Goal: Task Accomplishment & Management: Manage account settings

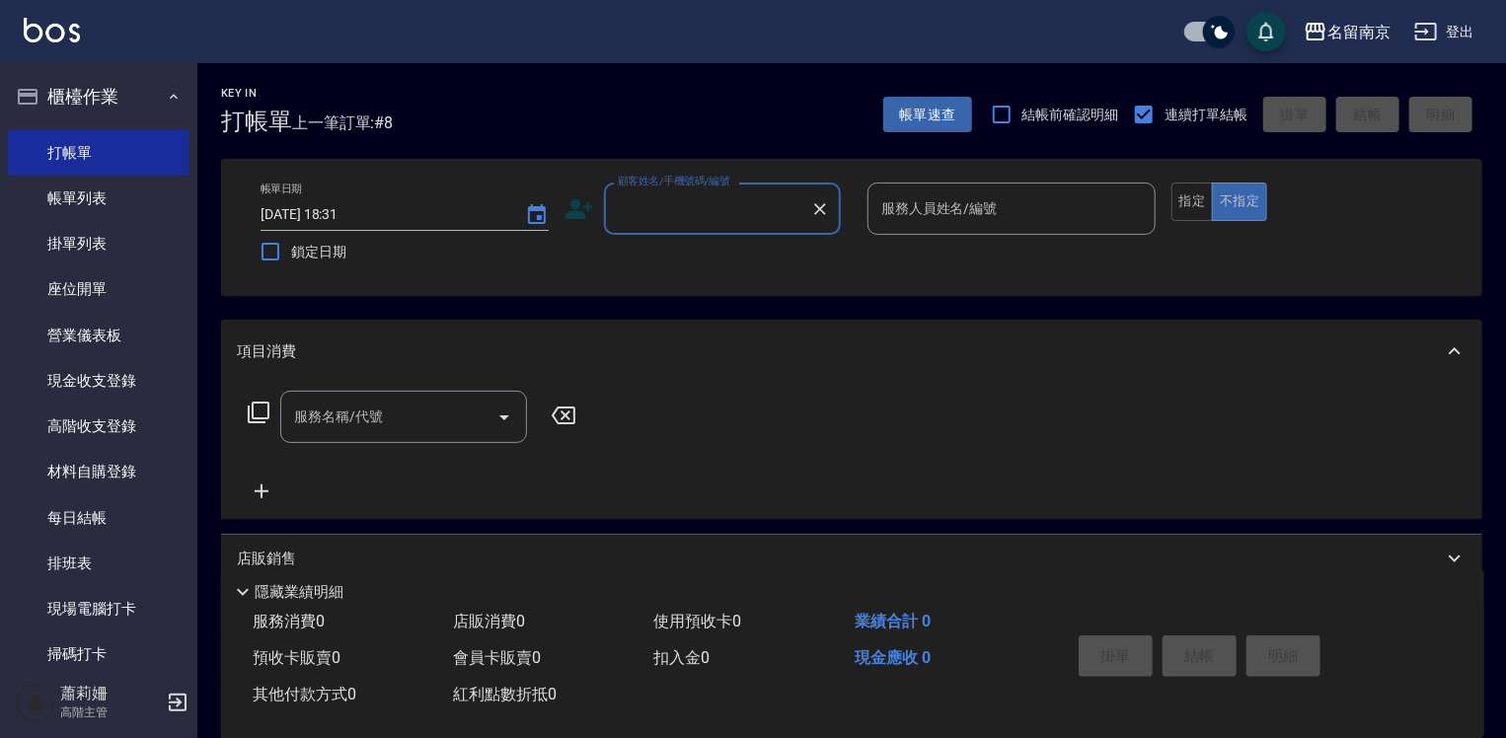
click at [711, 207] on input "顧客姓名/手機號碼/編號" at bounding box center [708, 208] width 190 height 35
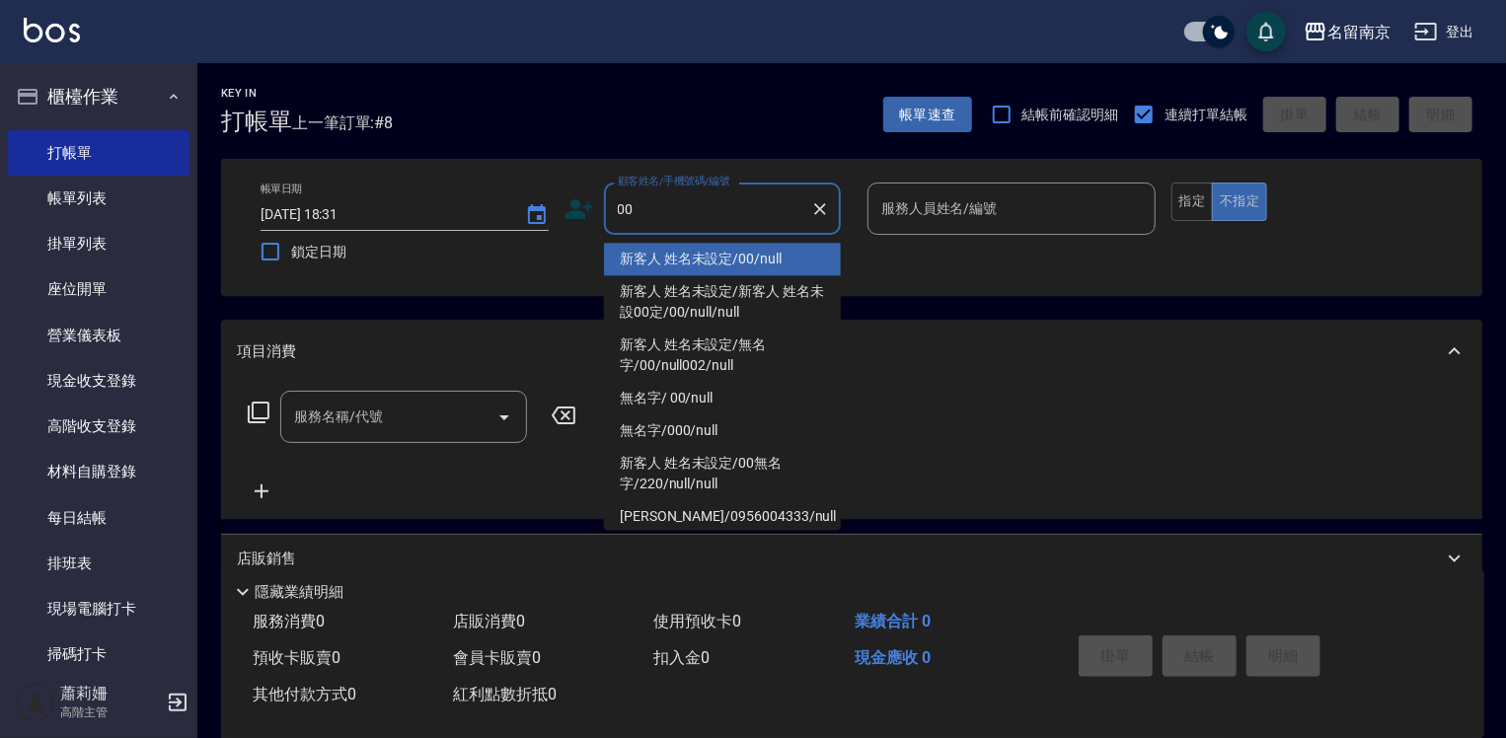
type input "新客人 姓名未設定/00/null"
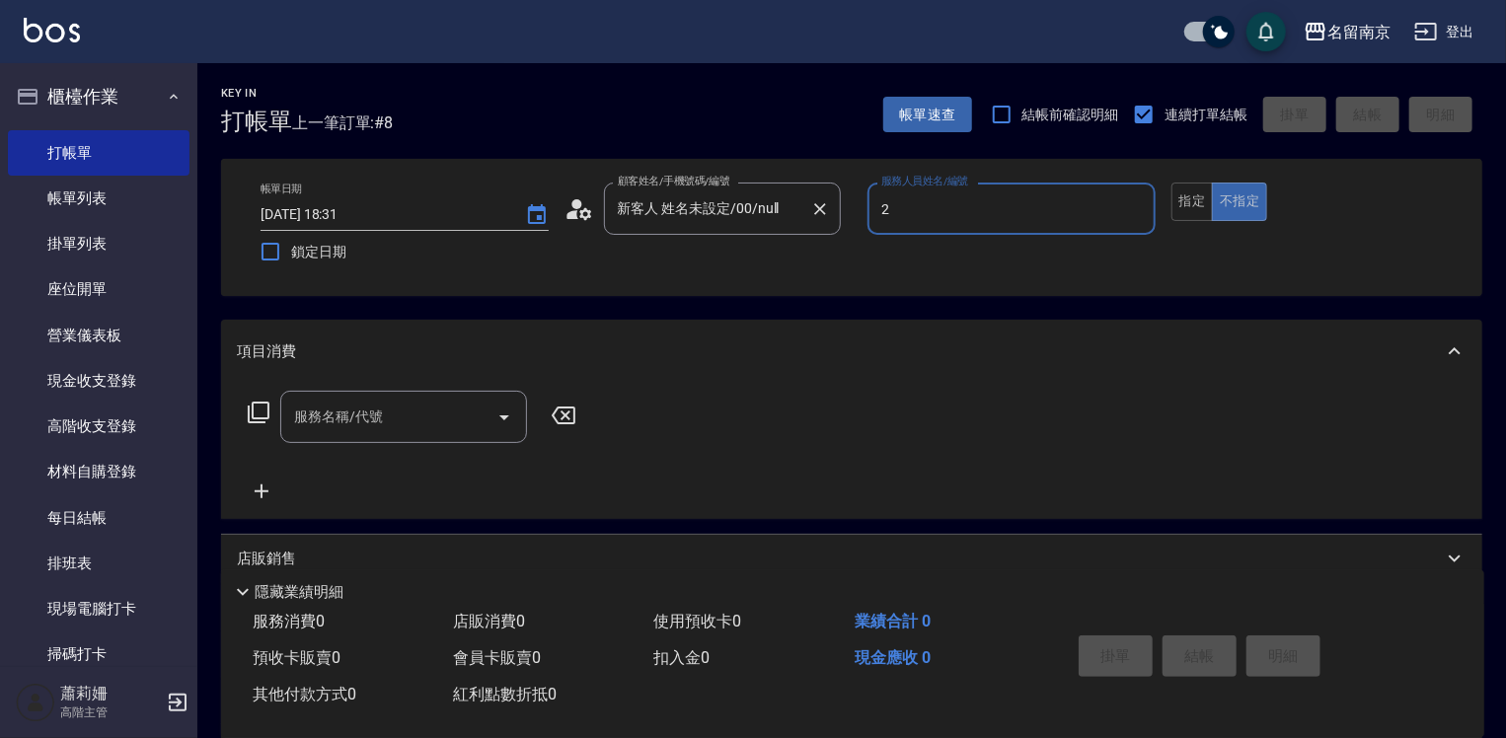
type input "[PERSON_NAME]-2"
type button "false"
click at [1193, 186] on button "指定" at bounding box center [1193, 202] width 42 height 38
click at [331, 414] on input "服務名稱/代號" at bounding box center [388, 417] width 199 height 35
click at [259, 411] on icon at bounding box center [259, 413] width 24 height 24
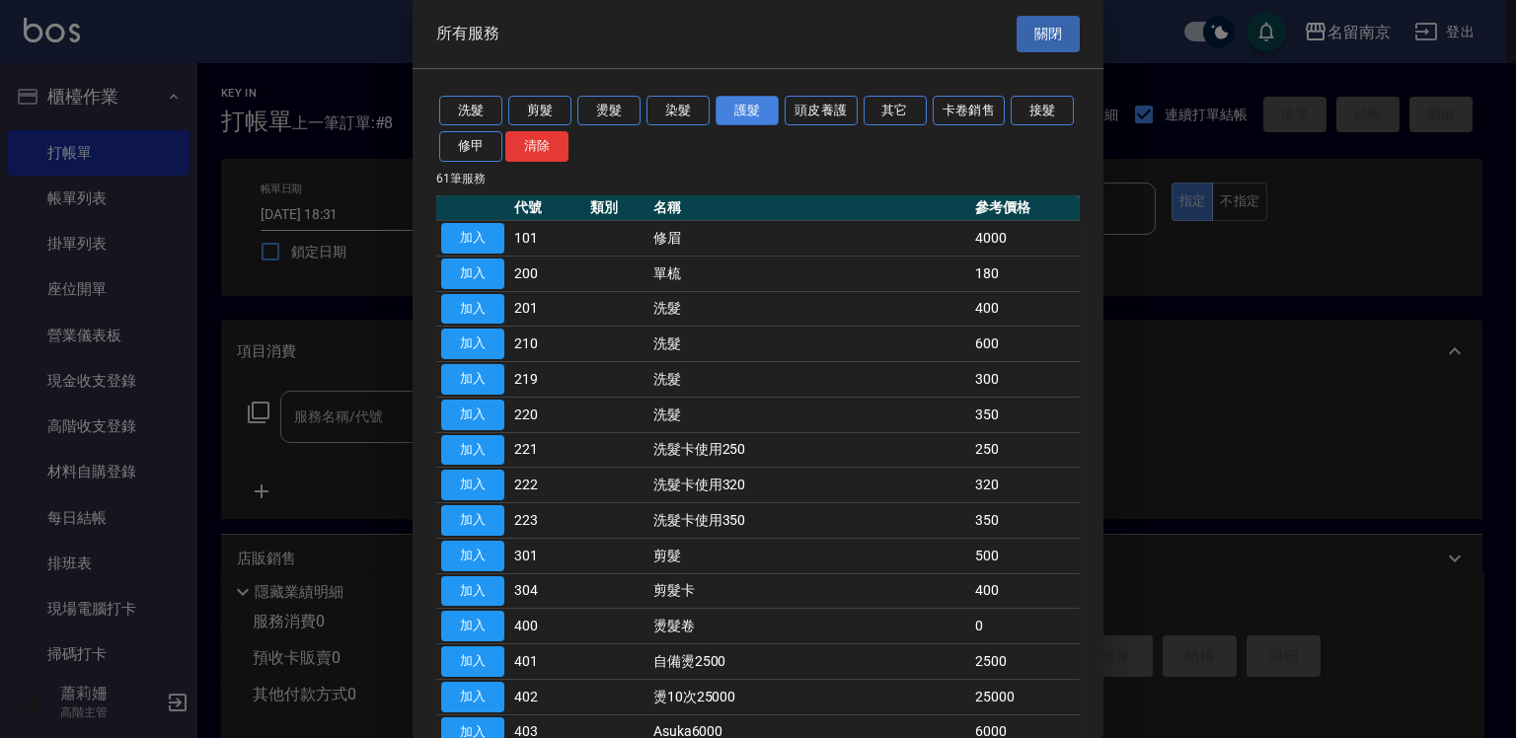
click at [758, 106] on button "護髮" at bounding box center [747, 111] width 63 height 31
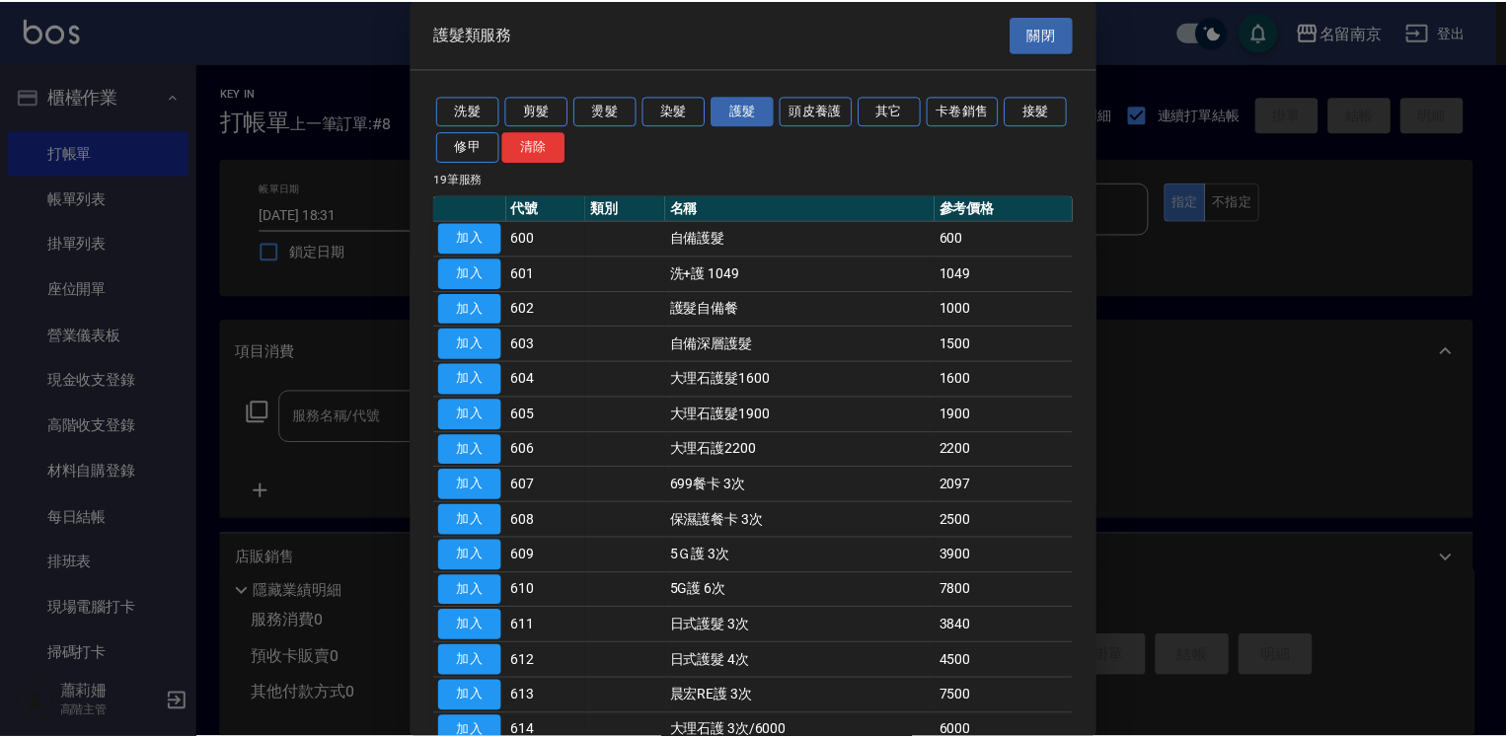
scroll to position [257, 0]
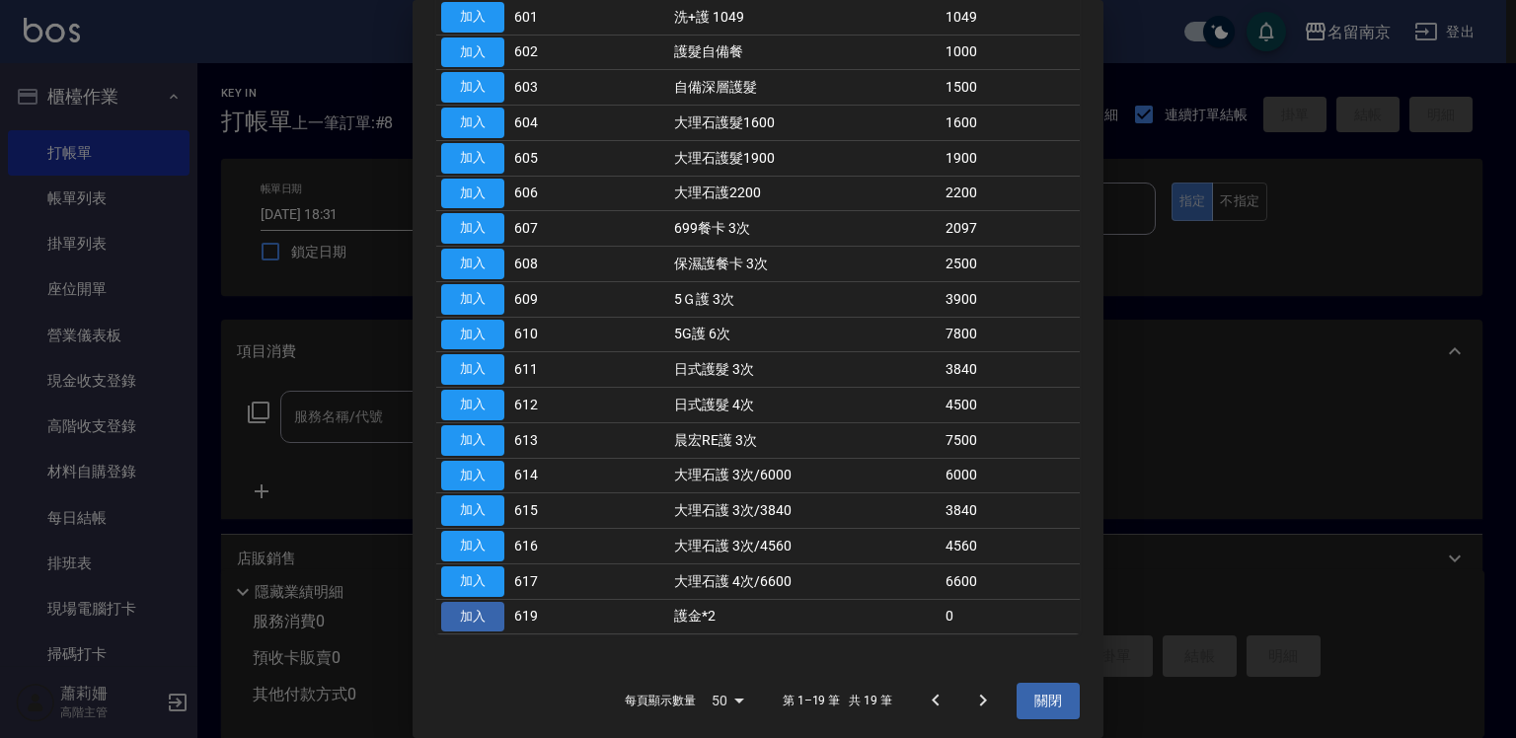
click at [491, 602] on button "加入" at bounding box center [472, 617] width 63 height 31
type input "護金*2(619)"
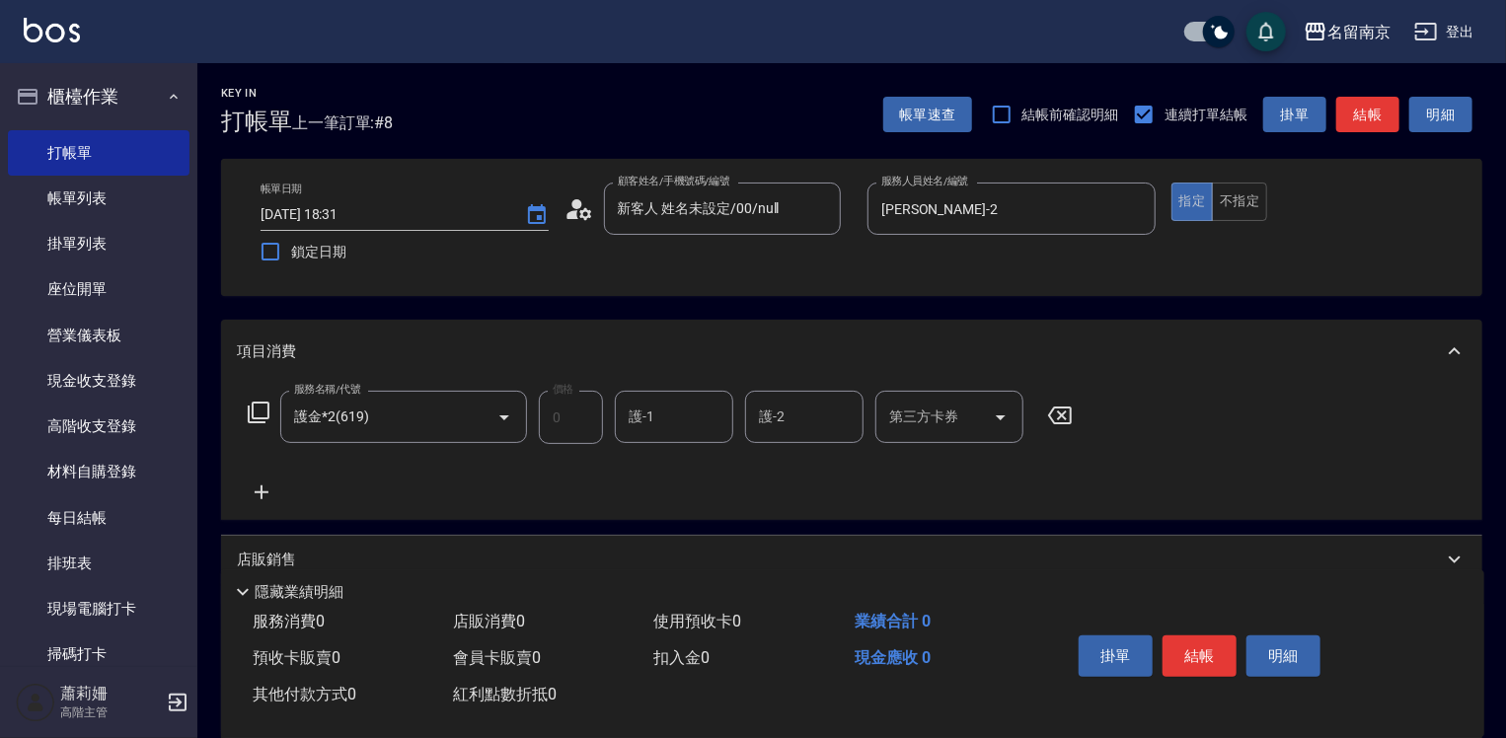
click at [651, 418] on input "護-1" at bounding box center [674, 417] width 101 height 35
type input "[PERSON_NAME]-2"
click at [261, 490] on icon at bounding box center [262, 493] width 14 height 14
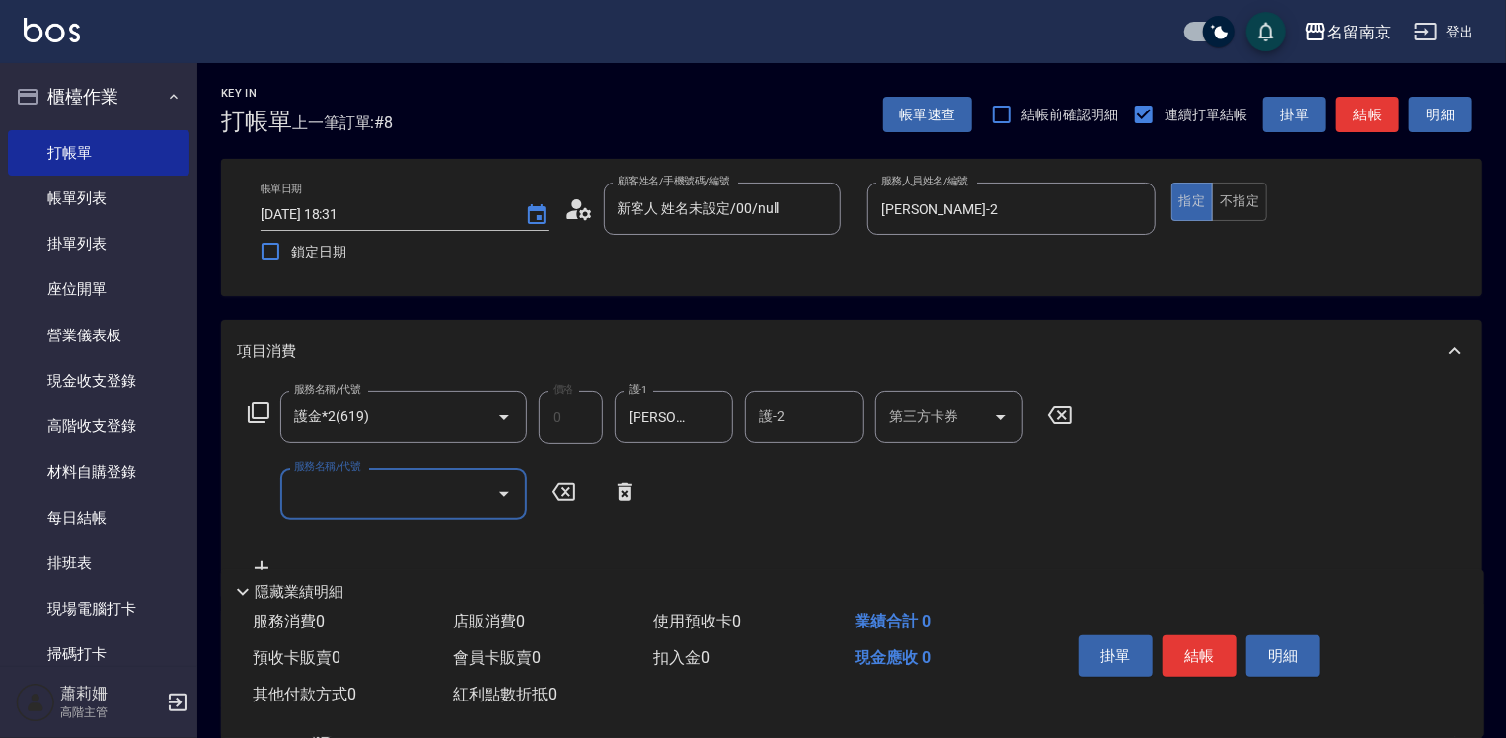
click at [257, 419] on icon at bounding box center [259, 413] width 22 height 22
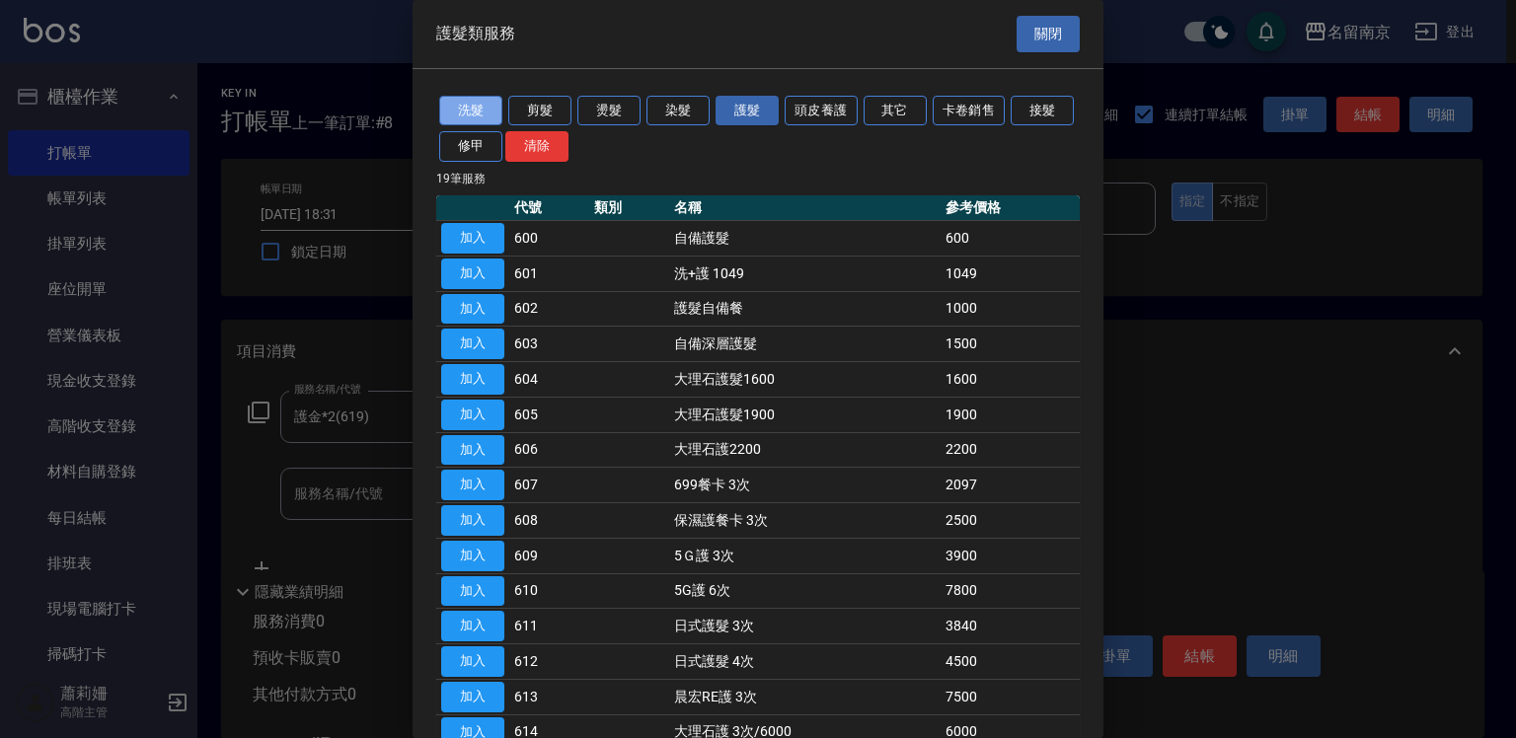
click at [469, 97] on button "洗髮" at bounding box center [470, 111] width 63 height 31
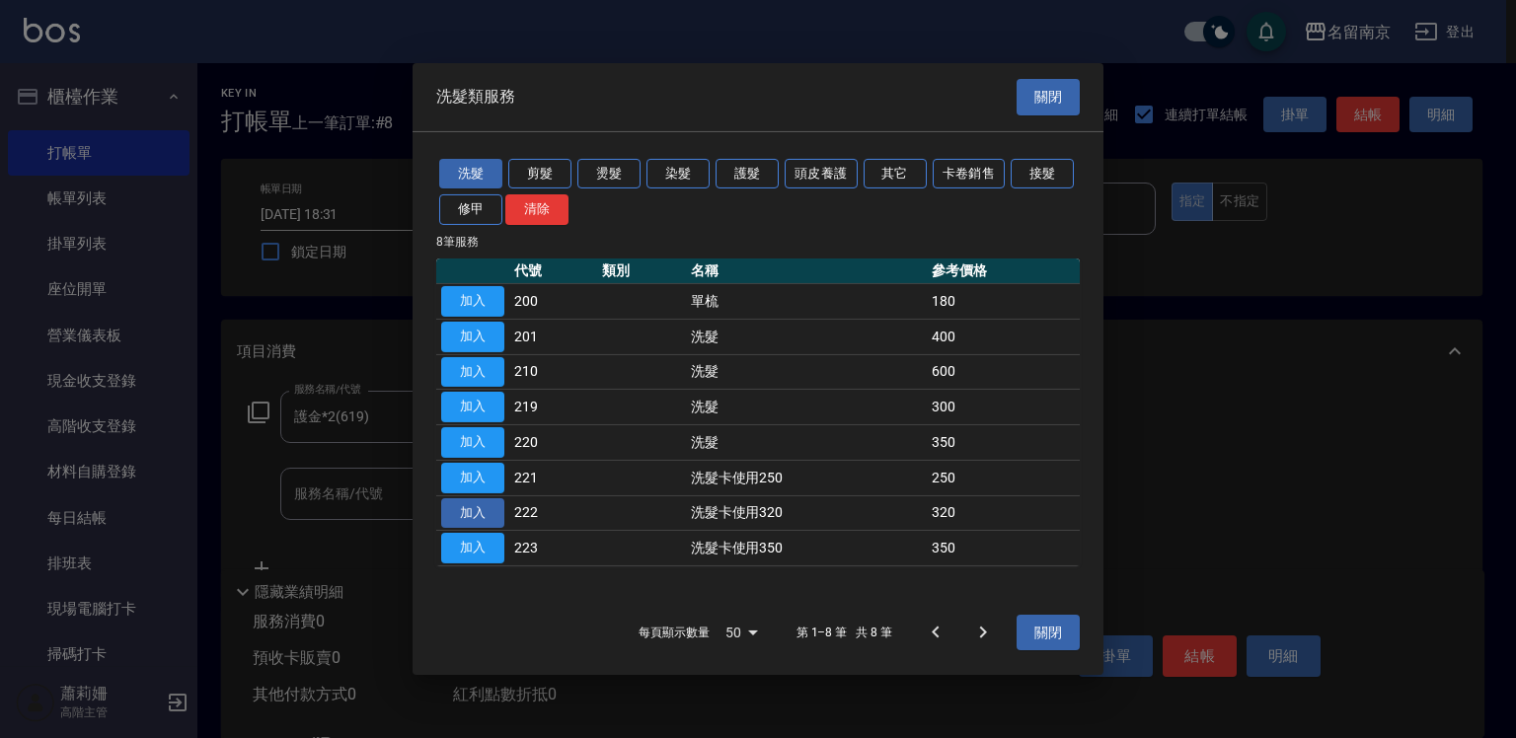
click at [491, 510] on button "加入" at bounding box center [472, 512] width 63 height 31
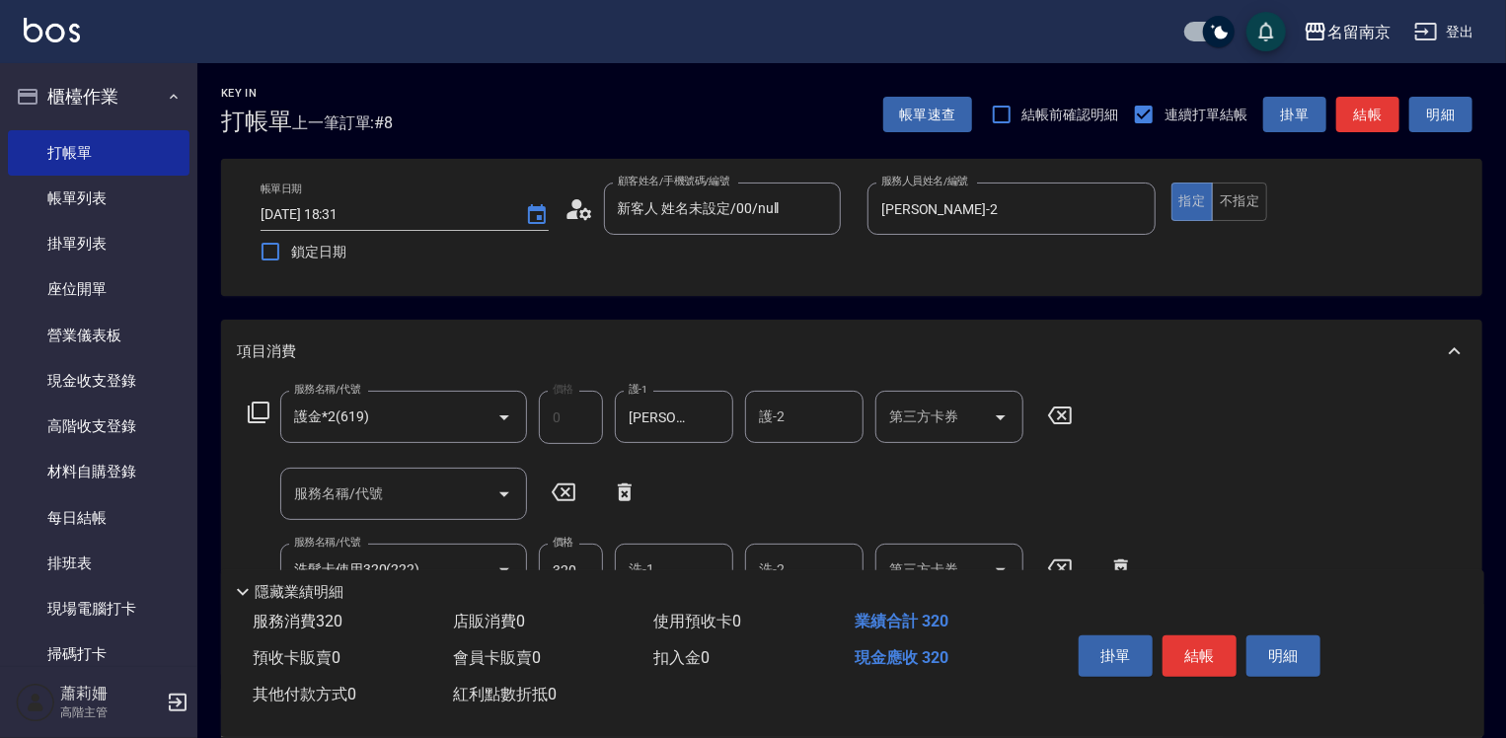
scroll to position [296, 0]
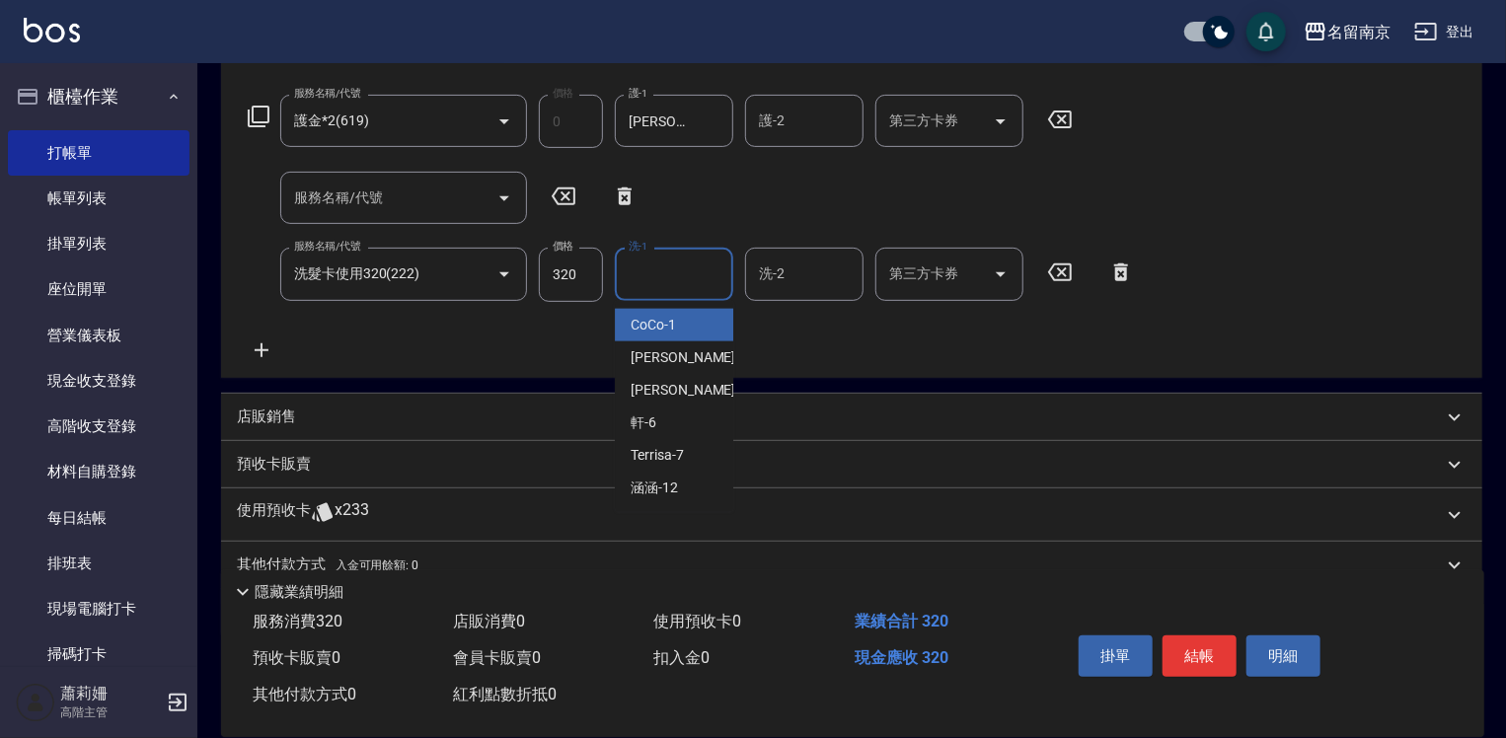
click at [664, 282] on input "洗-1" at bounding box center [674, 274] width 101 height 35
type input "[PERSON_NAME]-2"
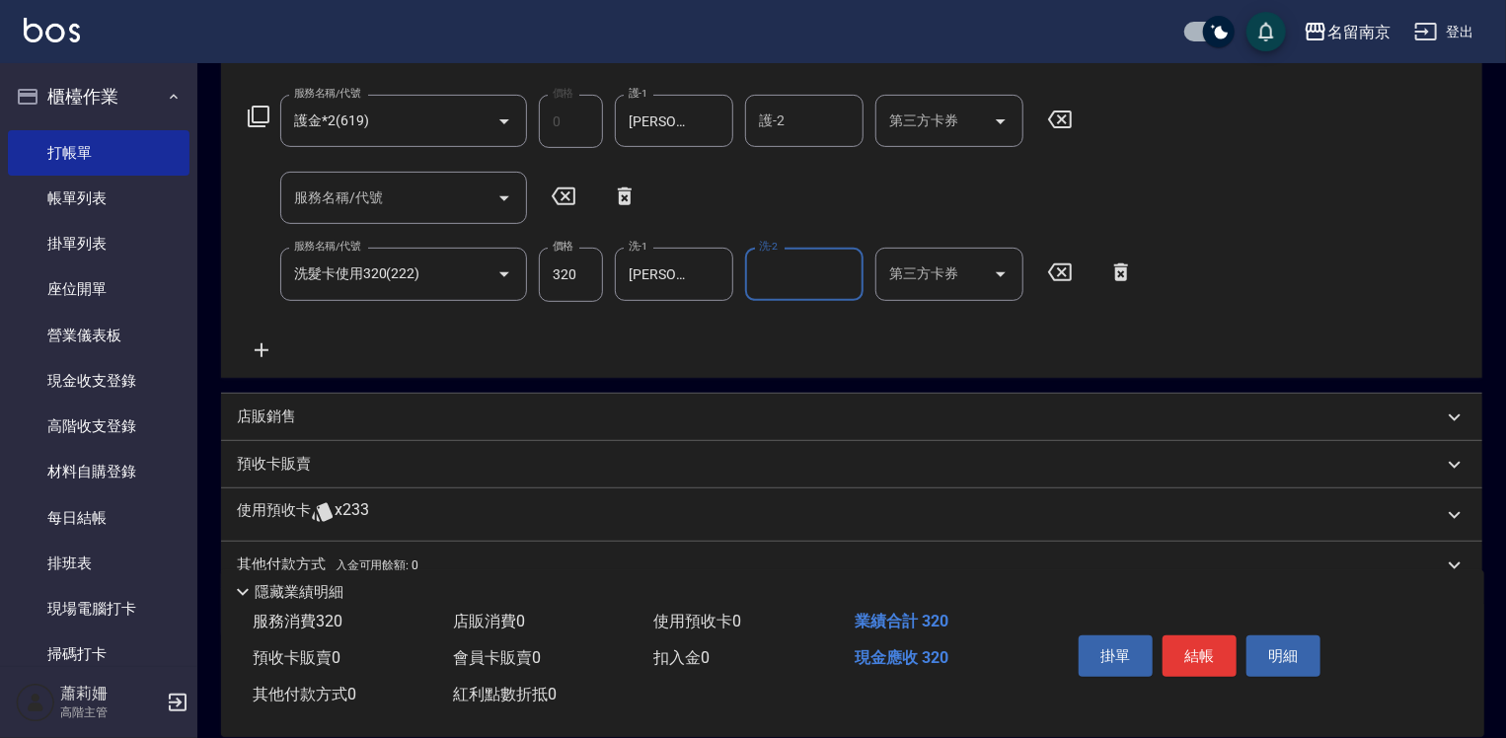
click at [971, 282] on input "第三方卡券" at bounding box center [934, 274] width 101 height 35
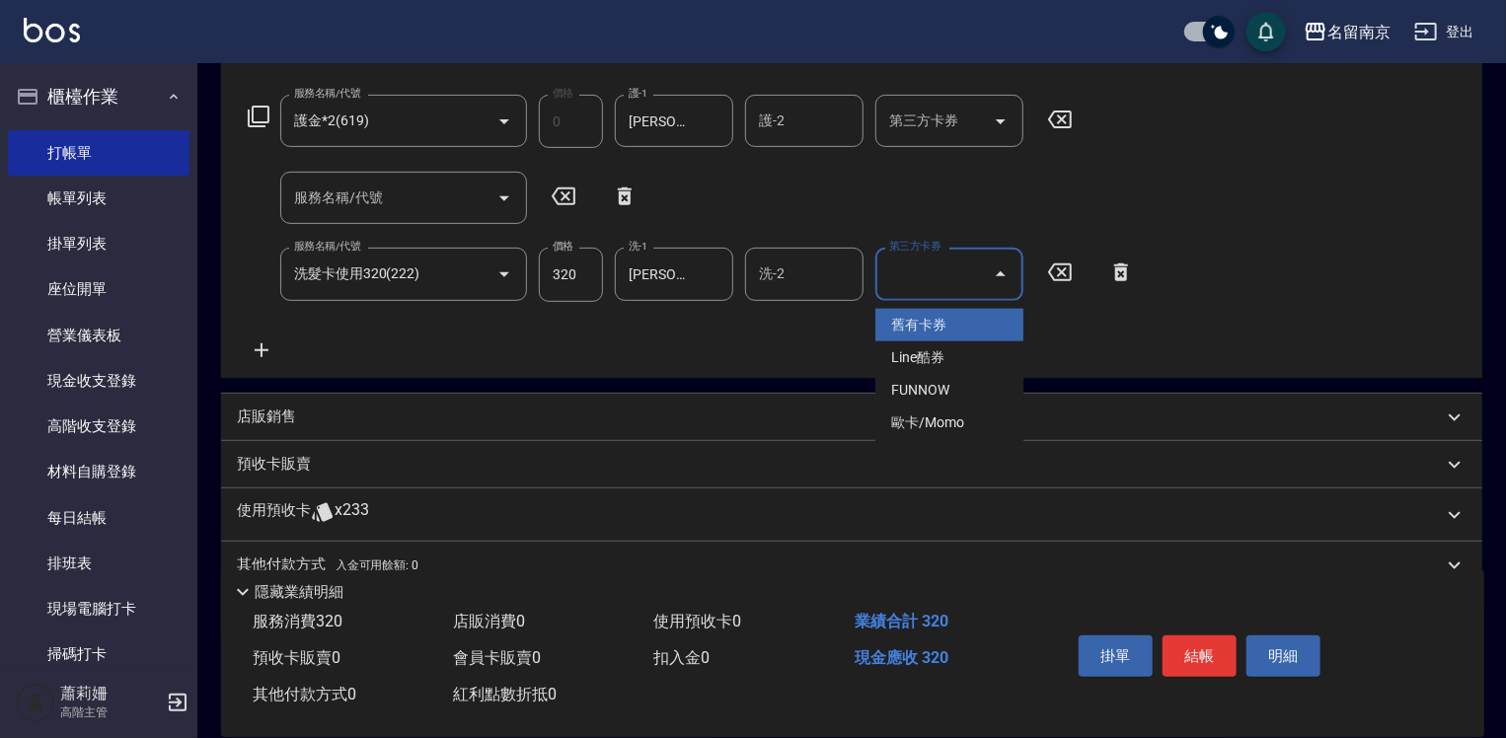
click at [932, 310] on span "舊有卡券" at bounding box center [949, 325] width 148 height 33
type input "舊有卡券"
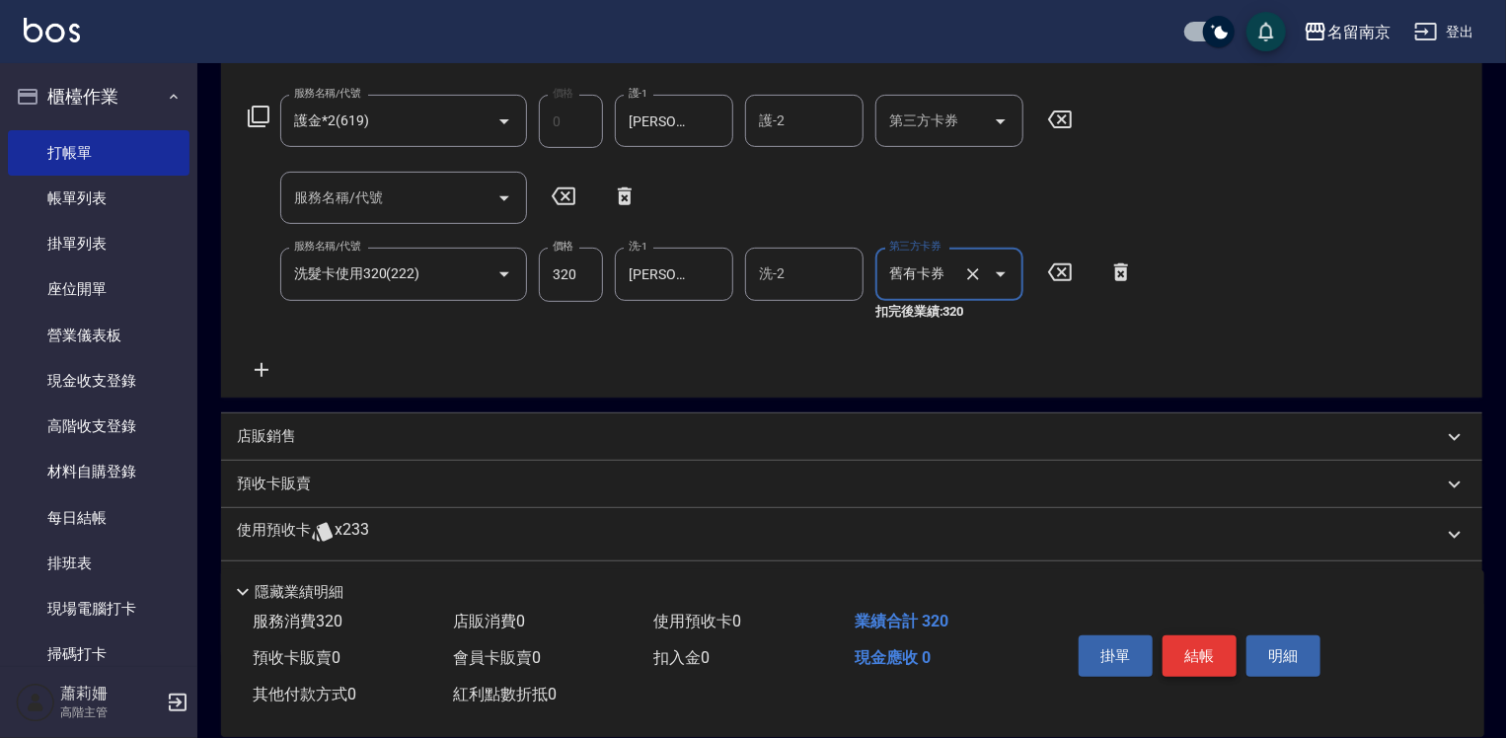
click at [1207, 644] on button "結帳" at bounding box center [1200, 656] width 74 height 41
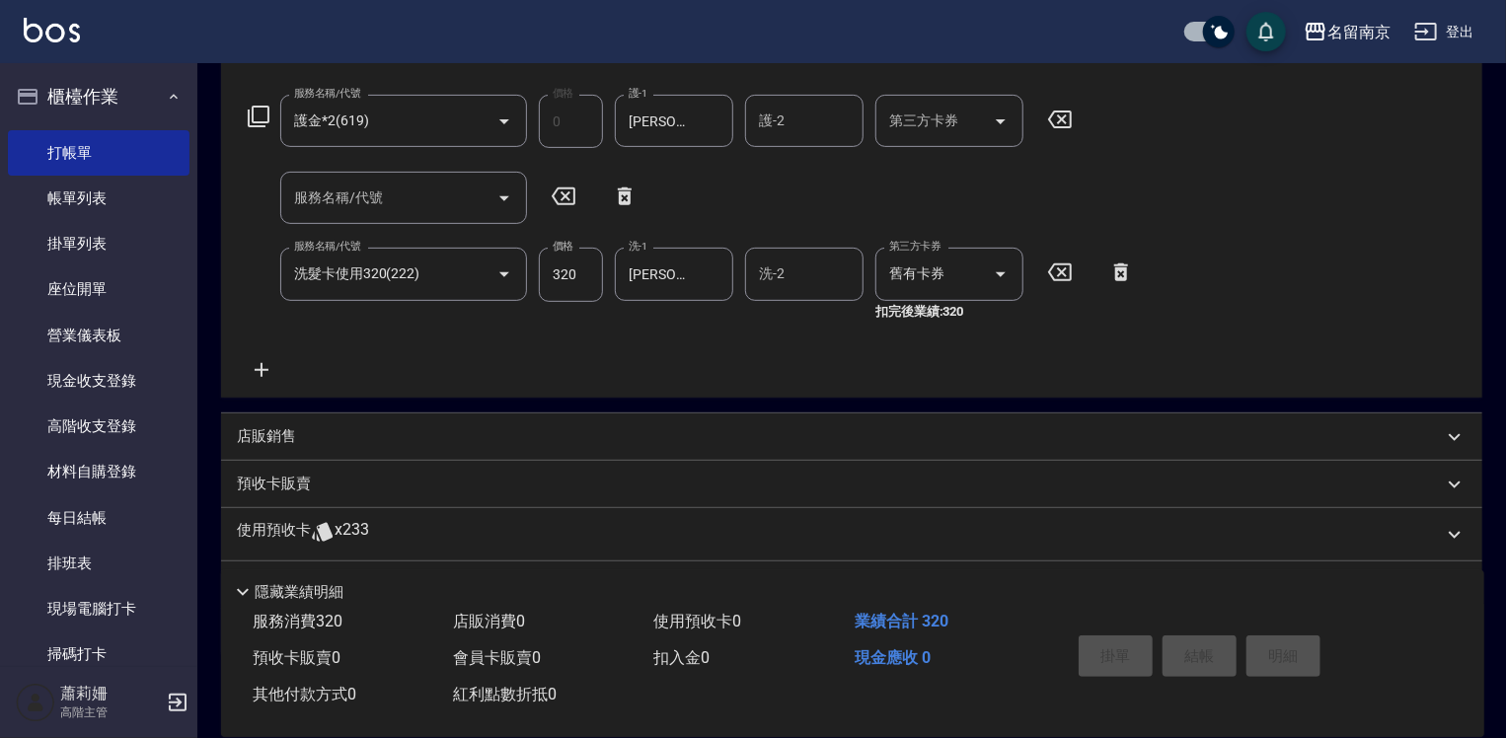
type input "2025/09/20 19:48"
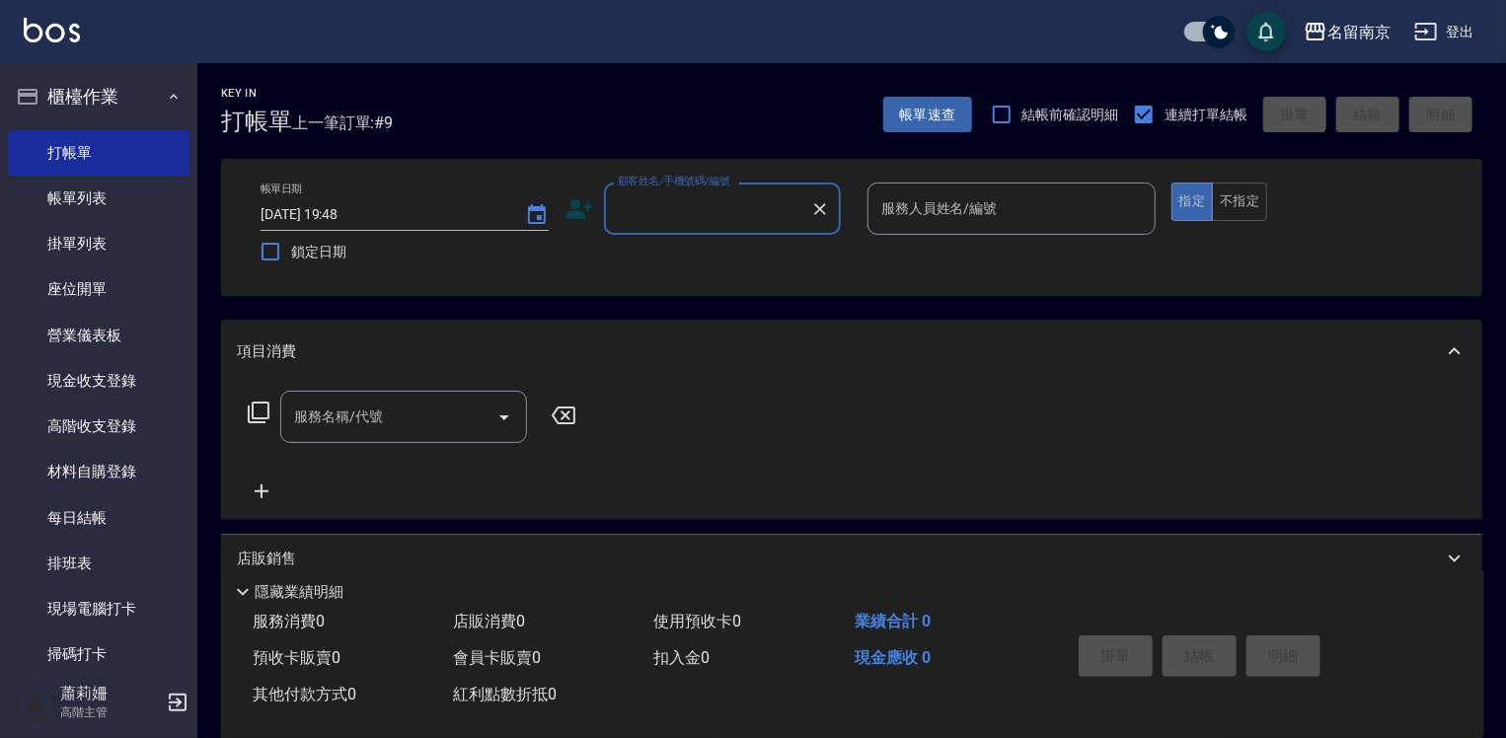
scroll to position [395, 0]
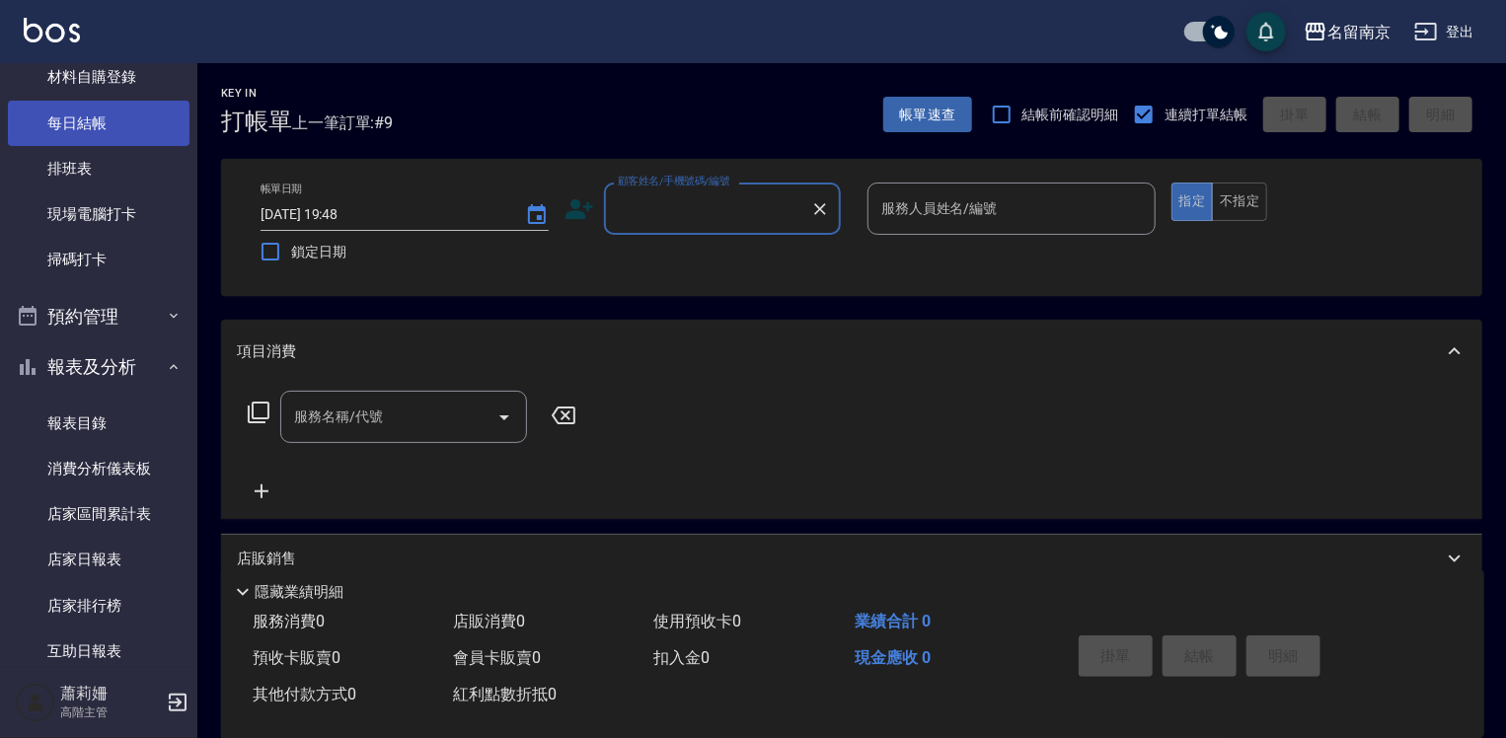
click at [108, 122] on link "每日結帳" at bounding box center [99, 123] width 182 height 45
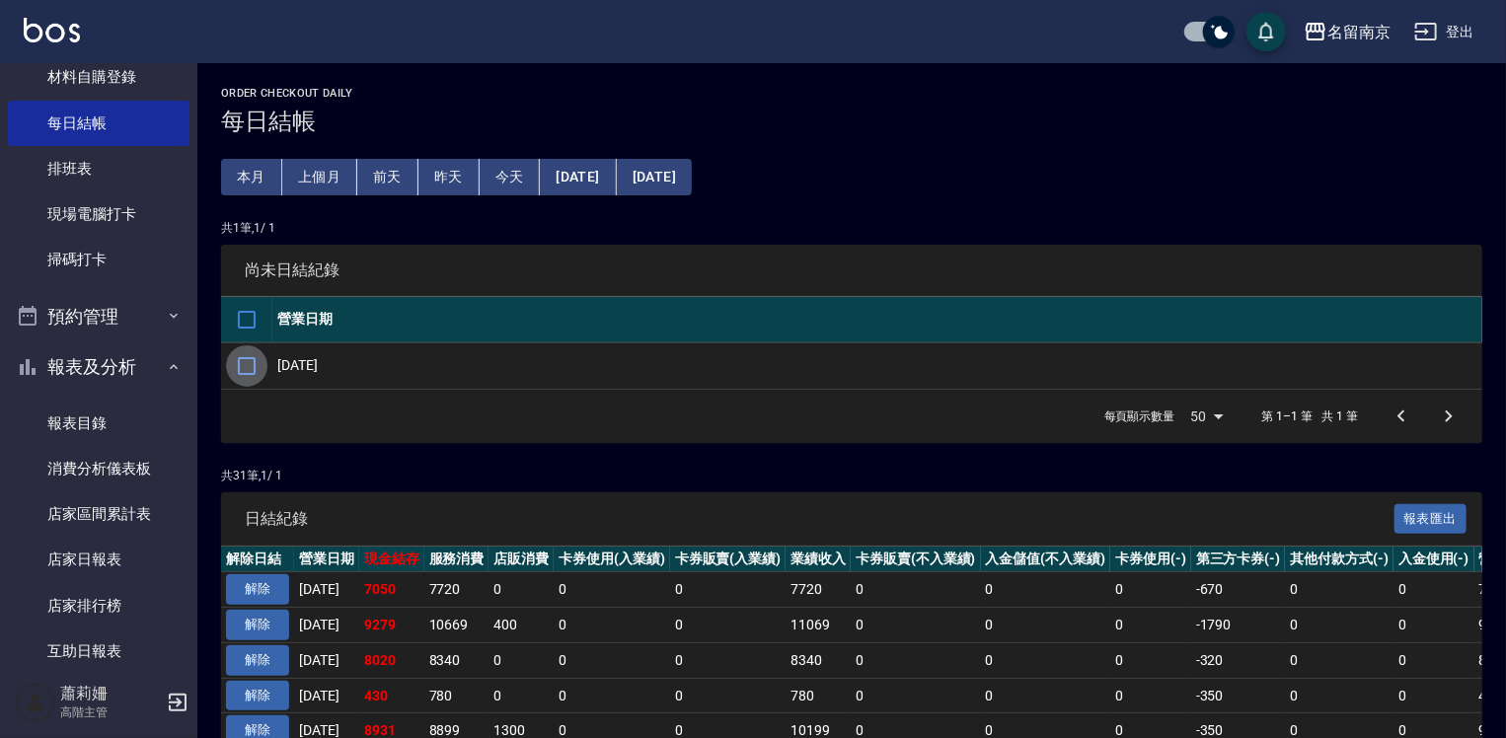
click at [253, 359] on input "checkbox" at bounding box center [246, 365] width 41 height 41
checkbox input "true"
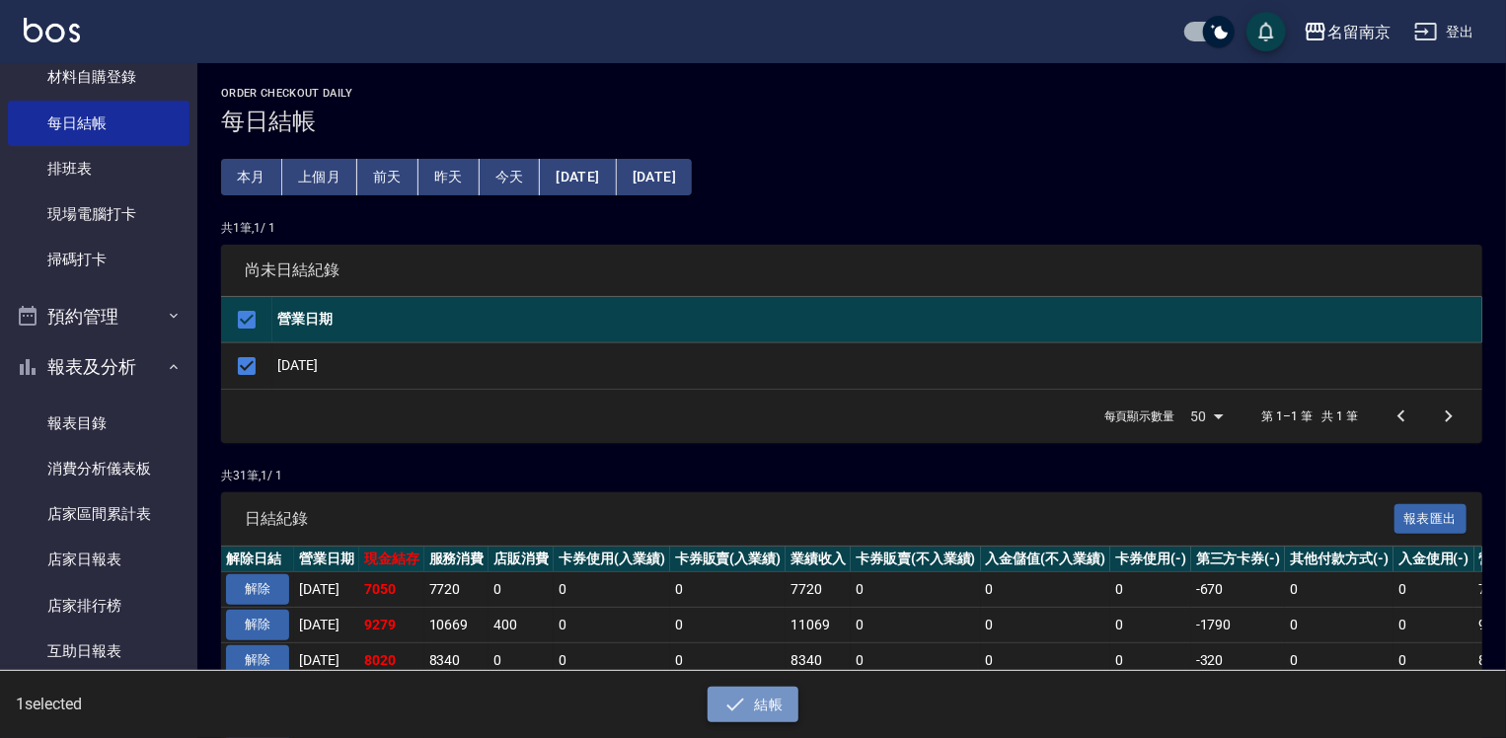
click at [768, 695] on button "結帳" at bounding box center [754, 705] width 92 height 37
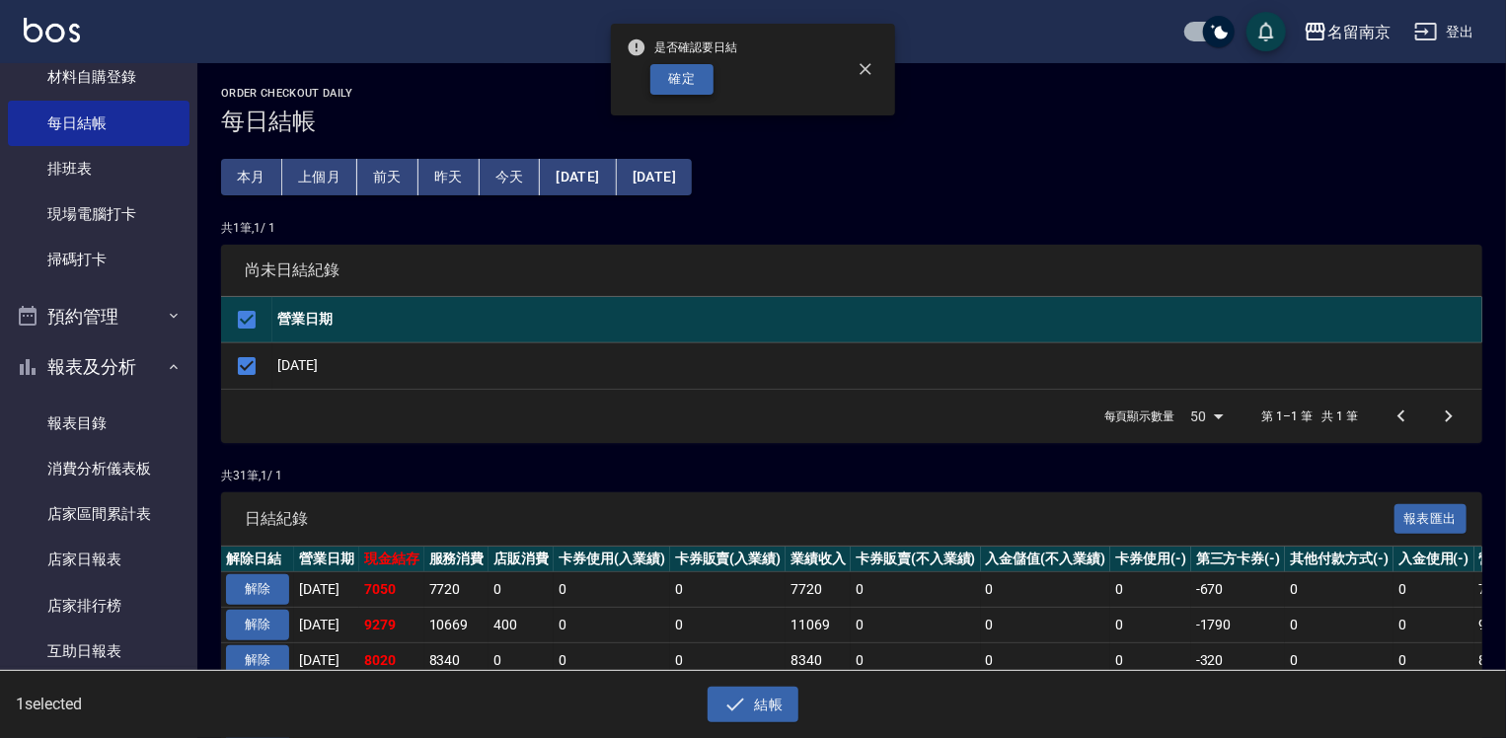
click at [703, 74] on button "確定" at bounding box center [681, 79] width 63 height 31
checkbox input "false"
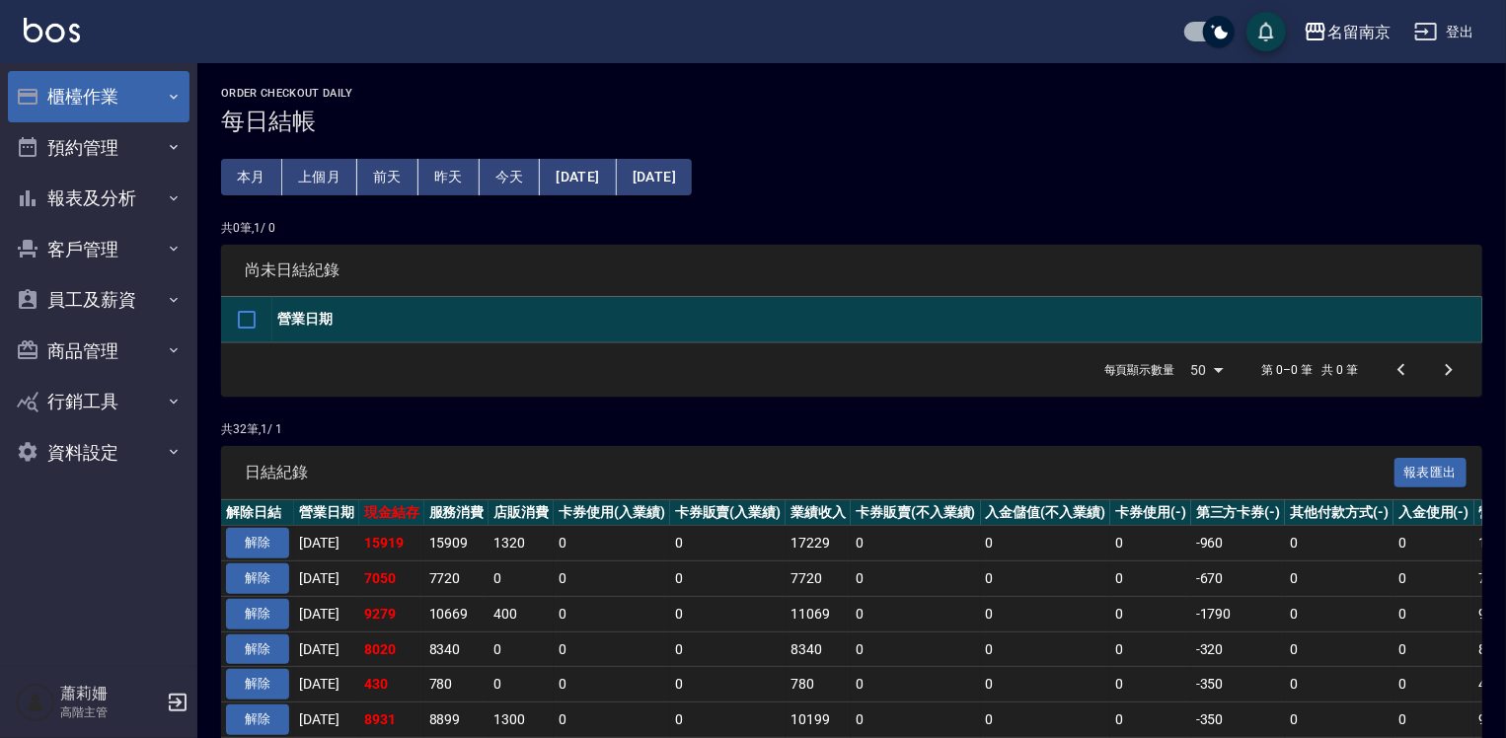
click at [107, 107] on button "櫃檯作業" at bounding box center [99, 96] width 182 height 51
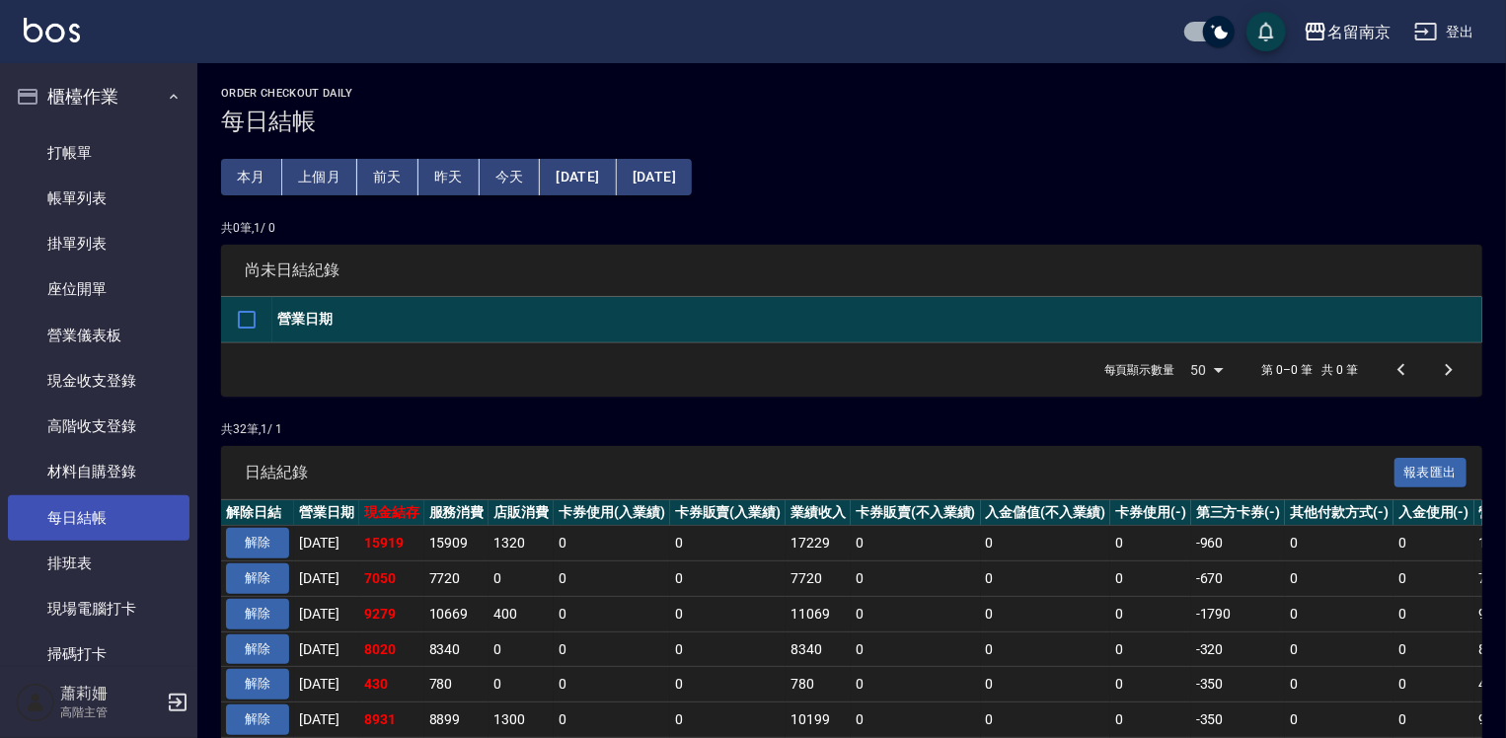
scroll to position [399, 0]
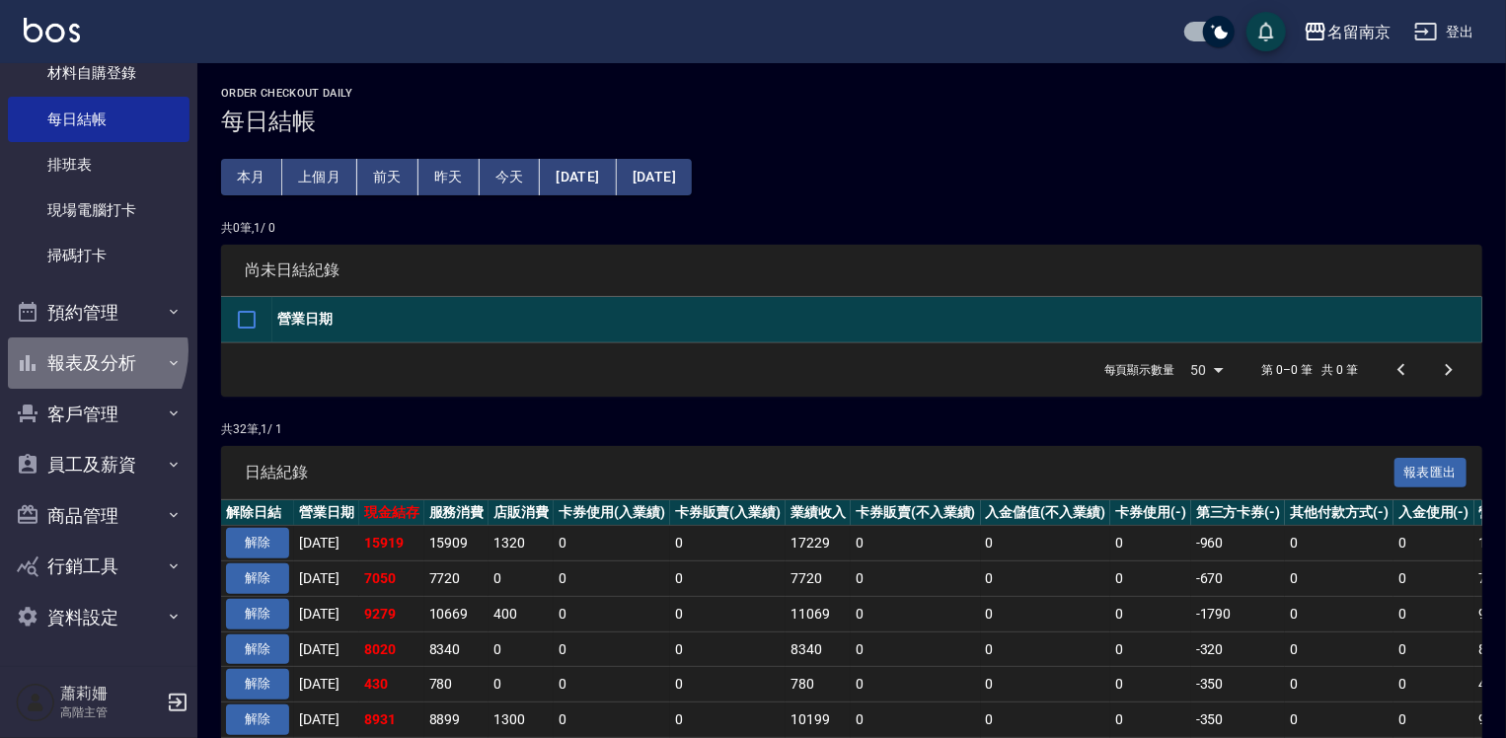
drag, startPoint x: 79, startPoint y: 350, endPoint x: 90, endPoint y: 391, distance: 41.9
click at [79, 351] on button "報表及分析" at bounding box center [99, 363] width 182 height 51
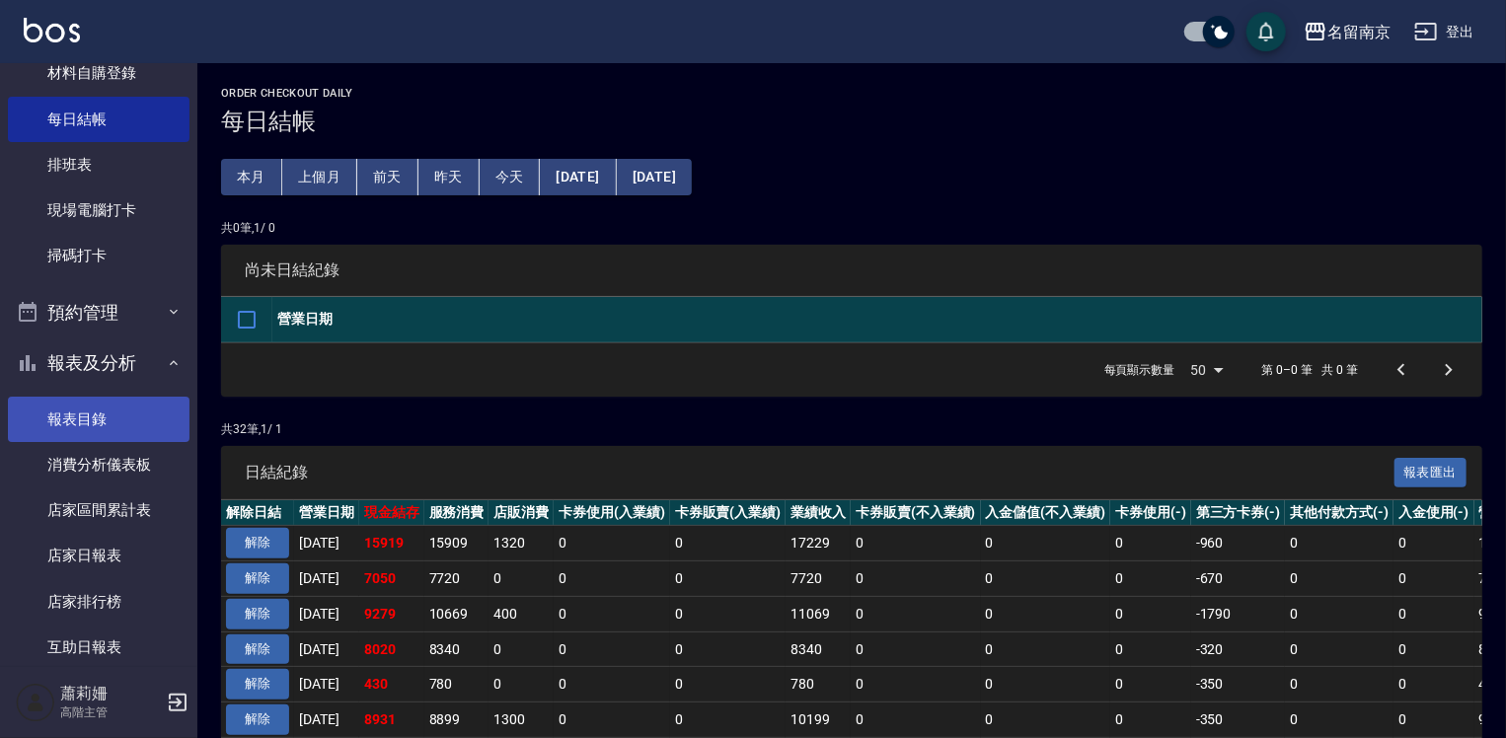
click at [87, 422] on link "報表目錄" at bounding box center [99, 419] width 182 height 45
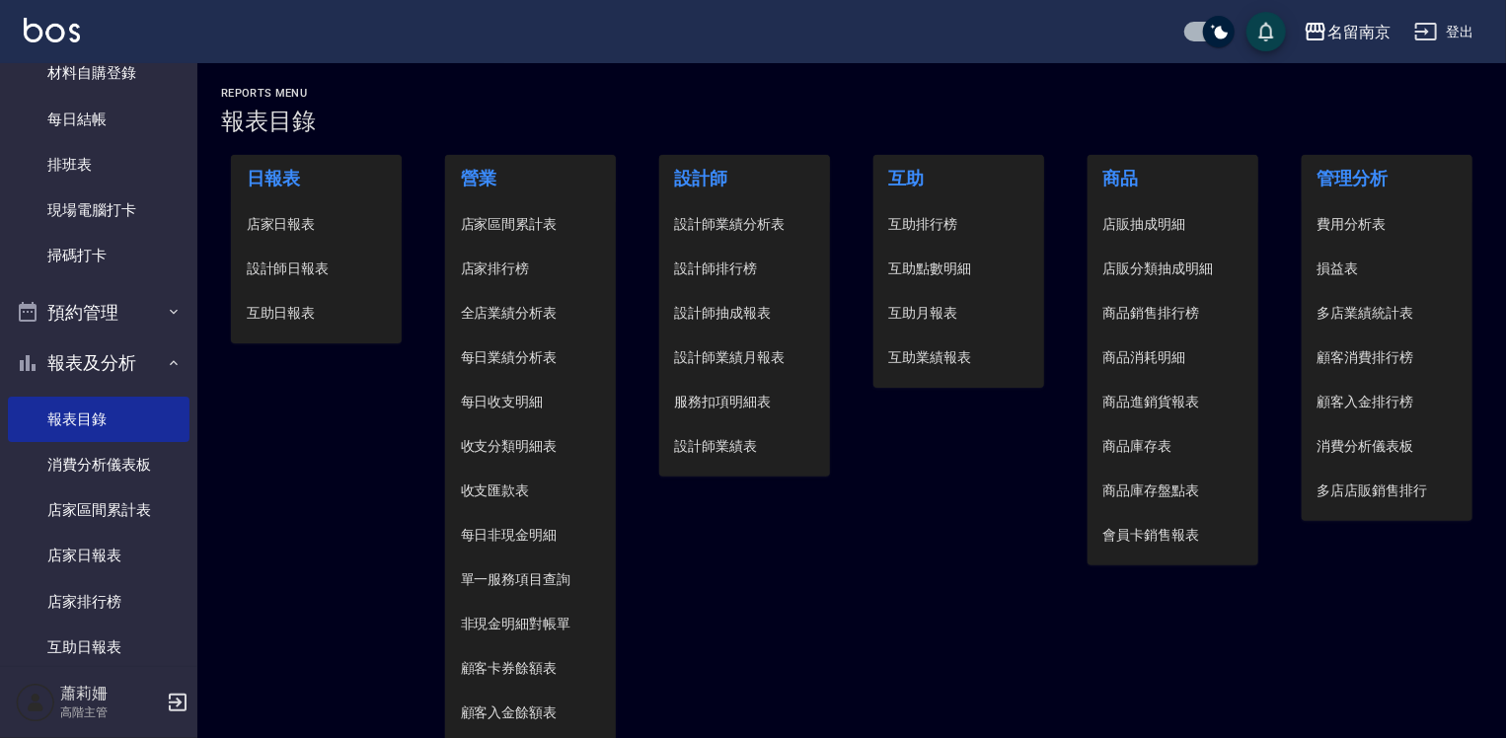
click at [310, 272] on span "設計師日報表" at bounding box center [317, 269] width 140 height 21
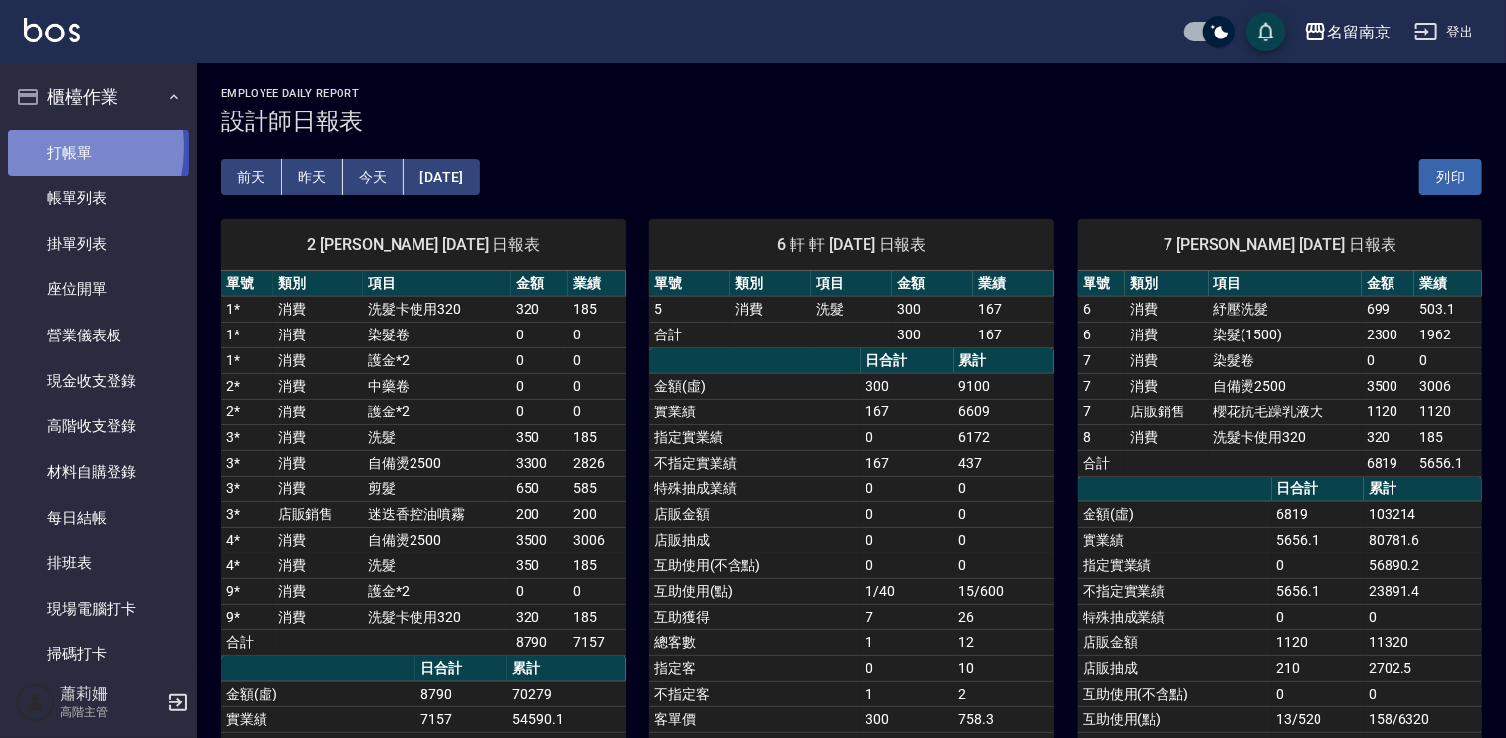
click at [47, 147] on link "打帳單" at bounding box center [99, 152] width 182 height 45
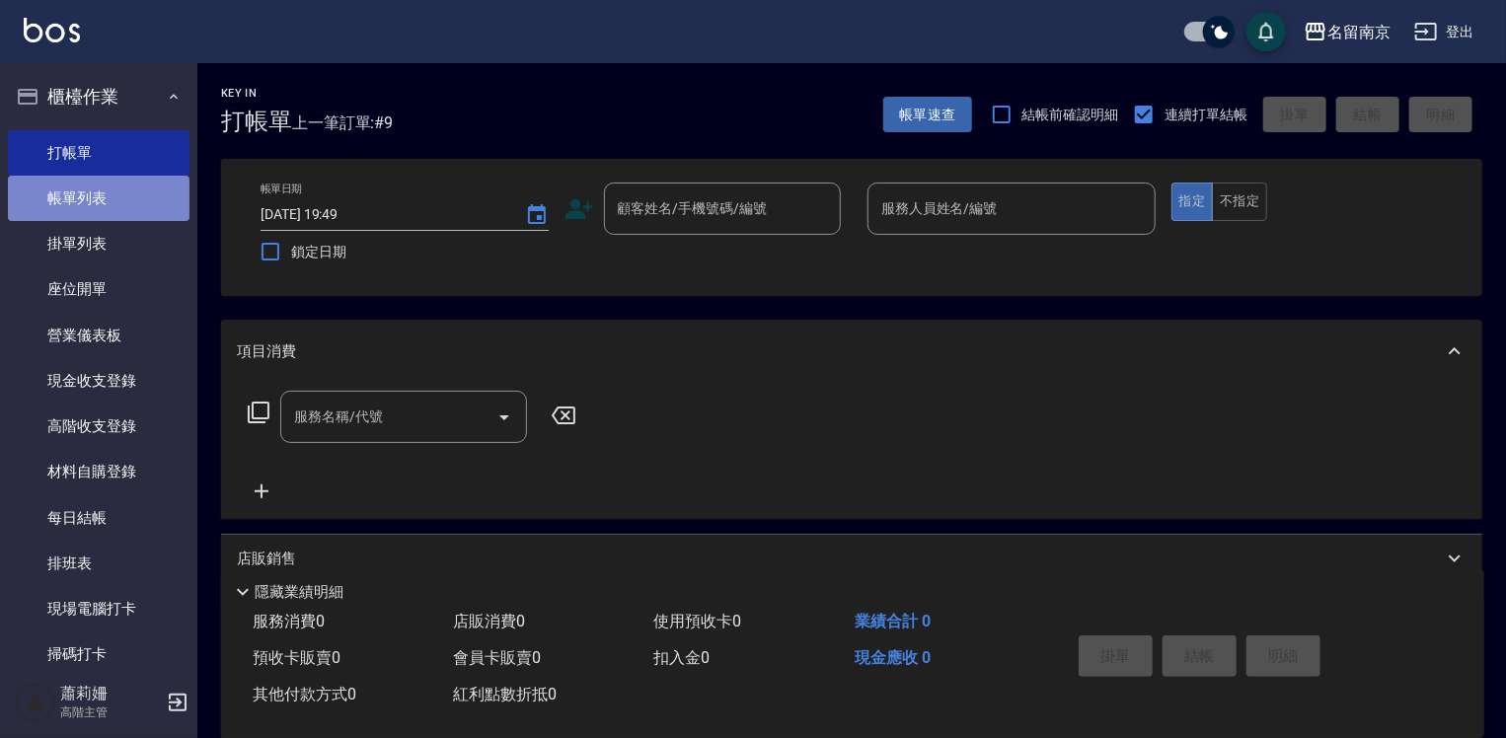
click at [135, 208] on link "帳單列表" at bounding box center [99, 198] width 182 height 45
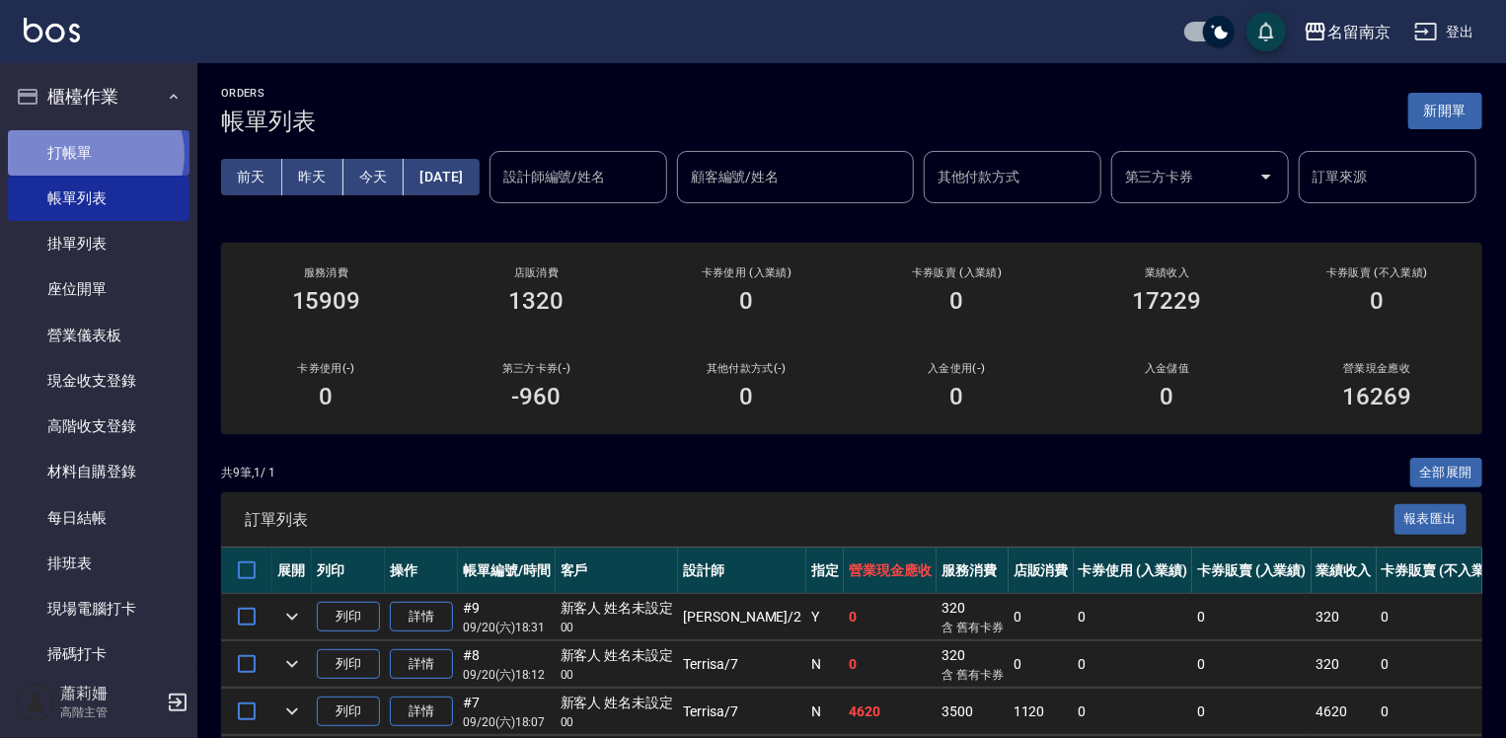
click at [94, 154] on link "打帳單" at bounding box center [99, 152] width 182 height 45
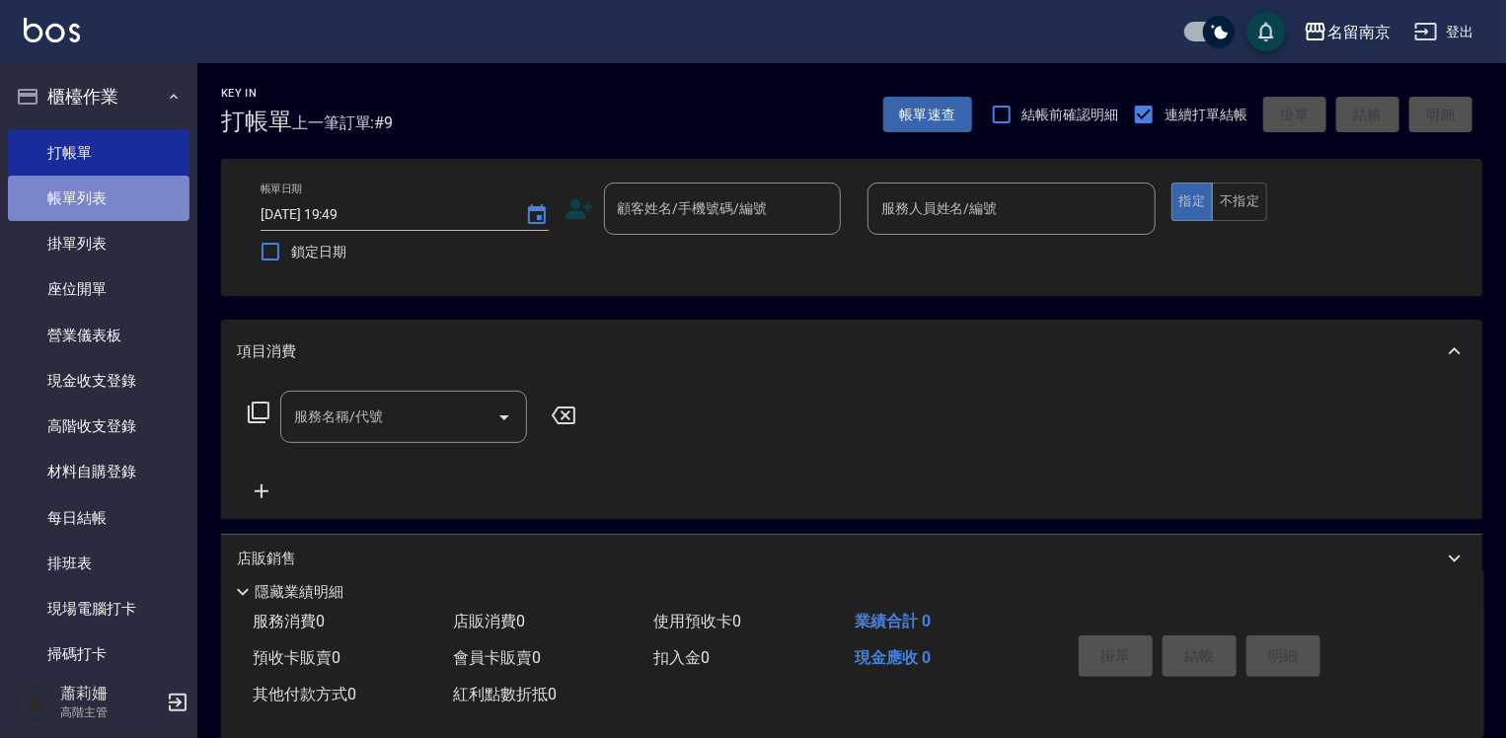
click at [138, 201] on link "帳單列表" at bounding box center [99, 198] width 182 height 45
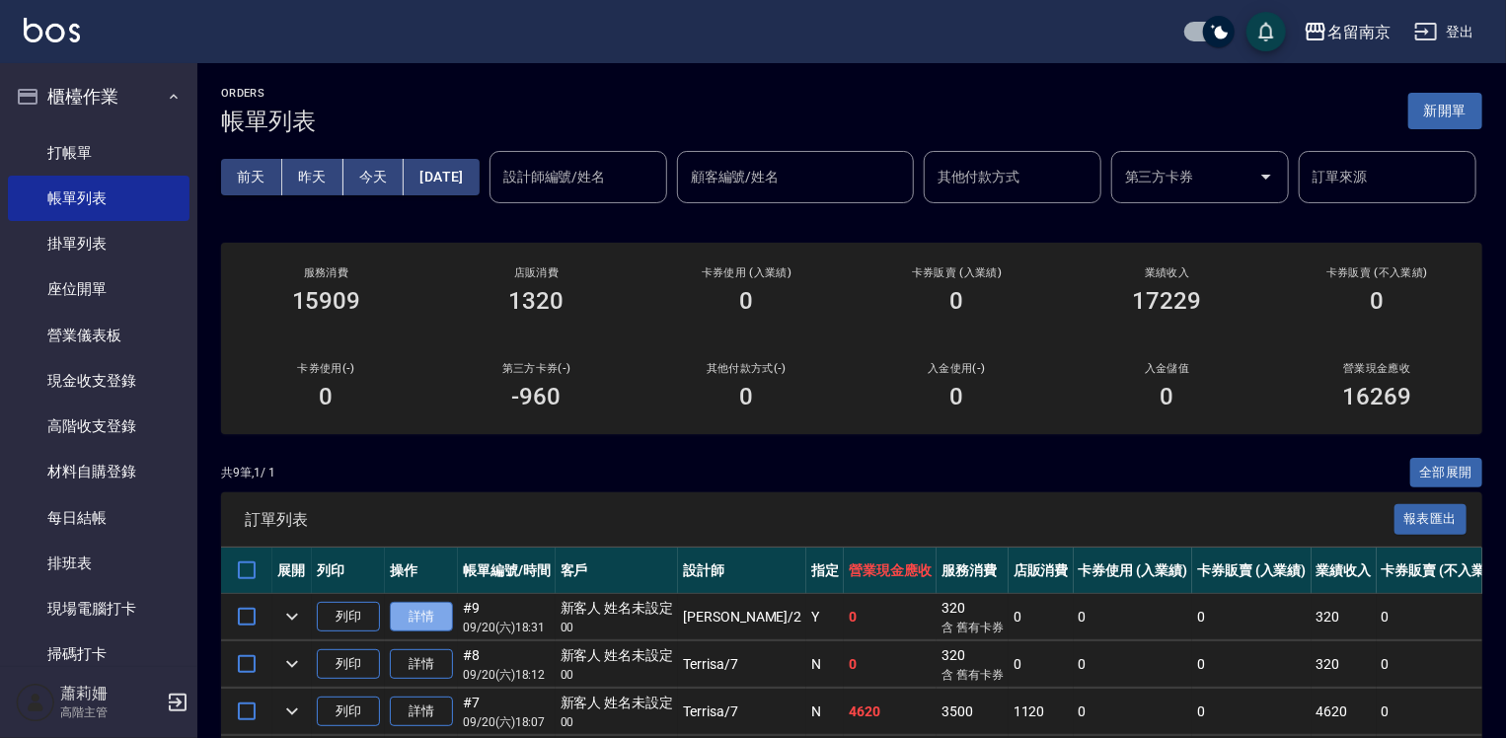
click at [443, 633] on link "詳情" at bounding box center [421, 617] width 63 height 31
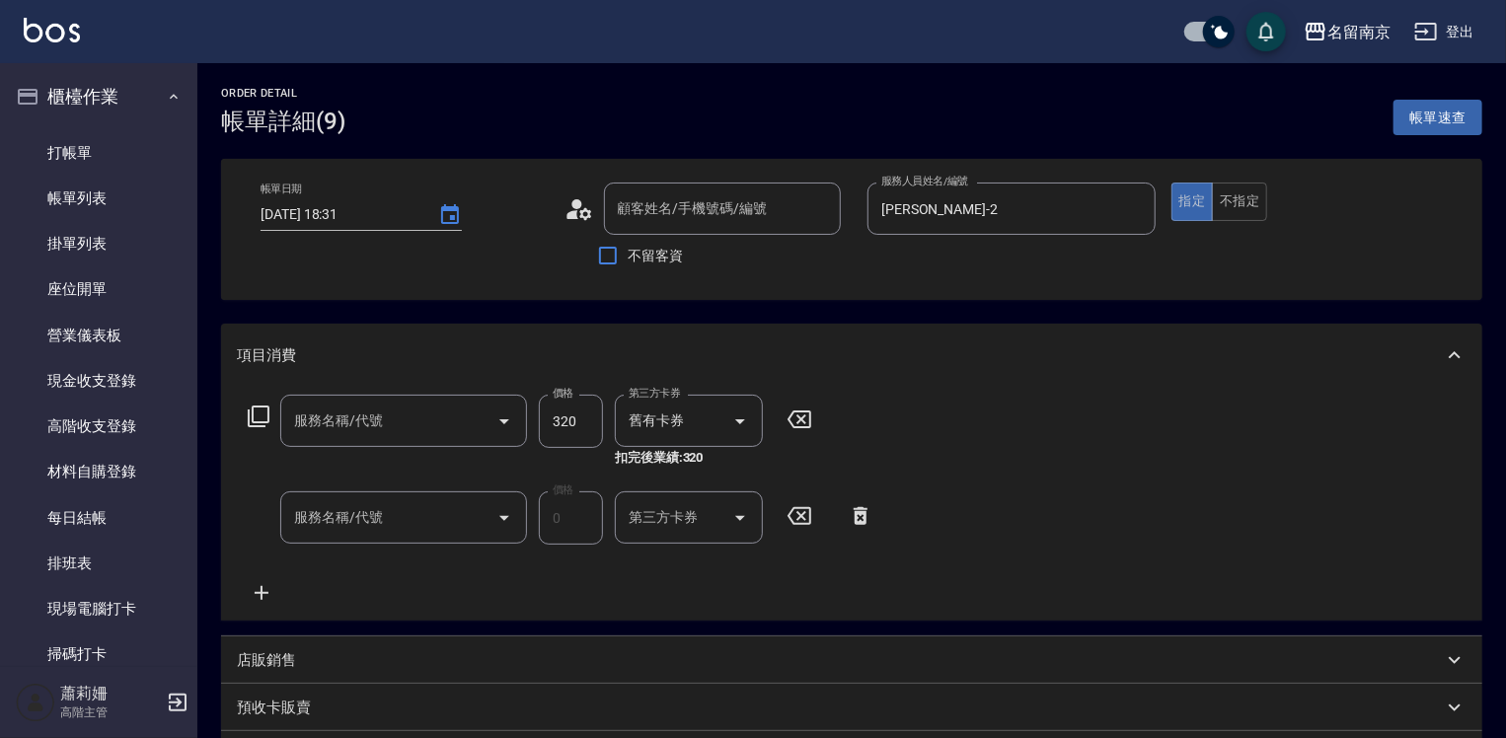
type input "[DATE] 18:31"
type input "[PERSON_NAME]-2"
type input "洗髮卡使用320(222)"
type input "護金*2(619)"
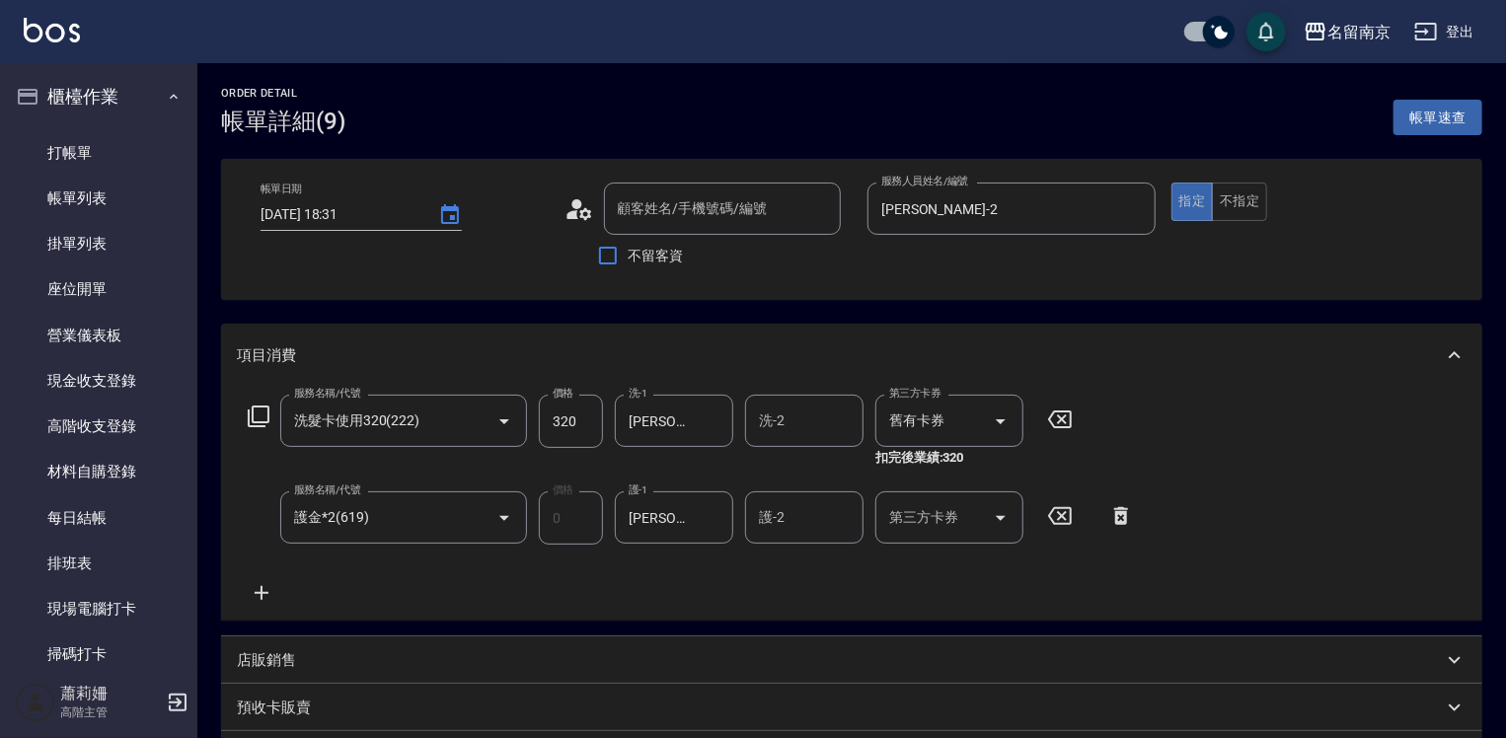
type input "新客人 姓名未設定/00/null"
click at [255, 592] on icon at bounding box center [261, 593] width 49 height 24
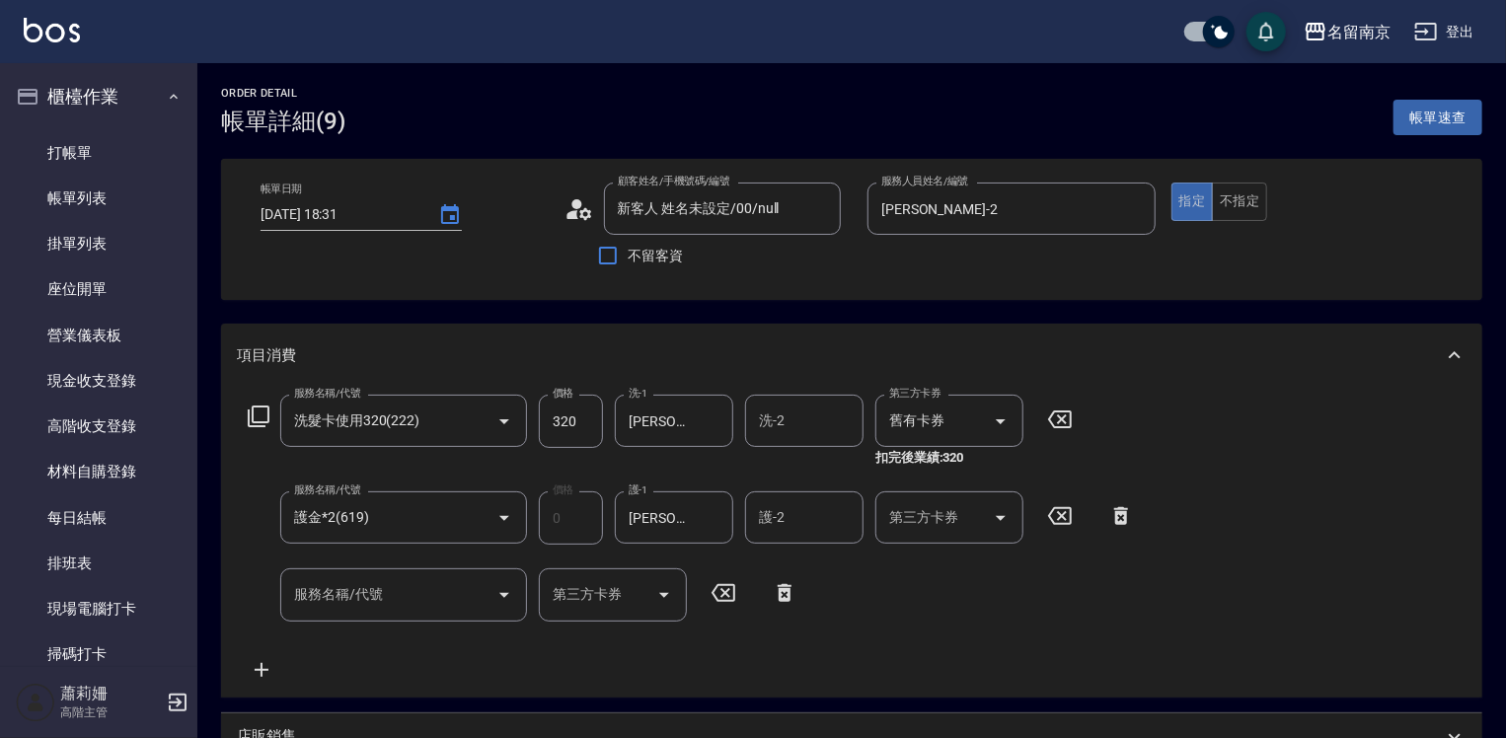
click at [252, 419] on icon at bounding box center [259, 417] width 22 height 22
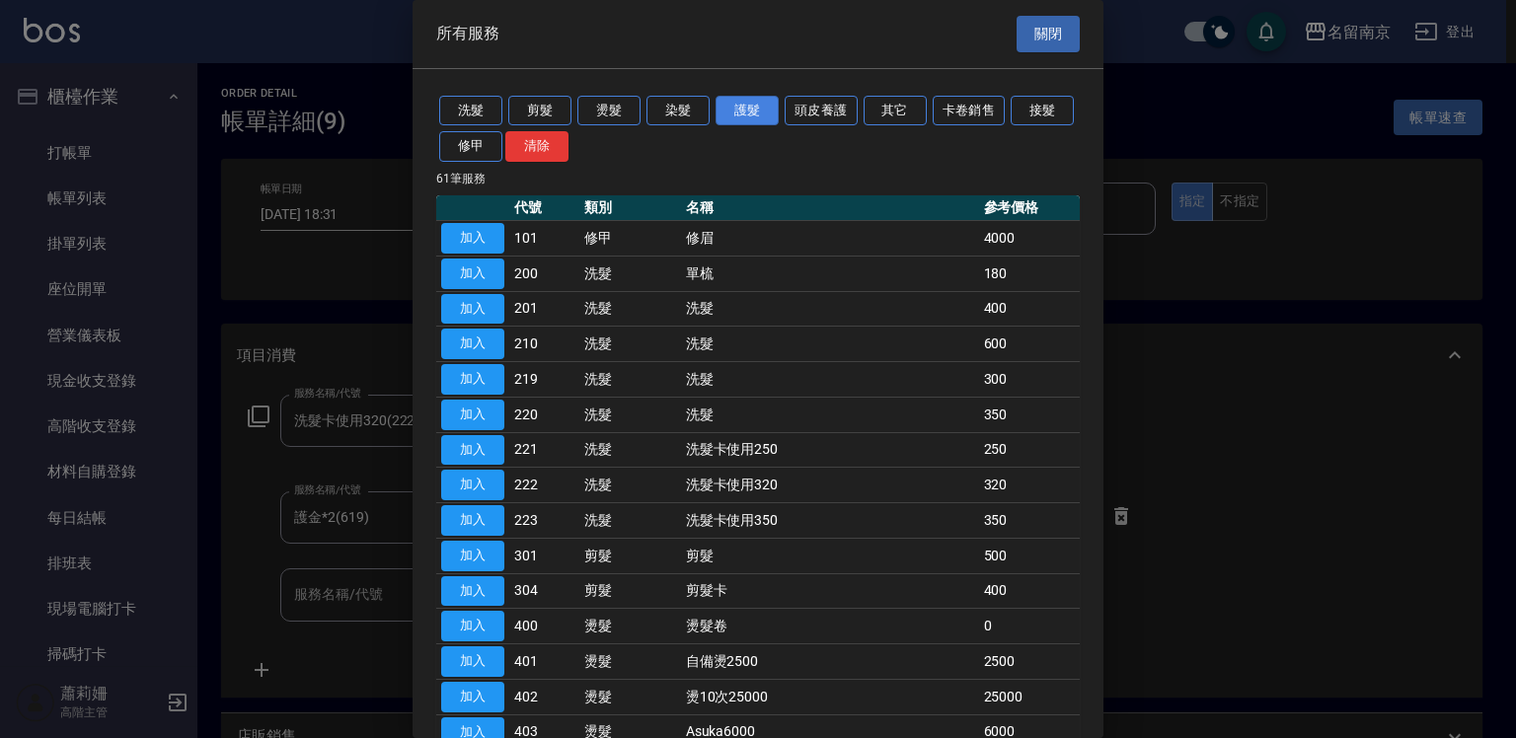
click at [736, 103] on button "護髮" at bounding box center [747, 111] width 63 height 31
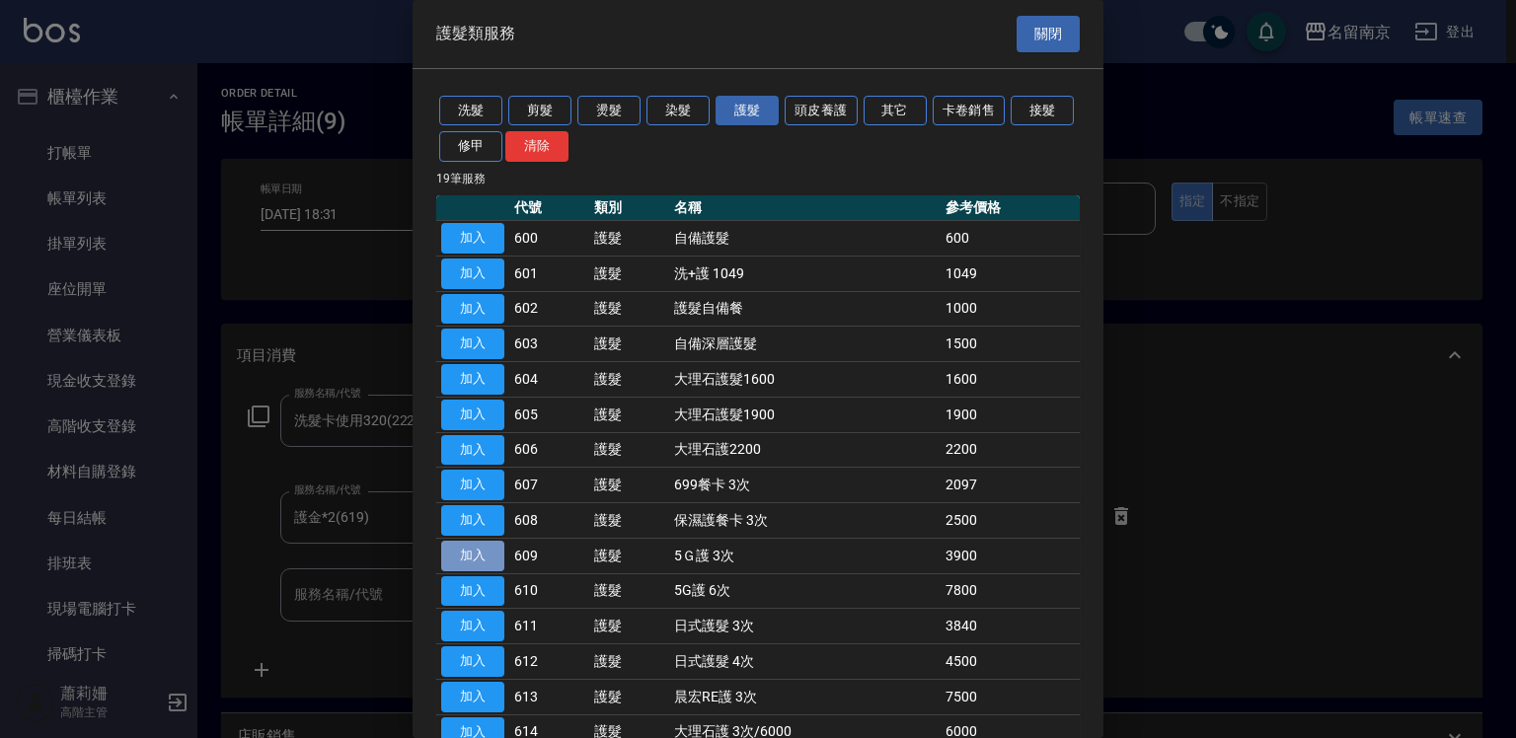
click at [496, 547] on button "加入" at bounding box center [472, 556] width 63 height 31
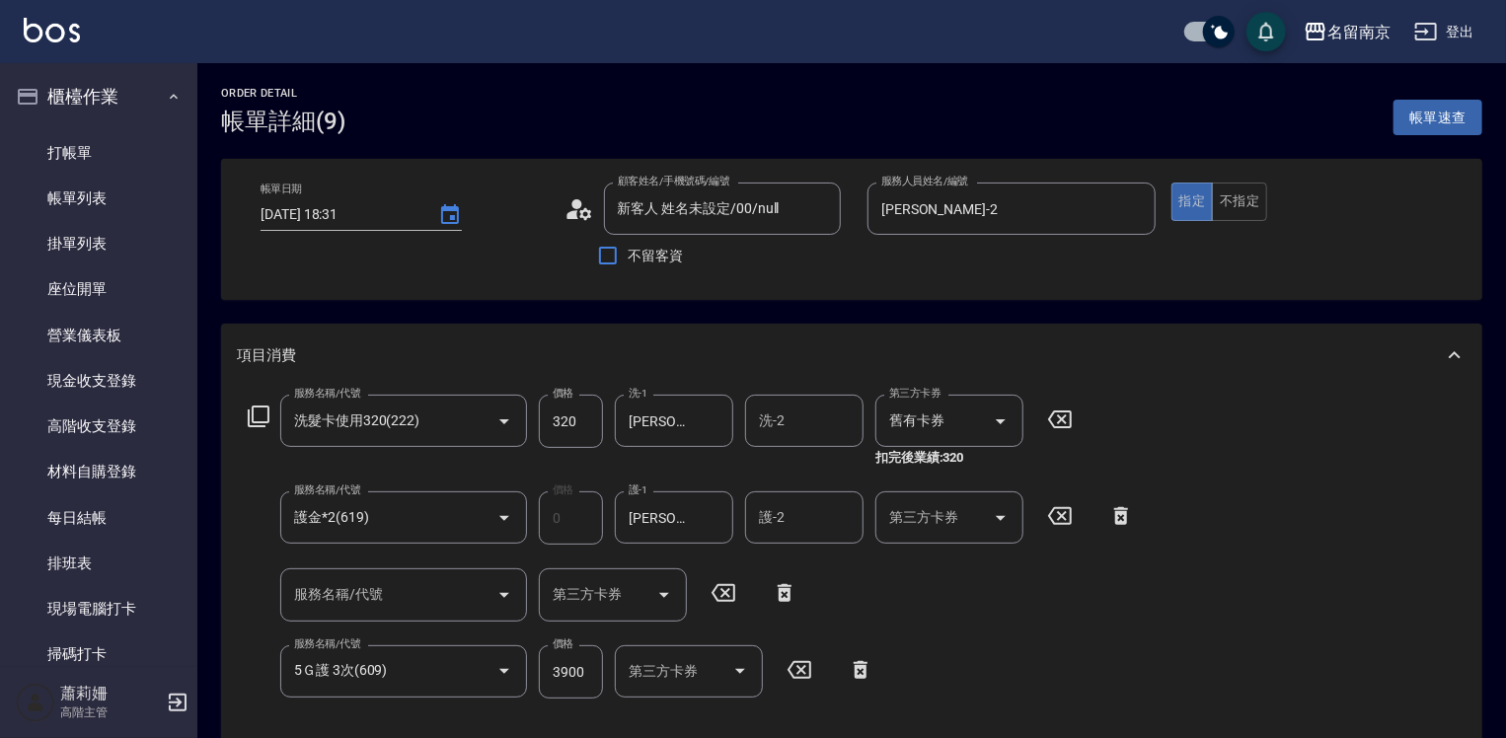
click at [587, 674] on input "3900" at bounding box center [571, 672] width 64 height 53
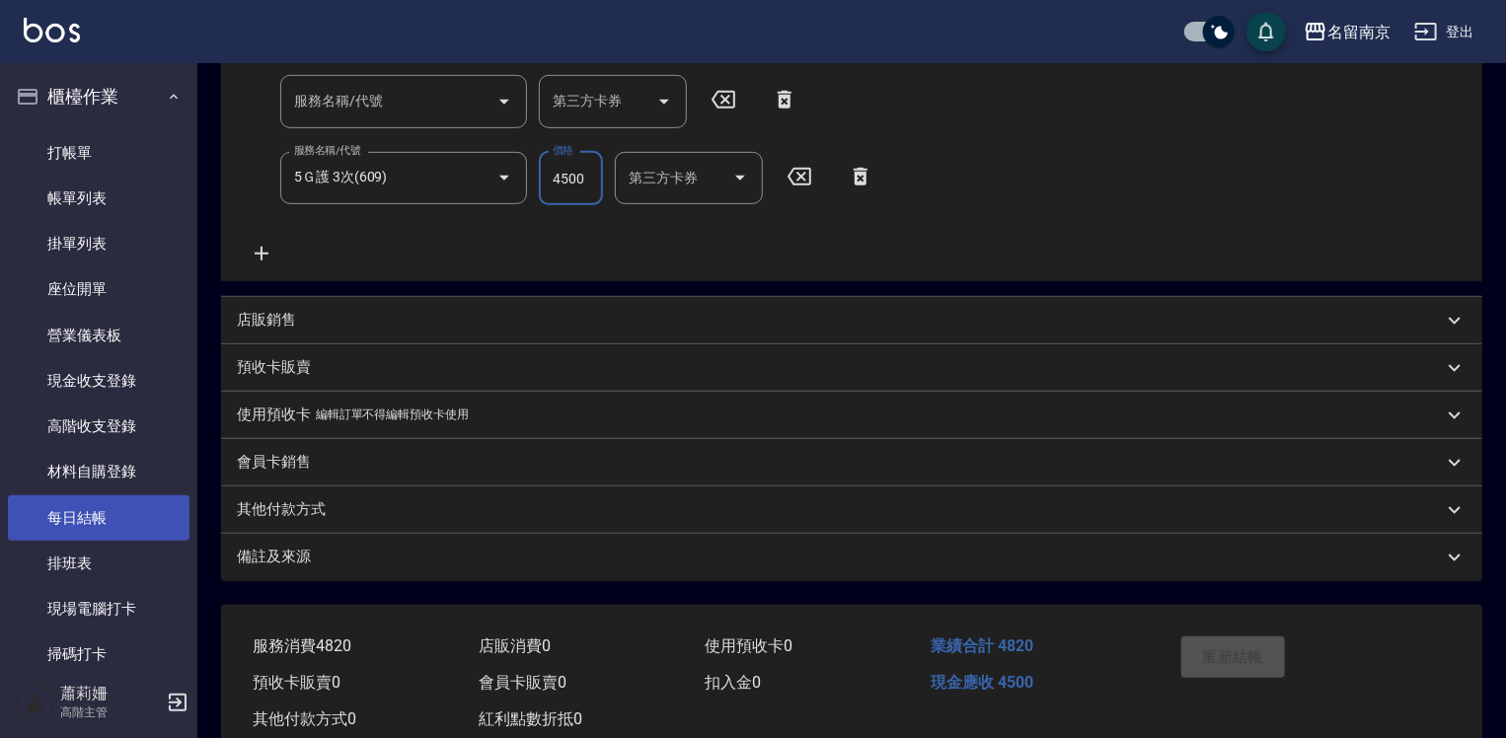
type input "4500"
click at [45, 525] on link "每日結帳" at bounding box center [99, 517] width 182 height 45
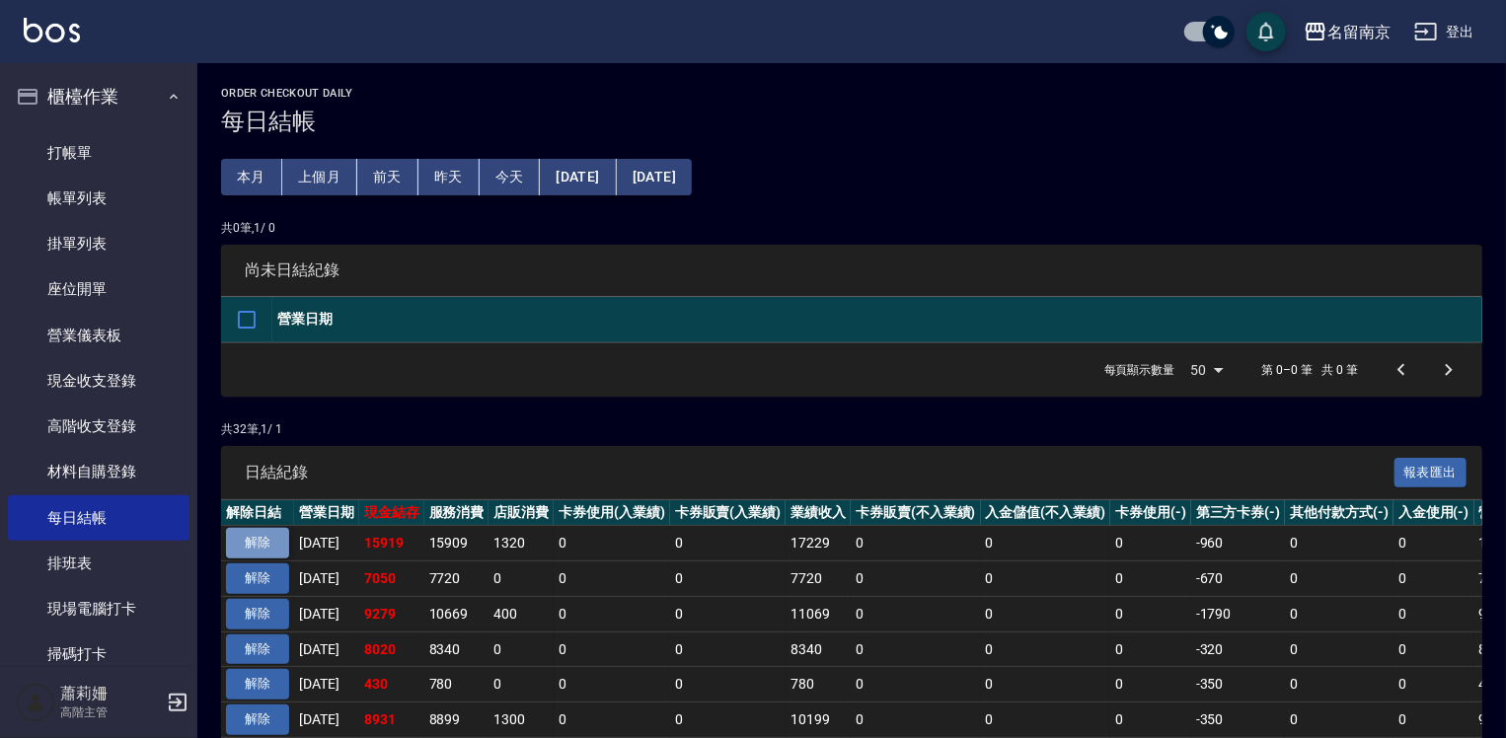
click at [261, 543] on button "解除" at bounding box center [257, 543] width 63 height 31
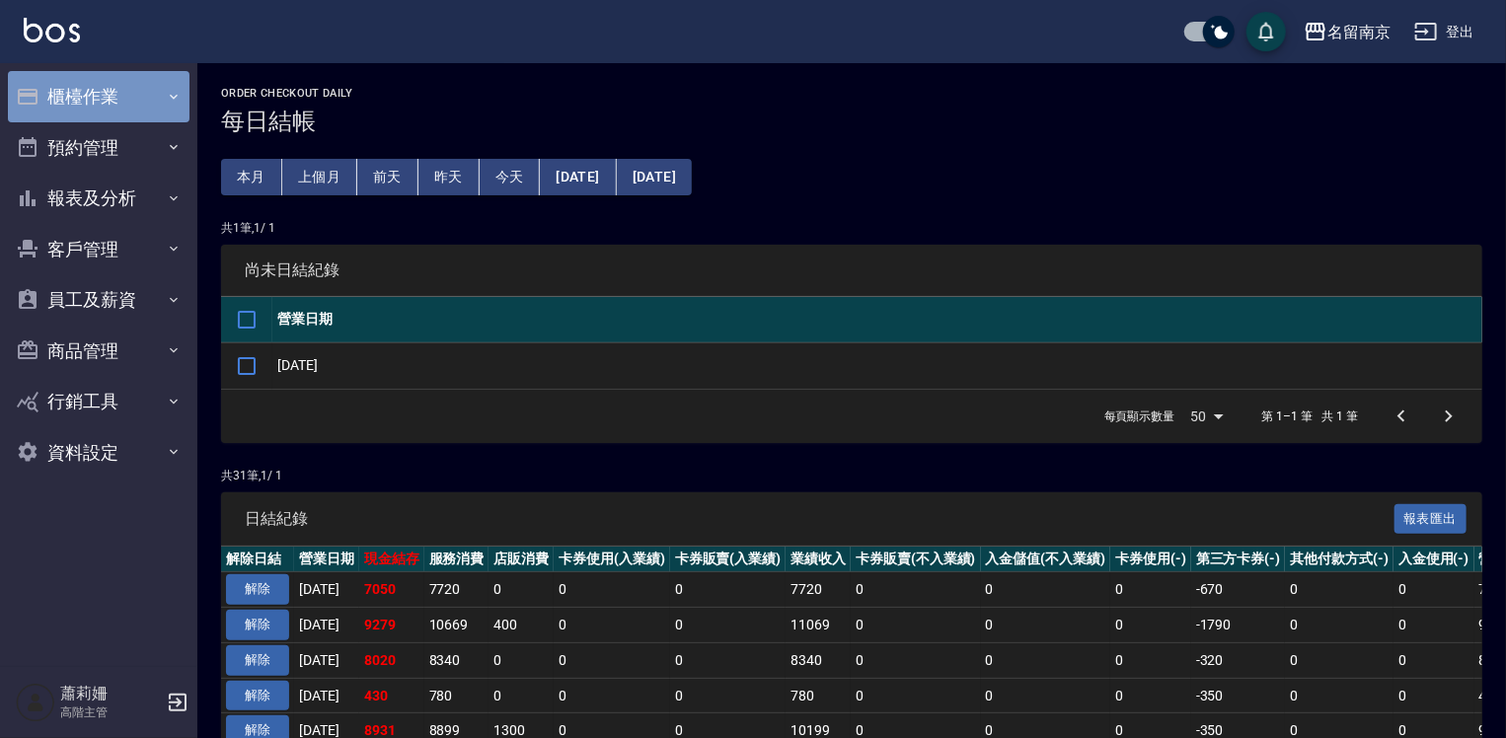
click at [116, 81] on button "櫃檯作業" at bounding box center [99, 96] width 182 height 51
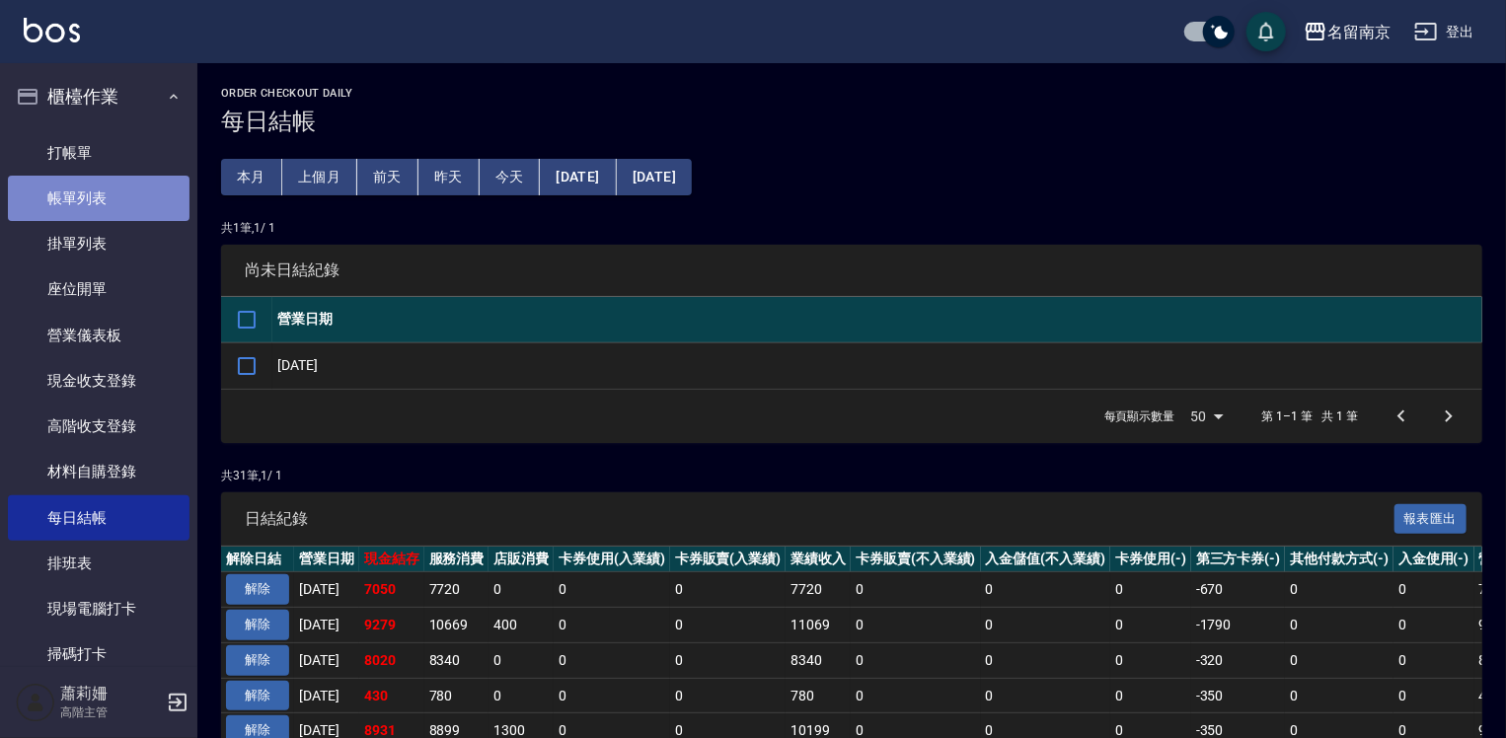
click at [101, 193] on link "帳單列表" at bounding box center [99, 198] width 182 height 45
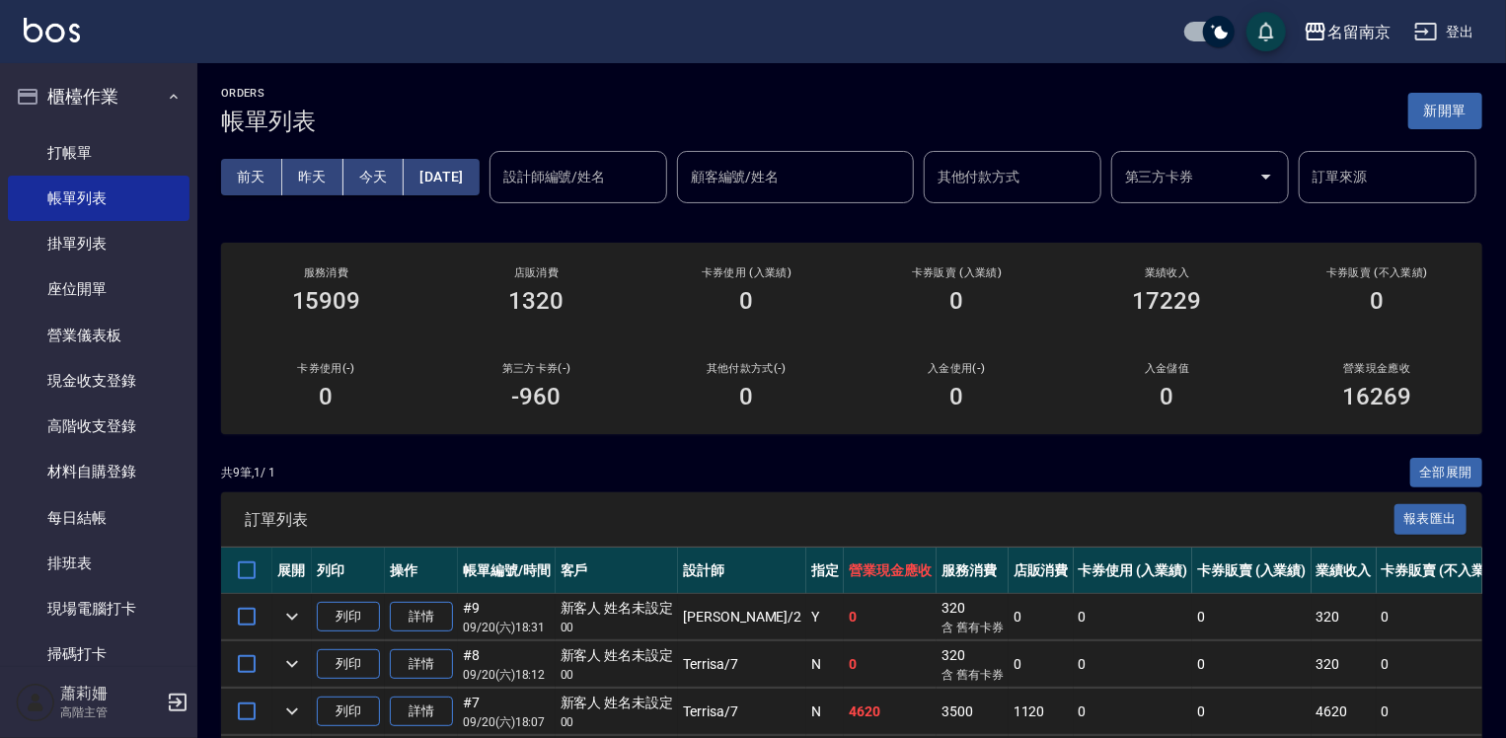
scroll to position [99, 0]
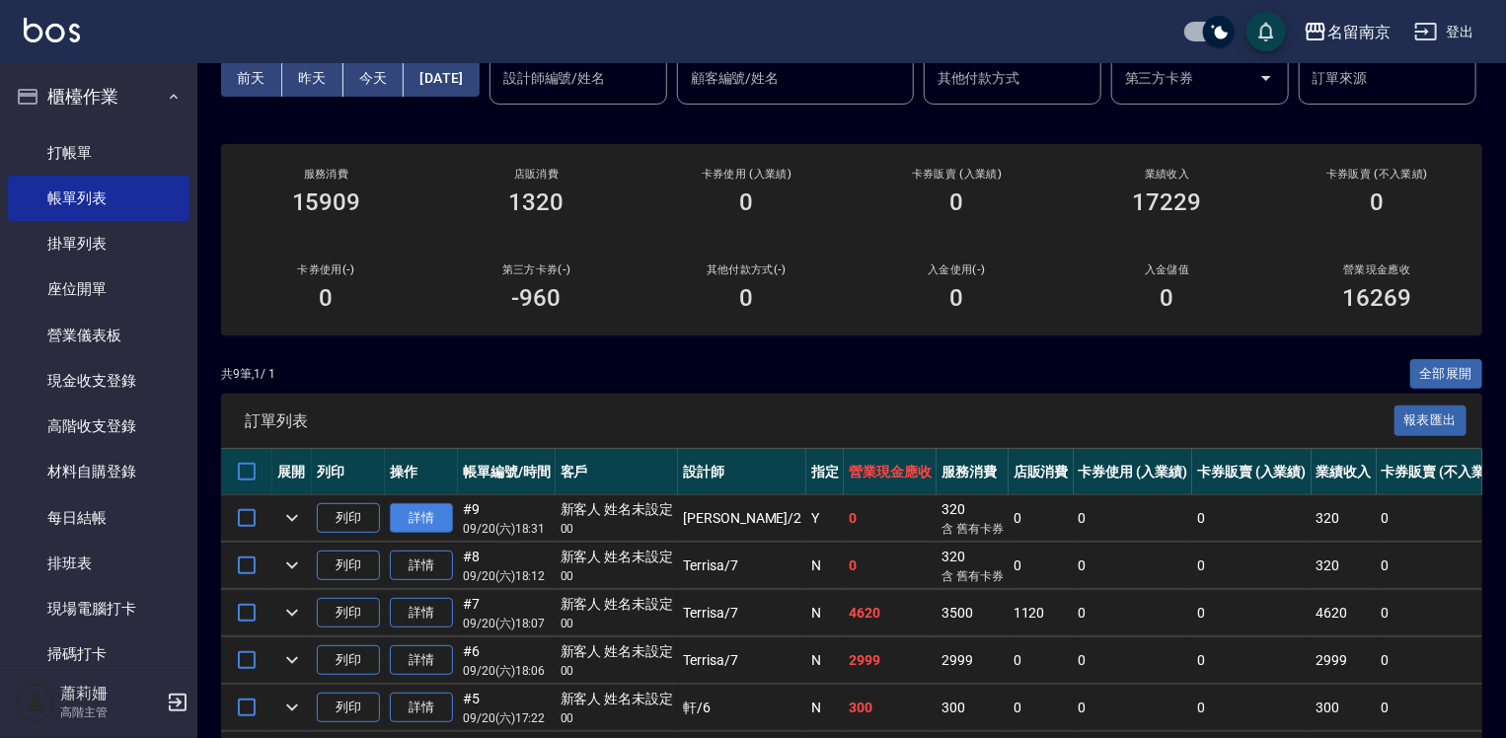
click at [440, 534] on link "詳情" at bounding box center [421, 518] width 63 height 31
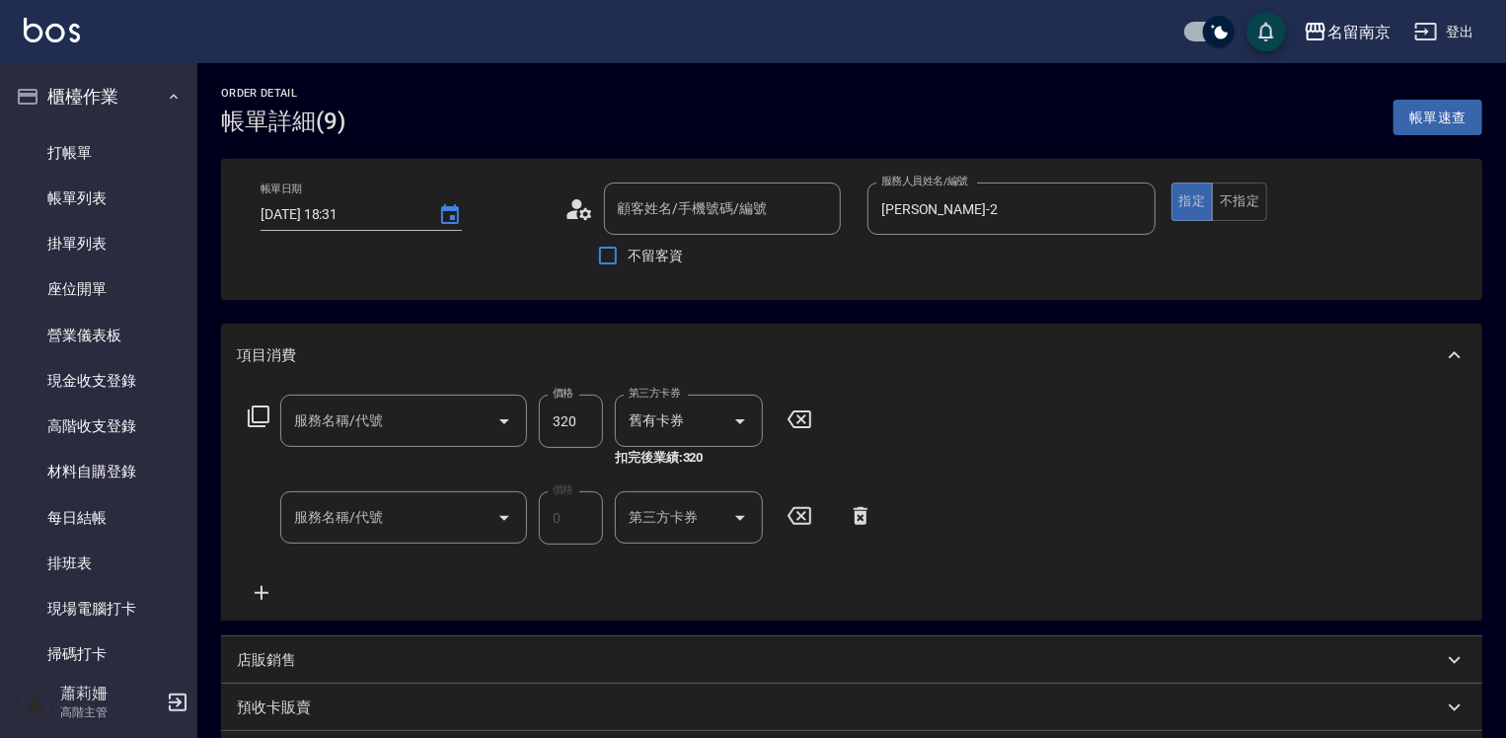
type input "[DATE] 18:31"
type input "[PERSON_NAME]-2"
type input "洗髮卡使用320(222)"
type input "護金*2(619)"
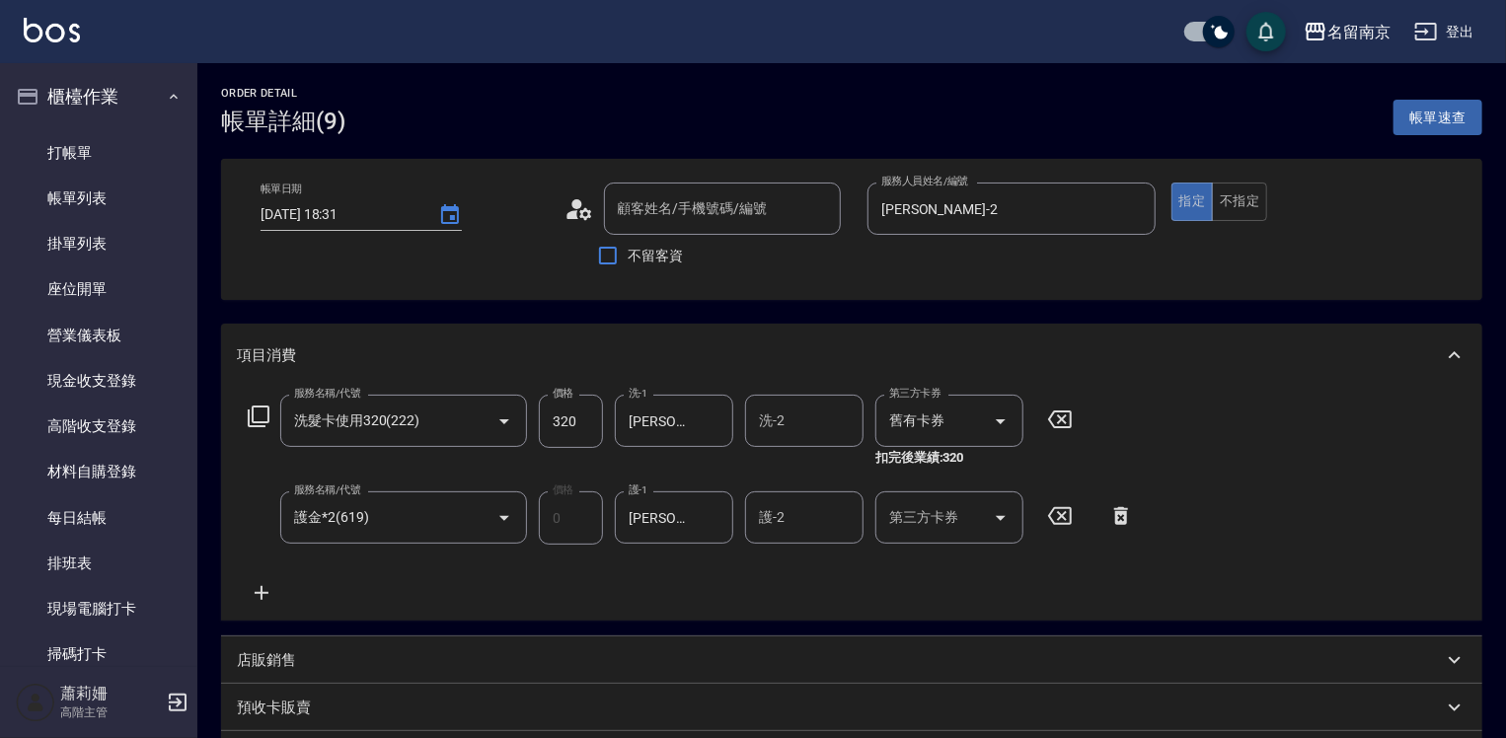
type input "新客人 姓名未設定/00/null"
click at [260, 596] on icon at bounding box center [261, 593] width 49 height 24
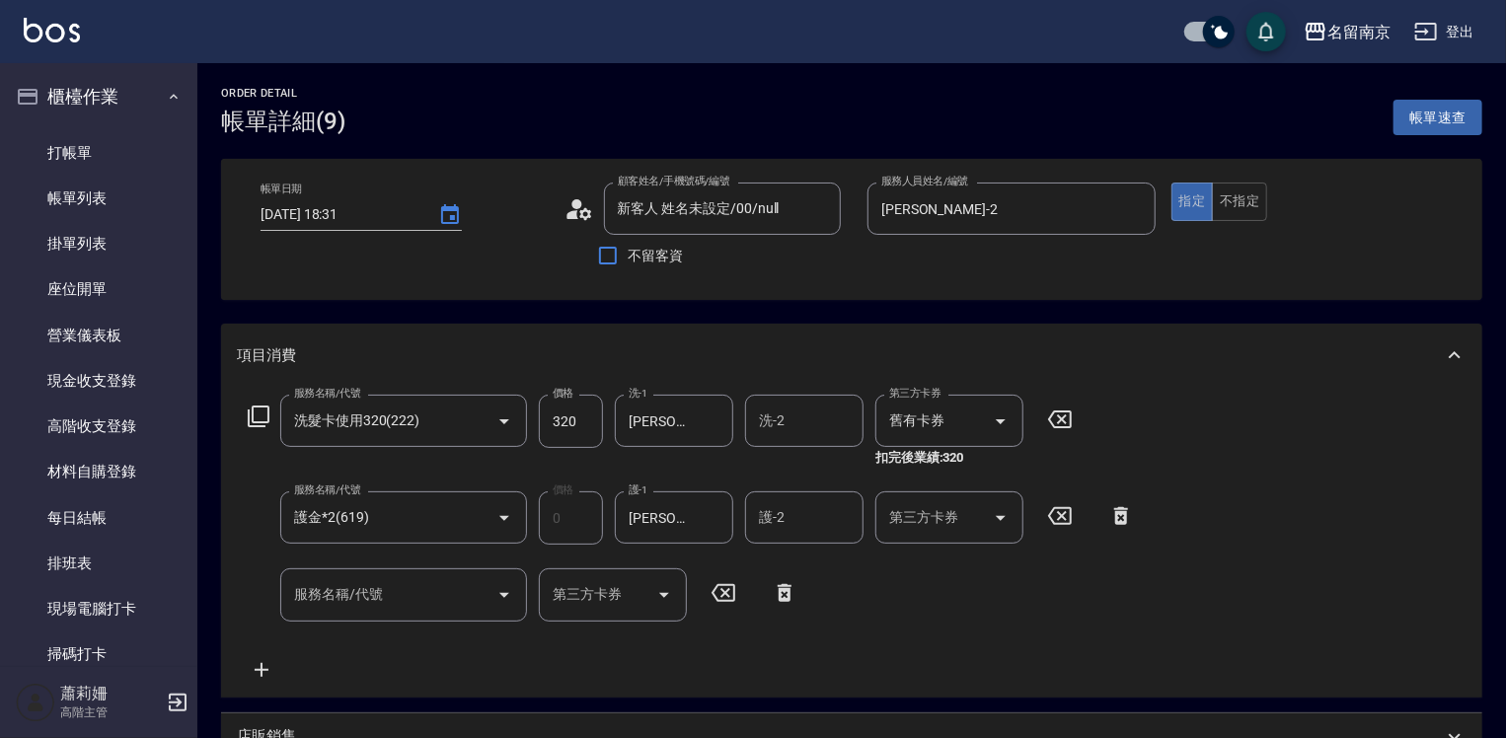
click at [260, 418] on icon at bounding box center [259, 417] width 24 height 24
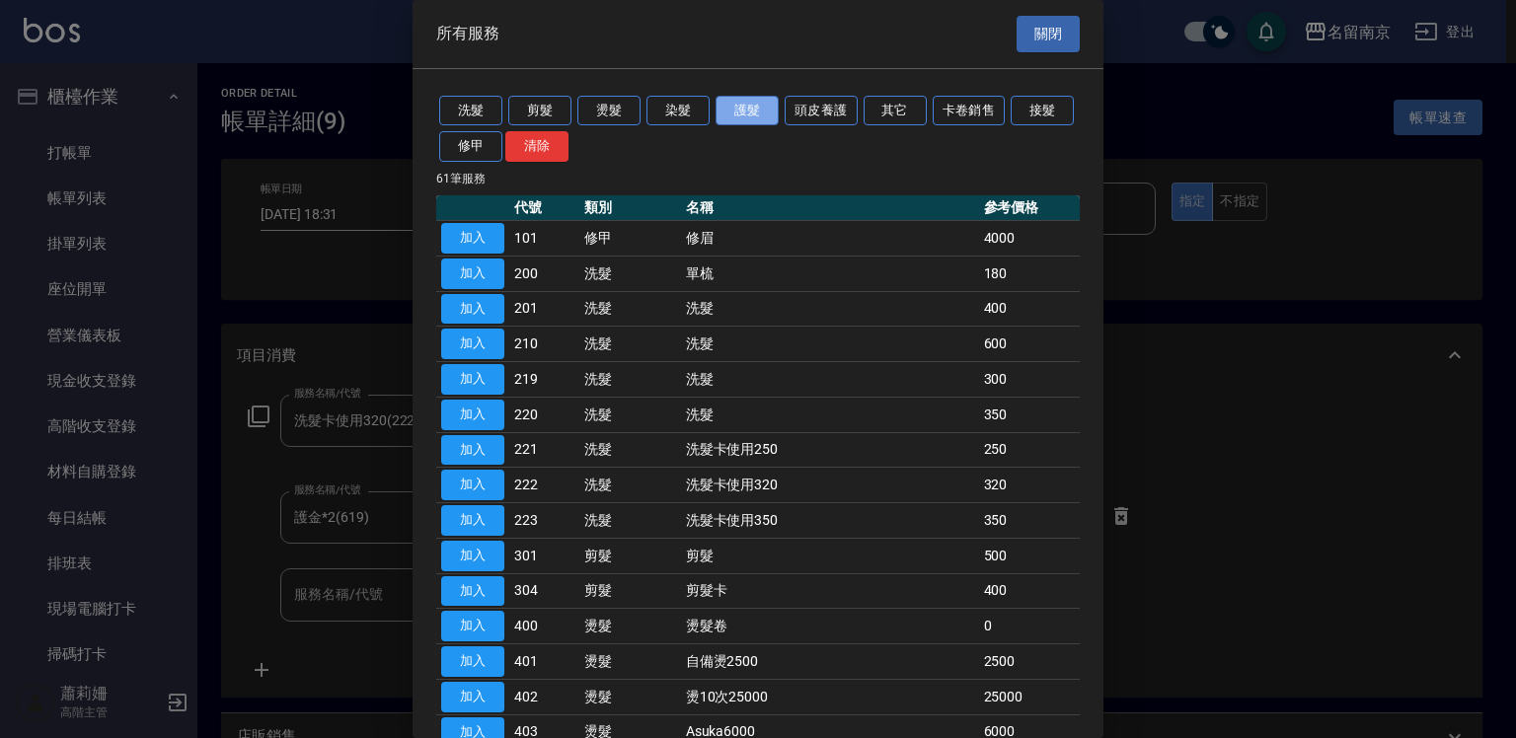
click at [742, 99] on button "護髮" at bounding box center [747, 111] width 63 height 31
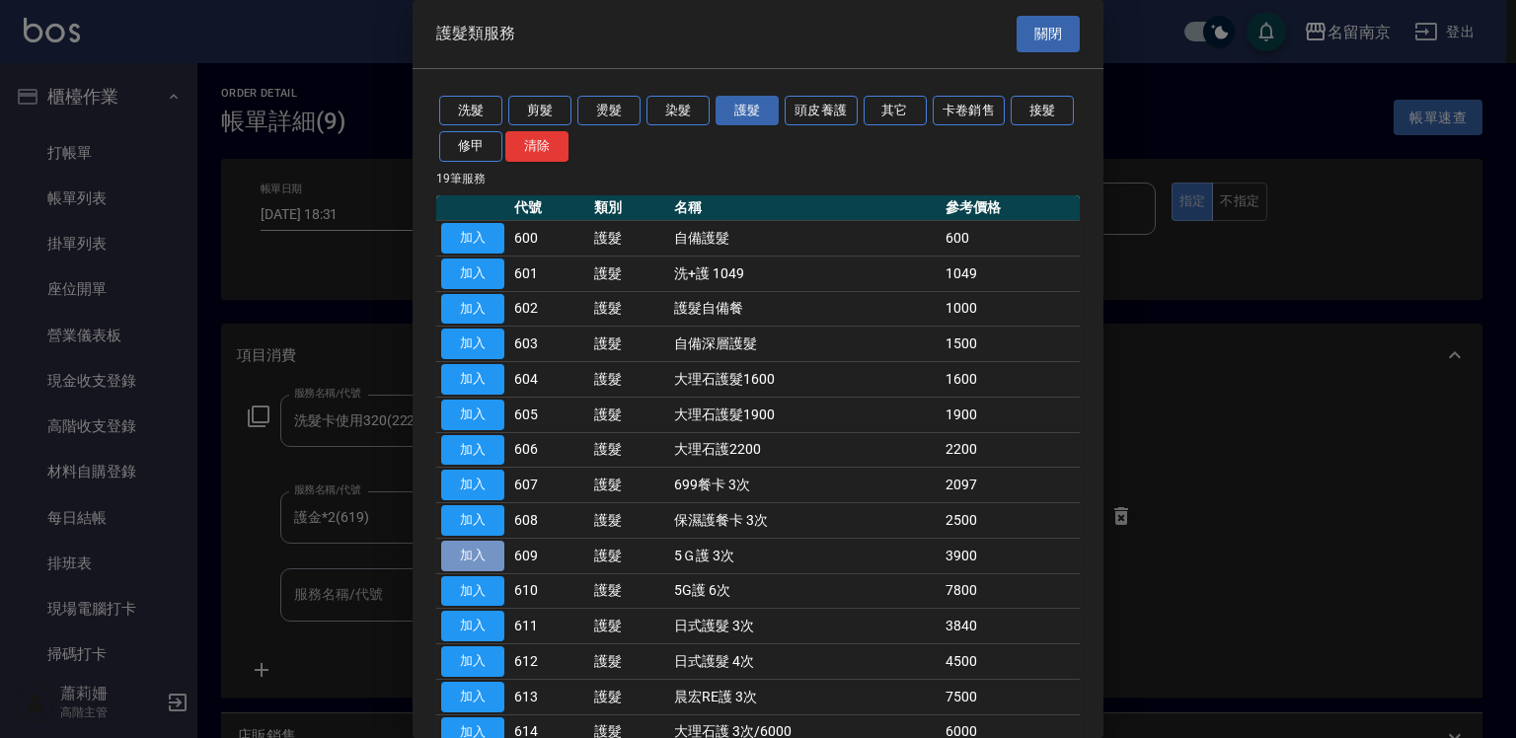
click at [494, 545] on button "加入" at bounding box center [472, 556] width 63 height 31
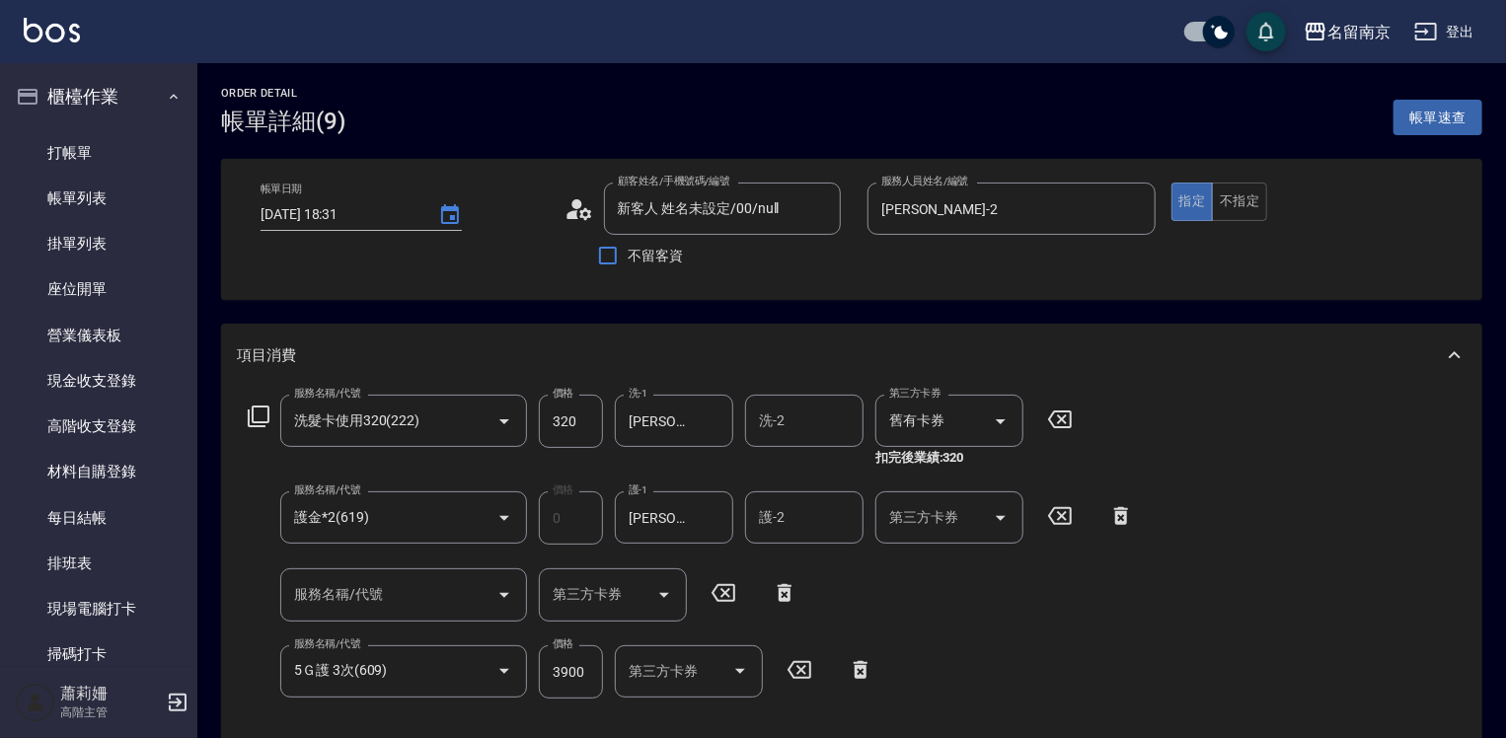
click at [782, 592] on icon at bounding box center [784, 593] width 49 height 24
type input "5Ｇ護 3次(609)"
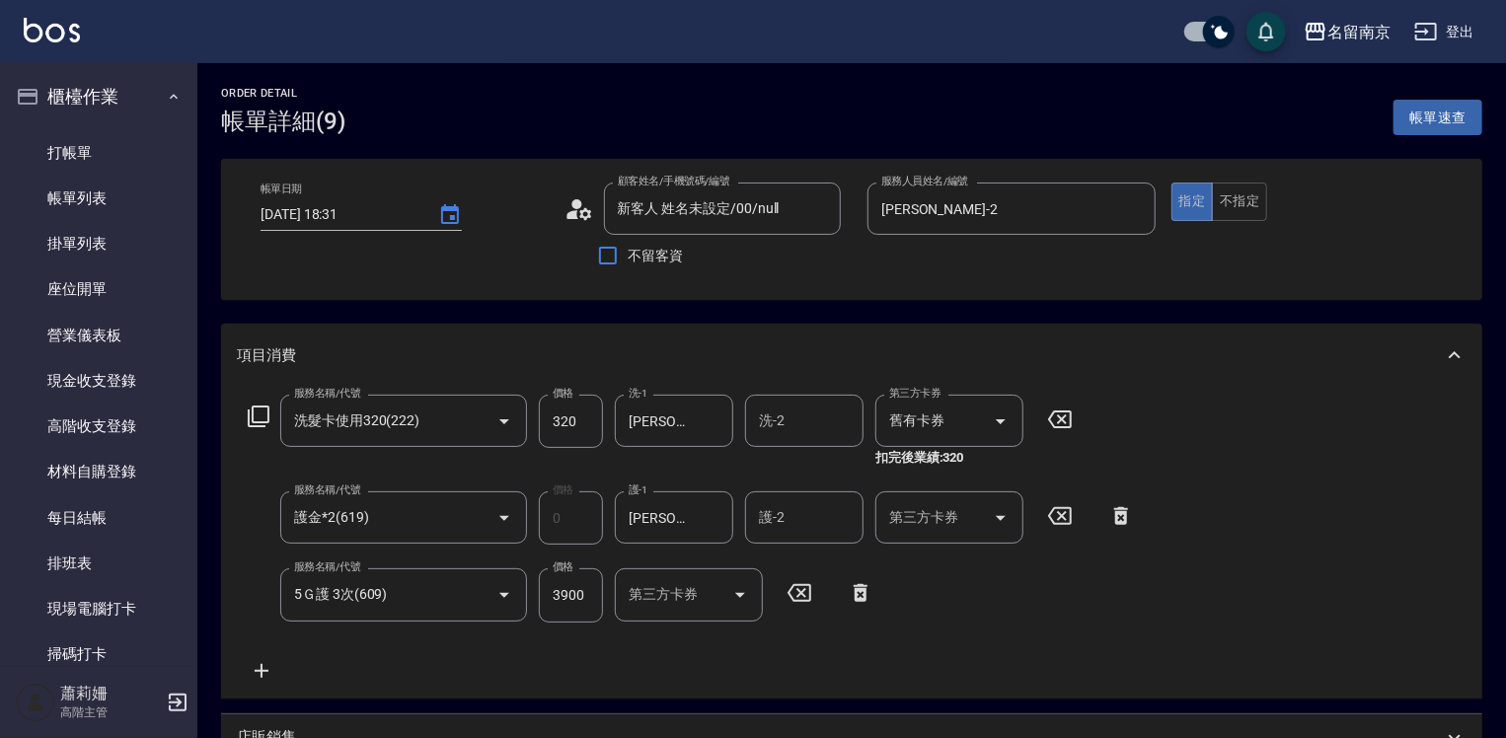
scroll to position [470, 0]
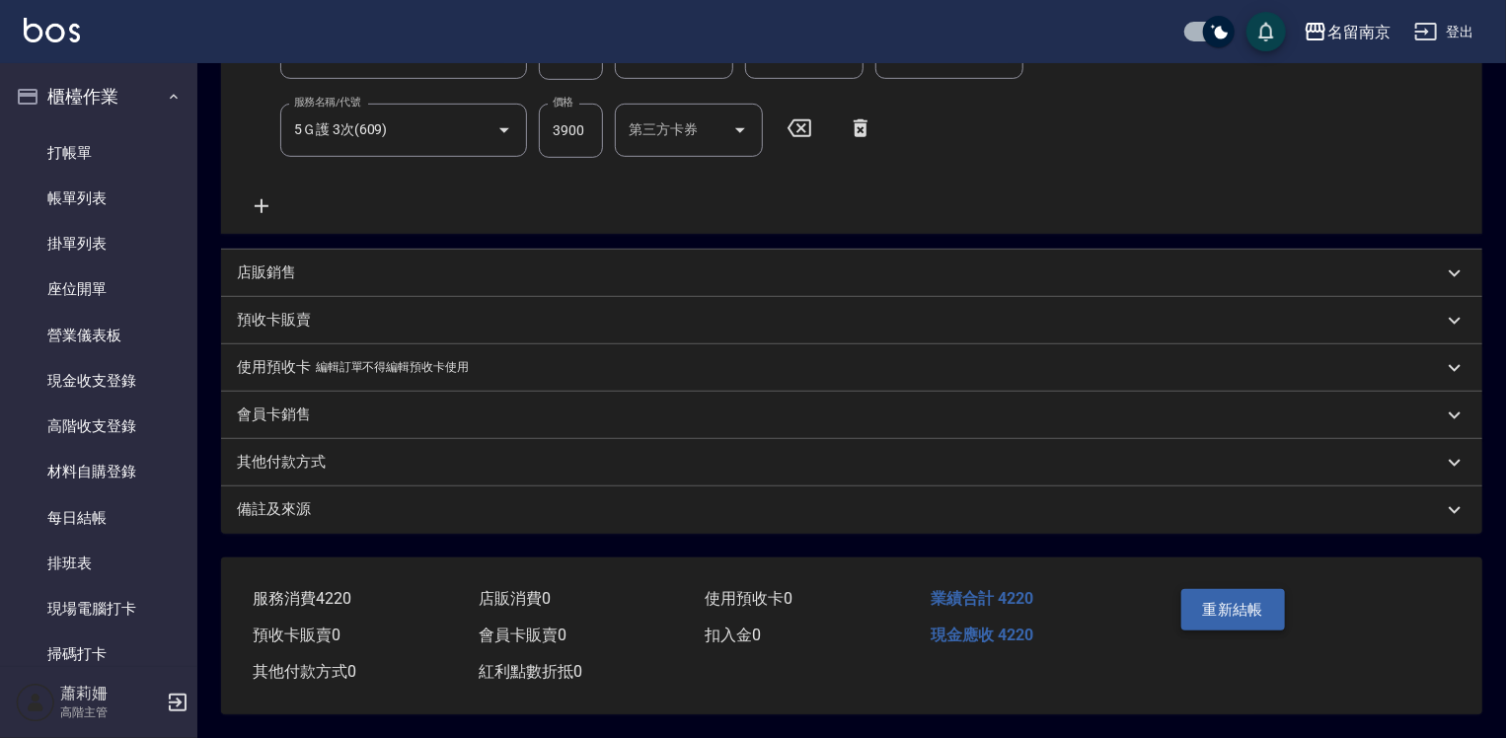
click at [1219, 597] on button "重新結帳" at bounding box center [1233, 609] width 105 height 41
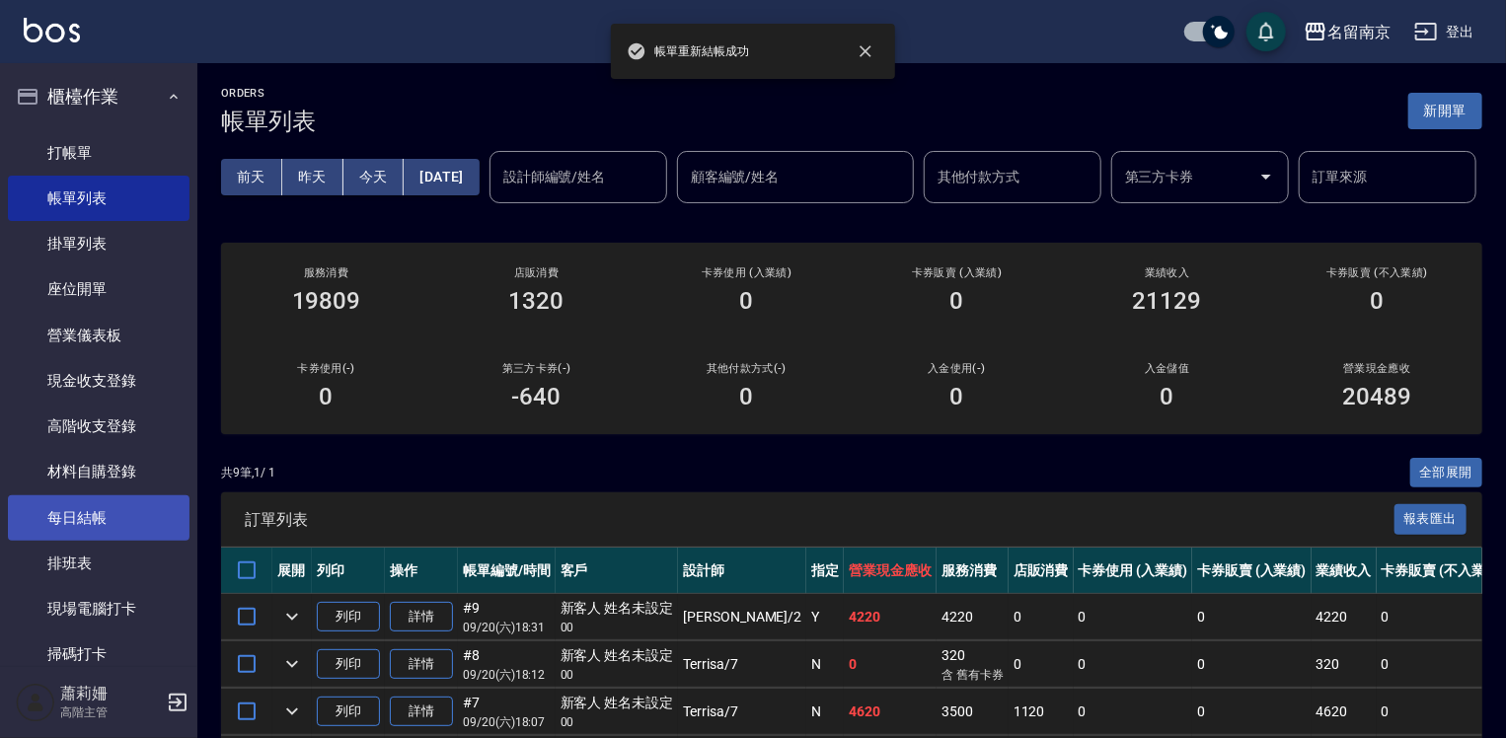
click at [112, 513] on link "每日結帳" at bounding box center [99, 517] width 182 height 45
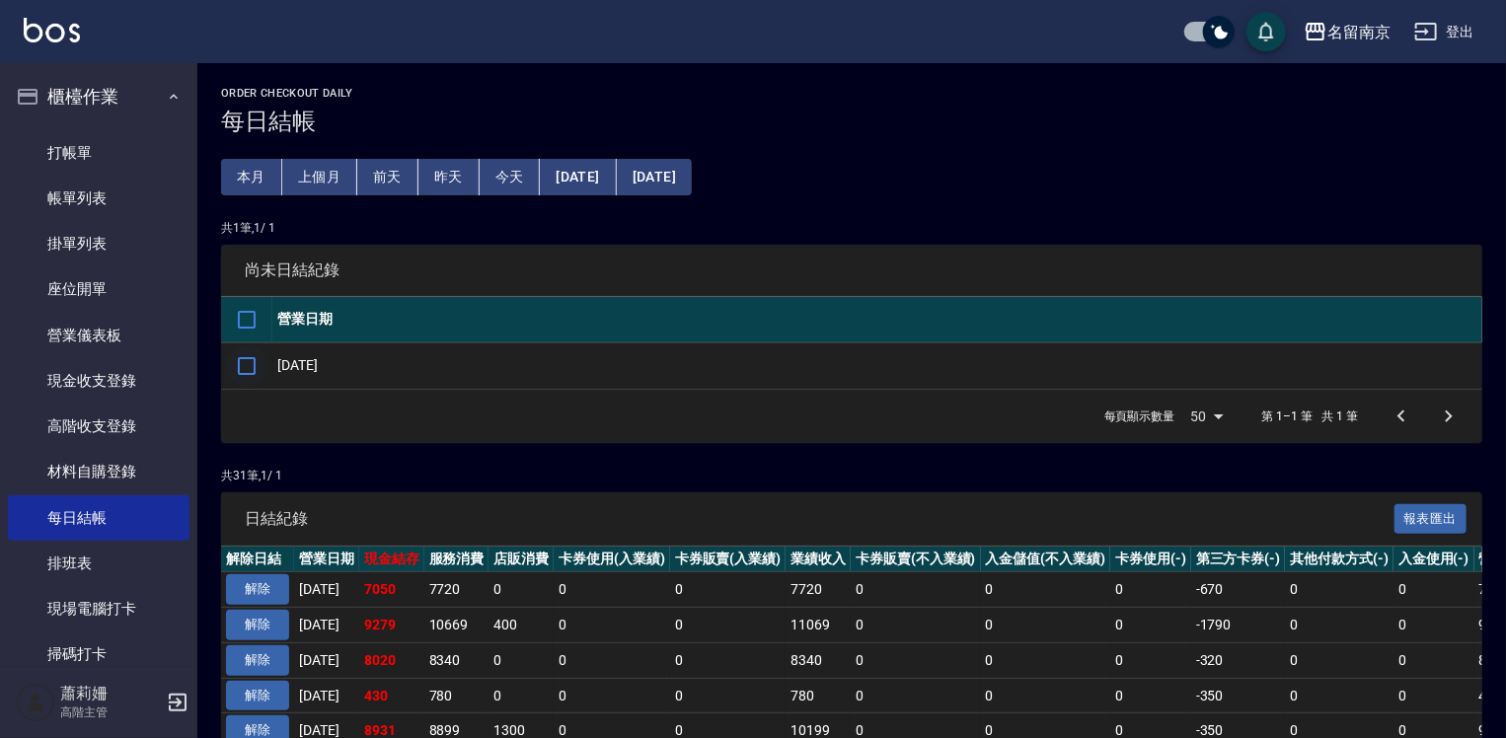
click at [255, 359] on input "checkbox" at bounding box center [246, 365] width 41 height 41
checkbox input "true"
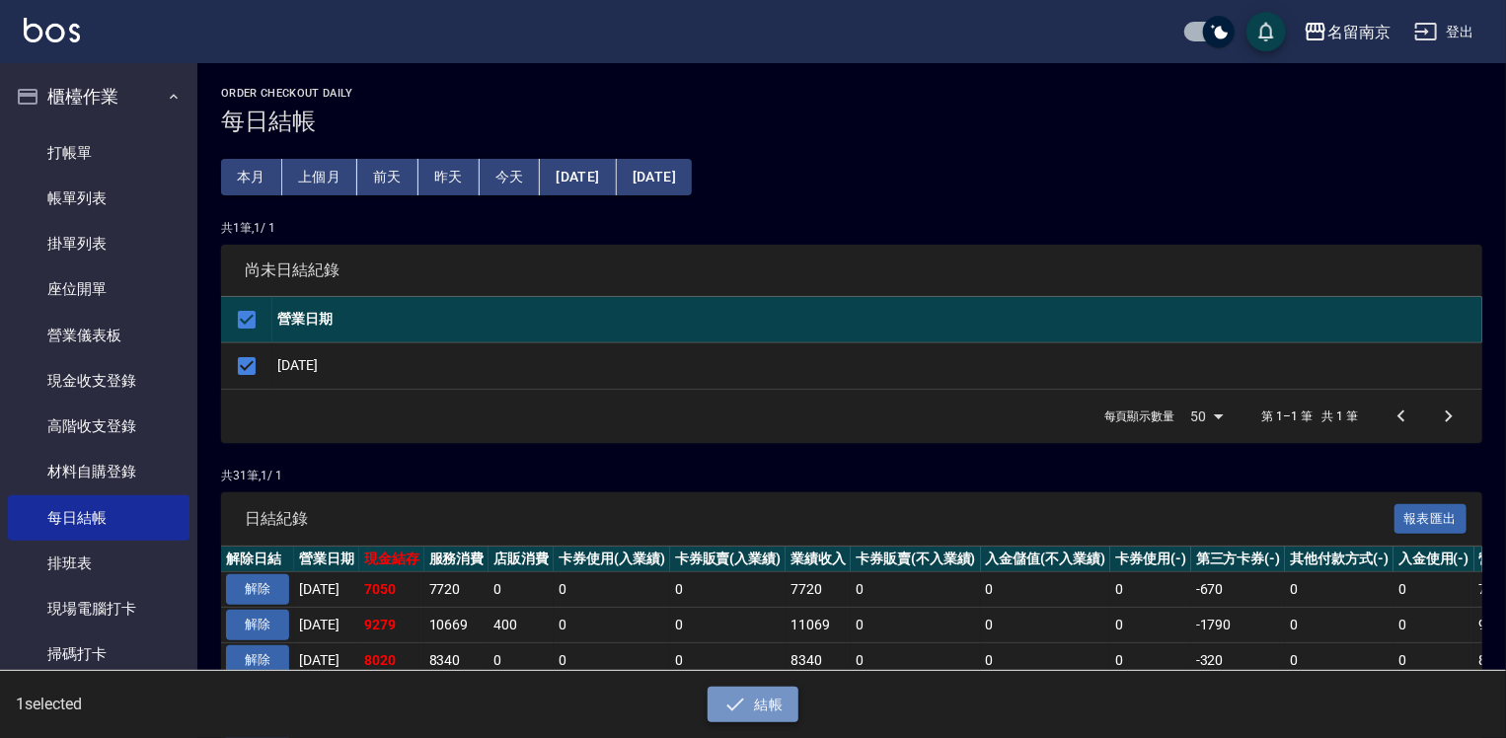
click at [754, 703] on button "結帳" at bounding box center [754, 705] width 92 height 37
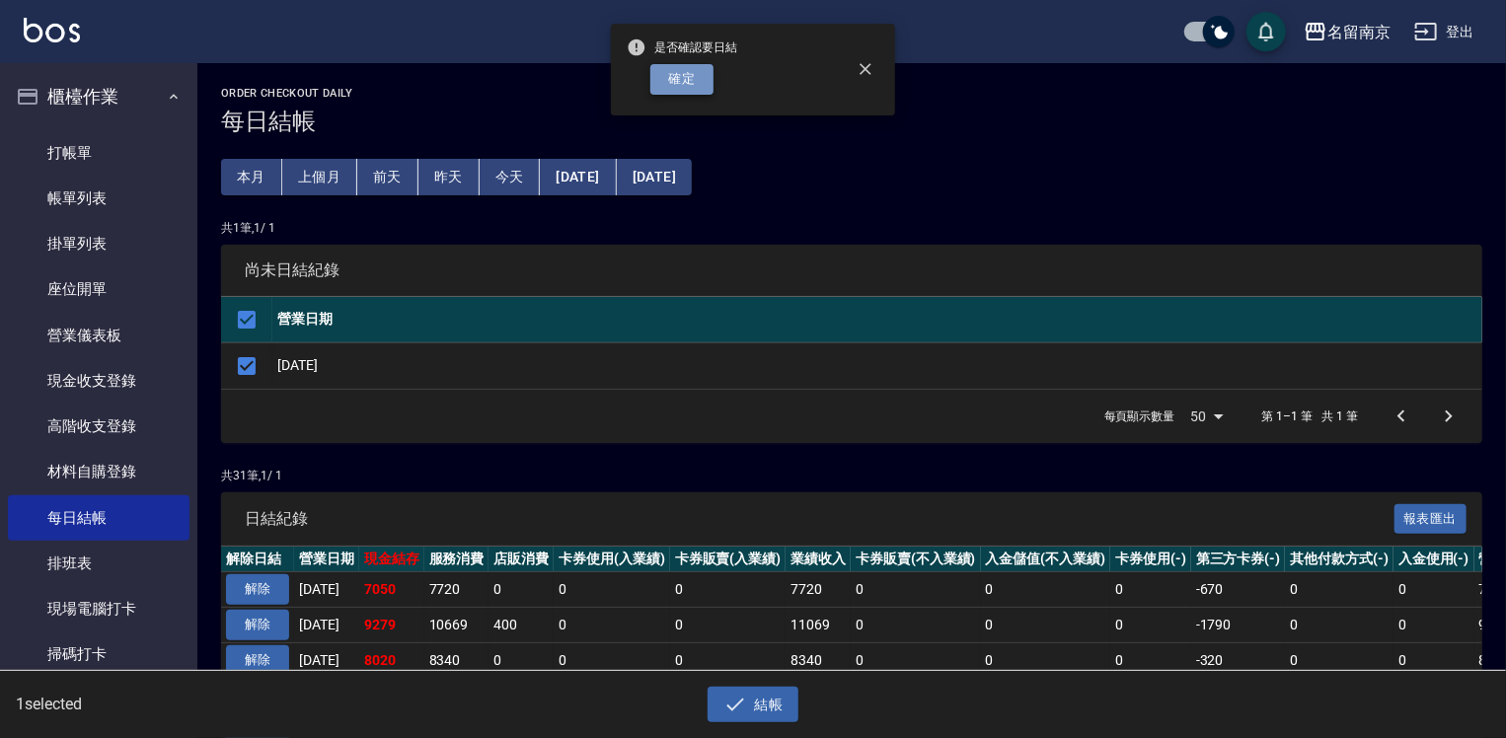
click at [687, 82] on button "確定" at bounding box center [681, 79] width 63 height 31
checkbox input "false"
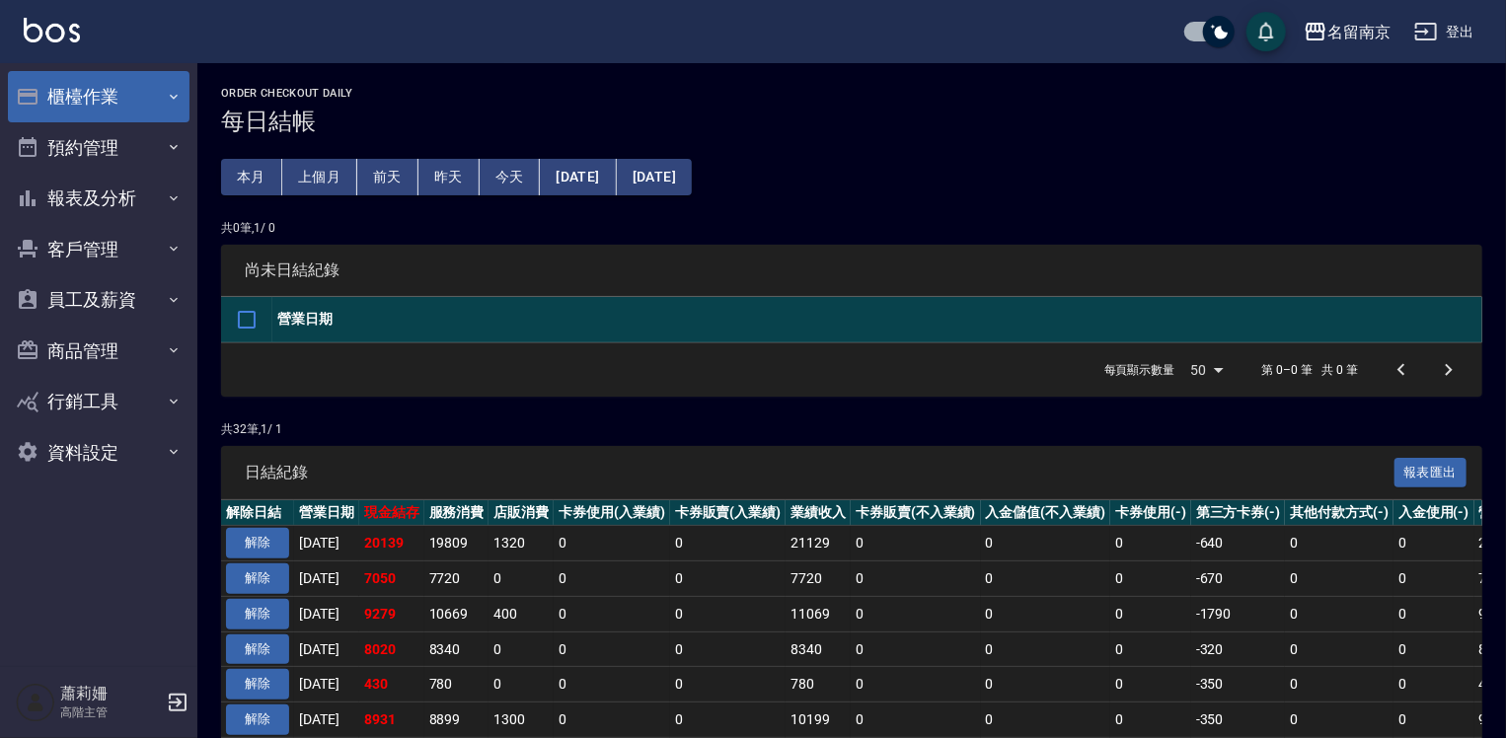
click at [95, 90] on button "櫃檯作業" at bounding box center [99, 96] width 182 height 51
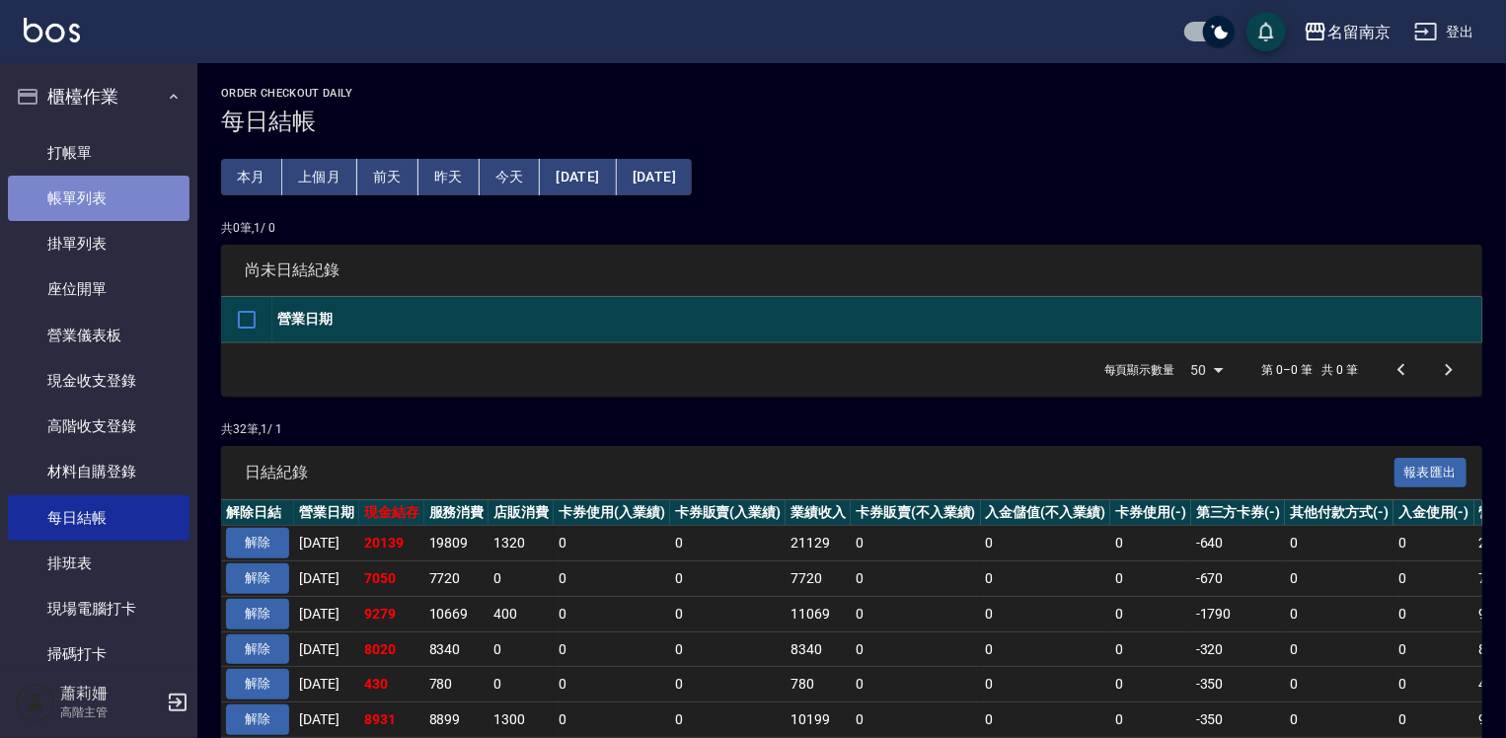
click at [130, 205] on link "帳單列表" at bounding box center [99, 198] width 182 height 45
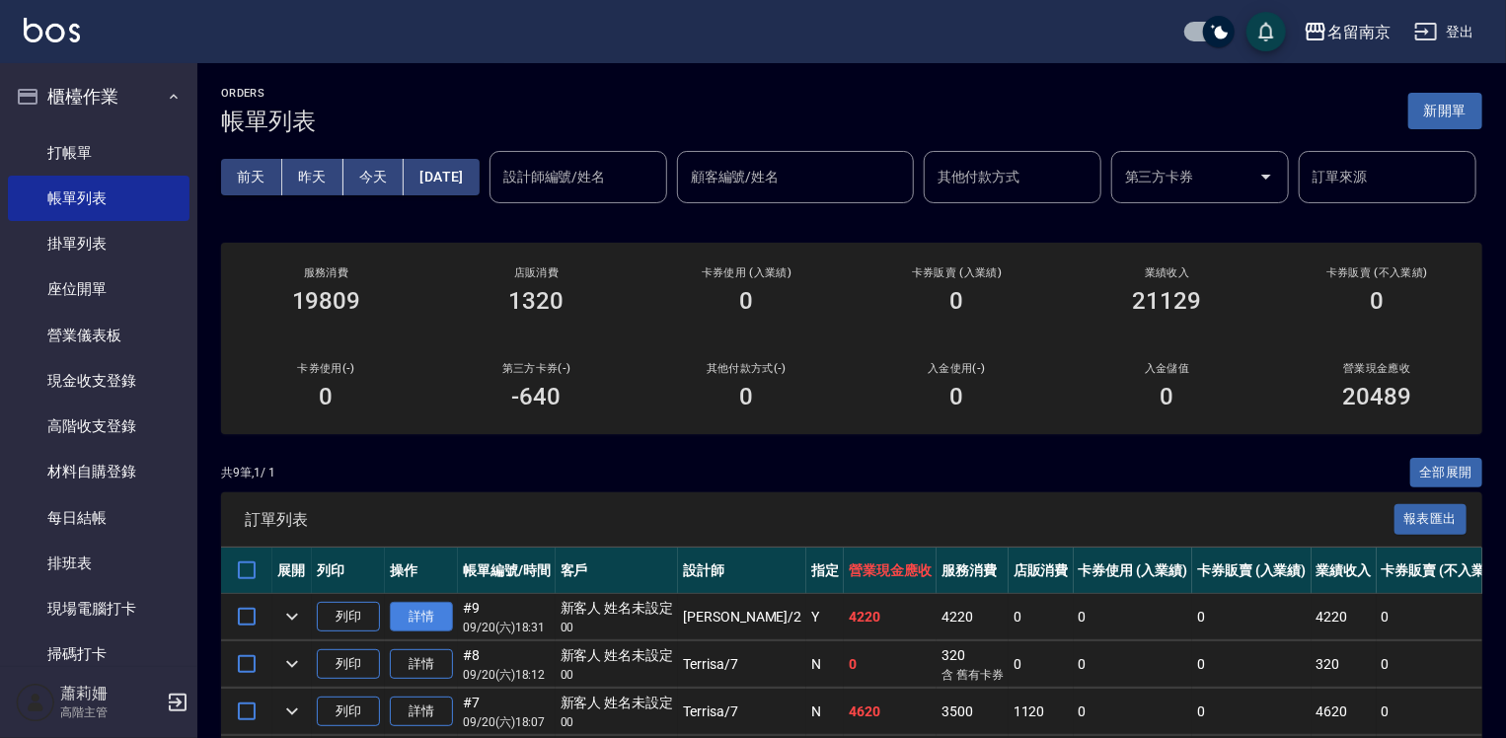
click at [431, 633] on link "詳情" at bounding box center [421, 617] width 63 height 31
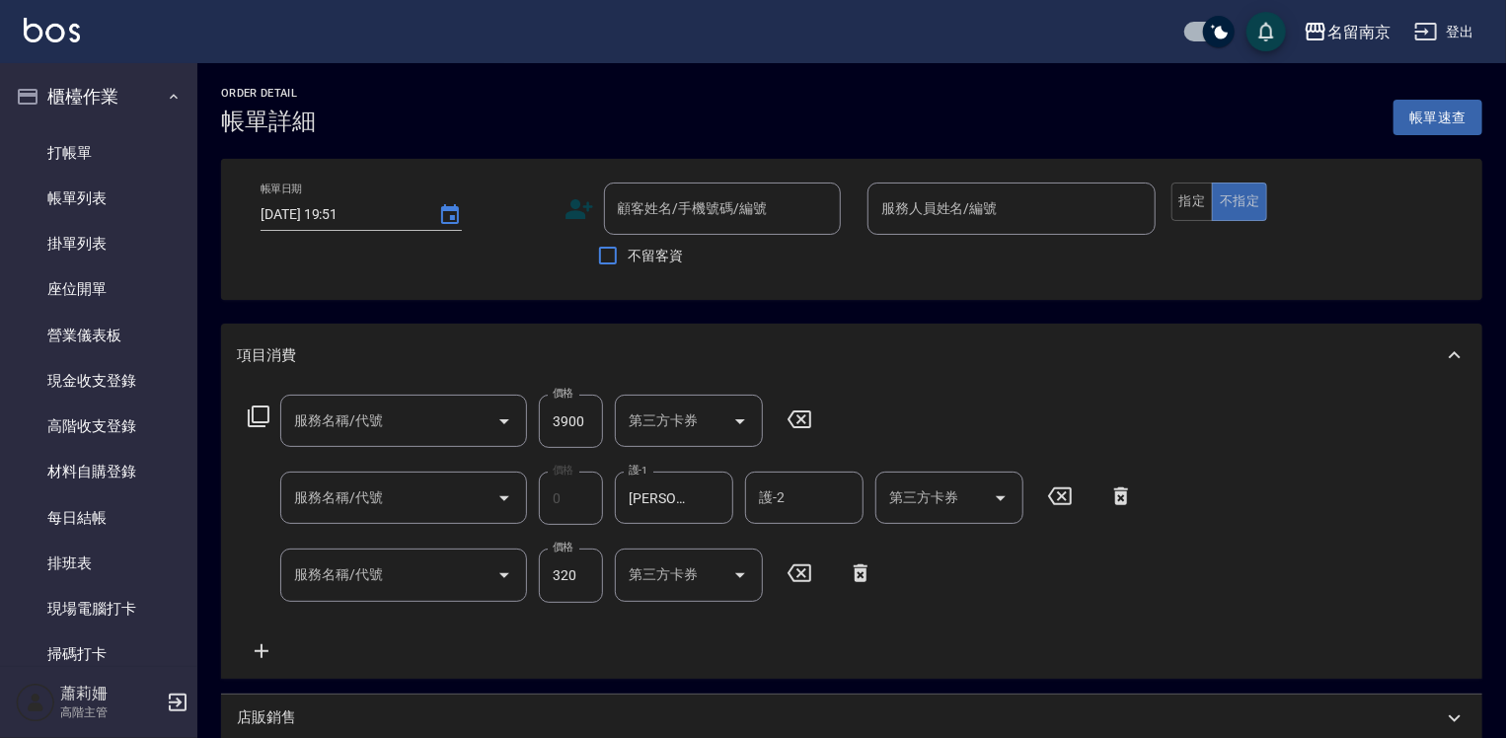
type input "5Ｇ護 3次(609)"
type input "護金*2(619)"
type input "洗髮卡使用320(222)"
type input "[DATE] 18:31"
type input "[PERSON_NAME]-2"
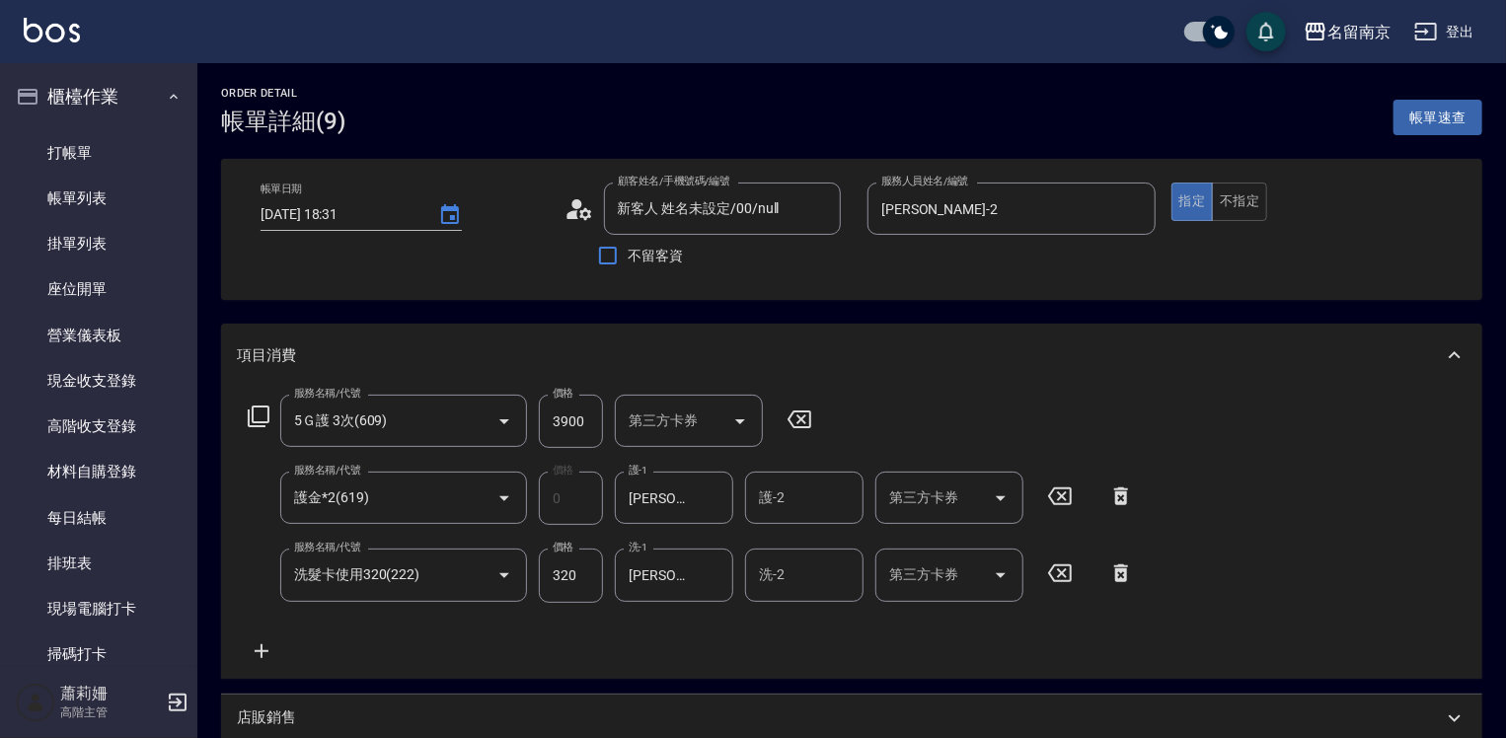
type input "新客人 姓名未設定/00/null"
click at [113, 497] on link "每日結帳" at bounding box center [99, 517] width 182 height 45
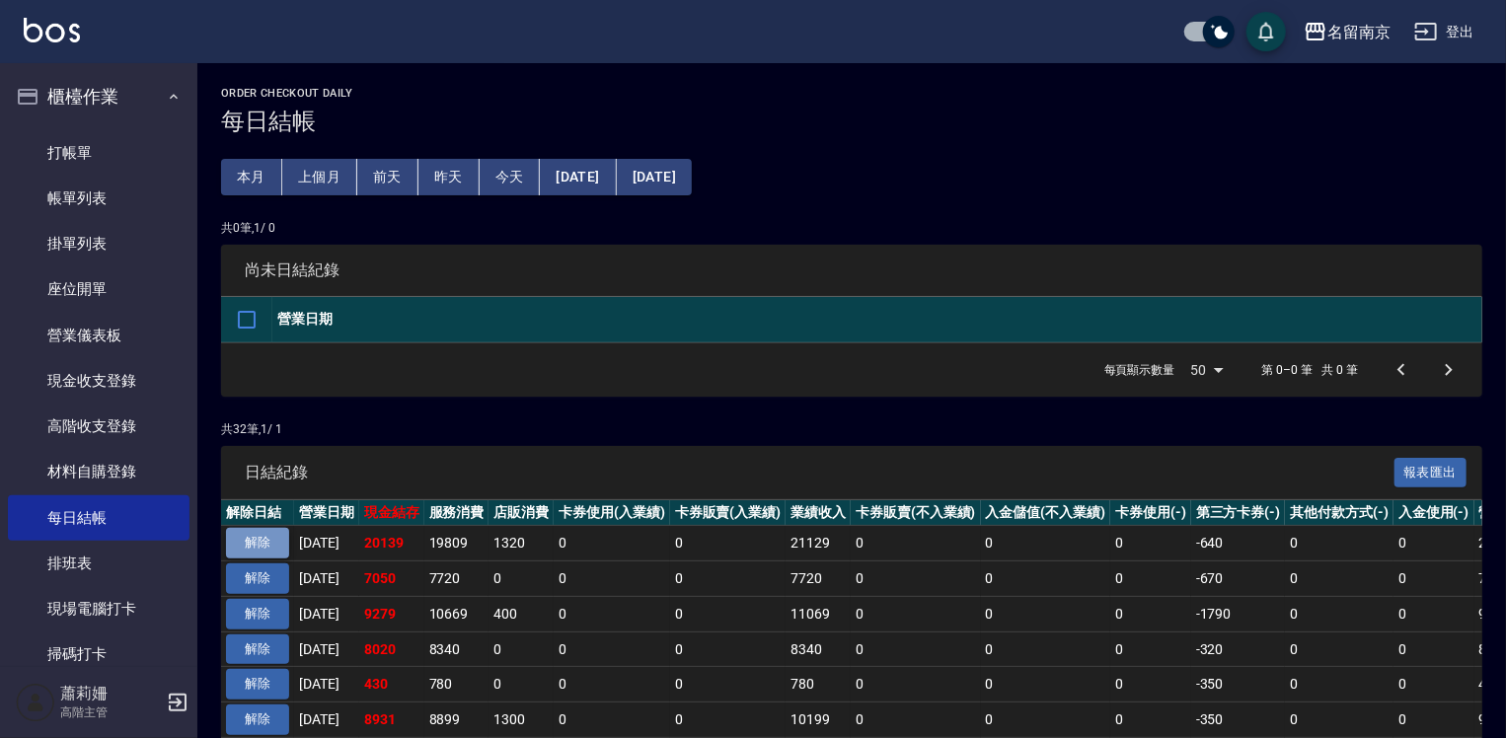
click at [256, 539] on button "解除" at bounding box center [257, 543] width 63 height 31
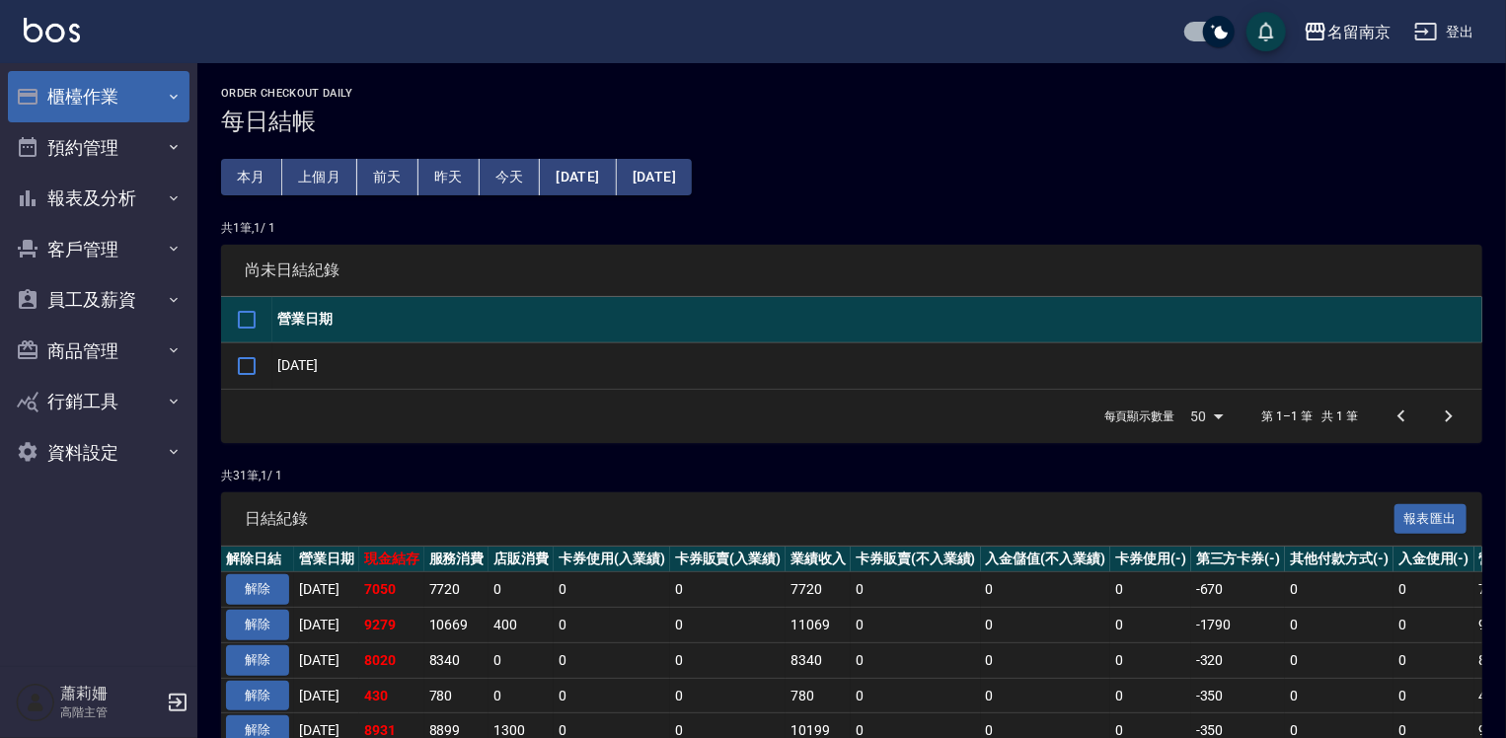
click at [91, 93] on button "櫃檯作業" at bounding box center [99, 96] width 182 height 51
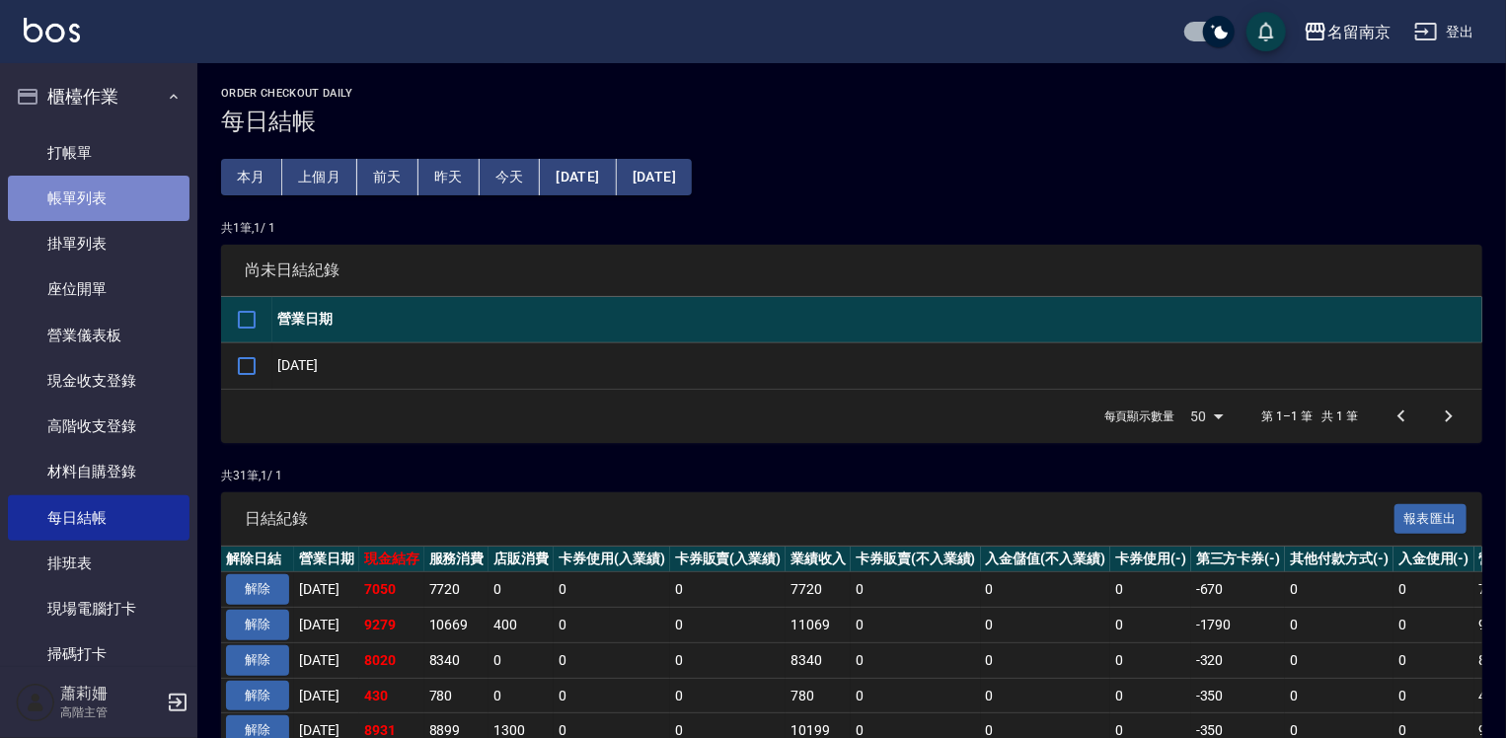
click at [103, 187] on link "帳單列表" at bounding box center [99, 198] width 182 height 45
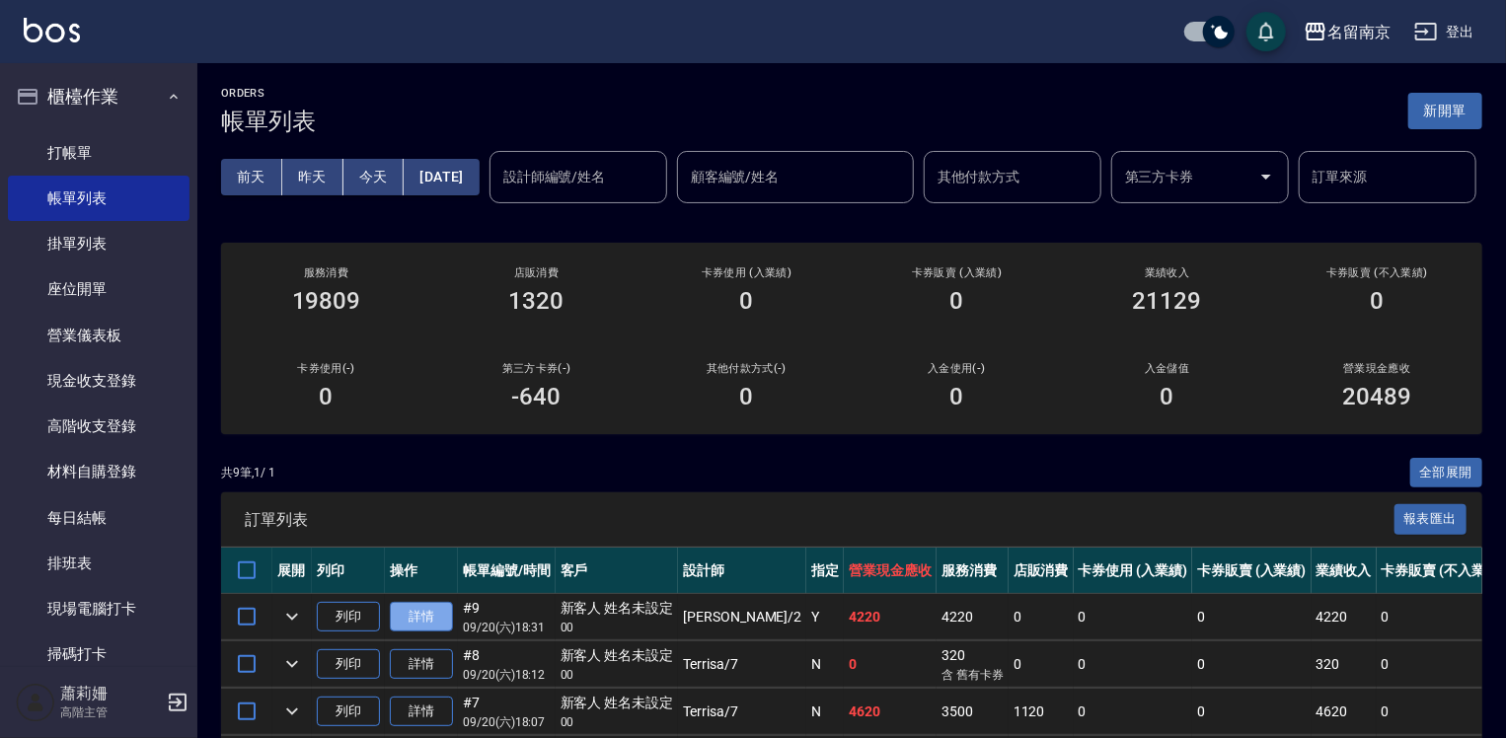
click at [438, 633] on link "詳情" at bounding box center [421, 617] width 63 height 31
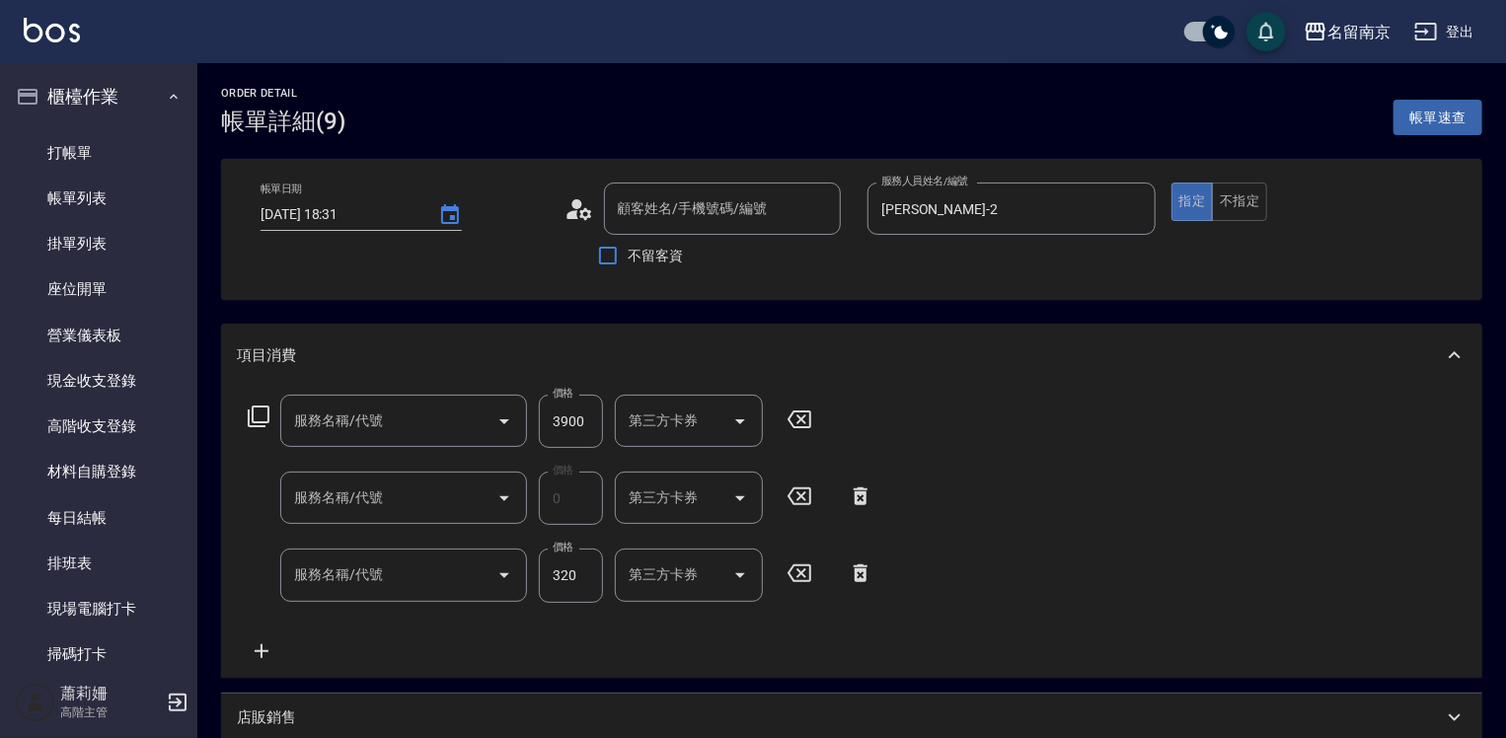
type input "2025/09/20 18:31"
type input "Jenny-2"
type input "5Ｇ護 3次(609)"
type input "護金*2(619)"
type input "洗髮卡使用320(222)"
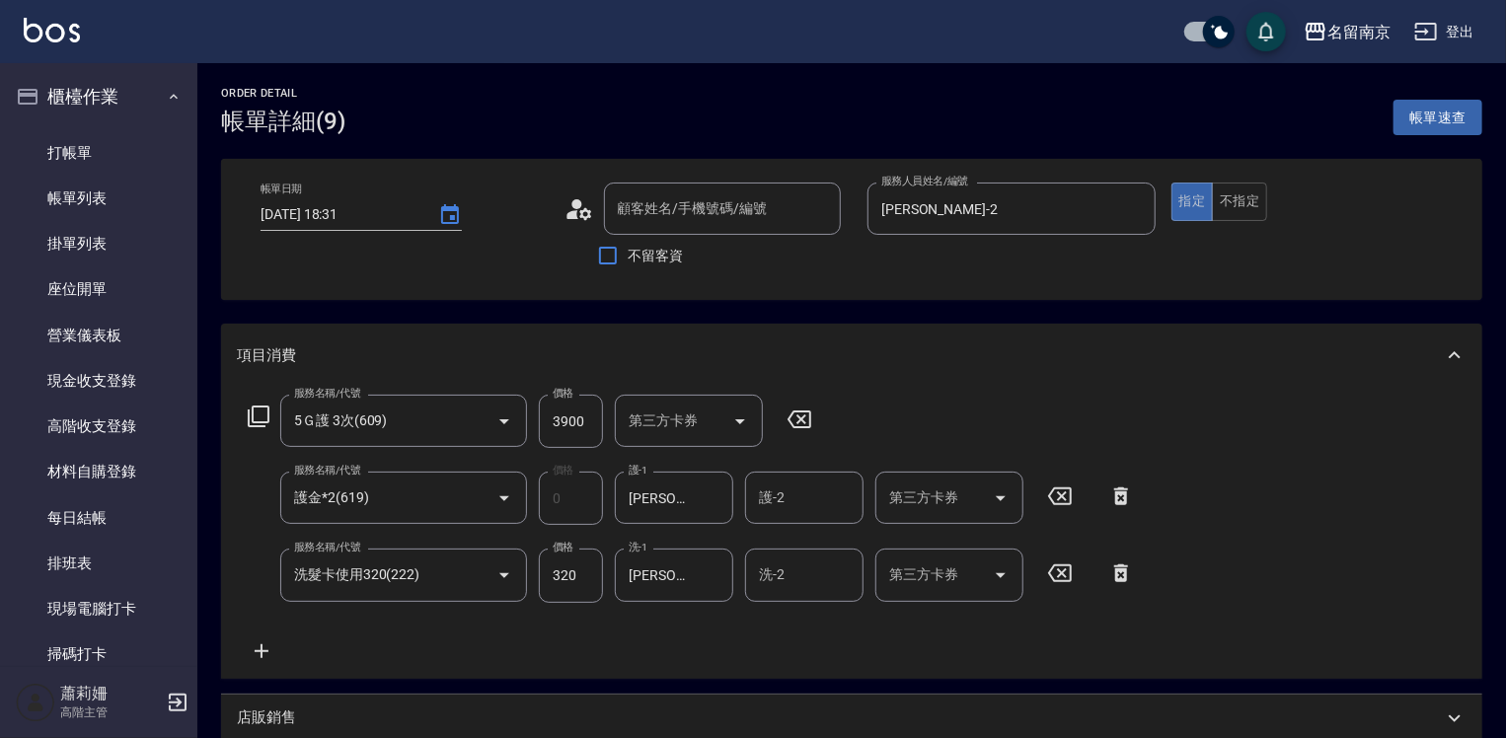
type input "新客人 姓名未設定/00/null"
click at [801, 419] on icon at bounding box center [800, 420] width 24 height 18
click at [266, 415] on icon at bounding box center [259, 417] width 24 height 24
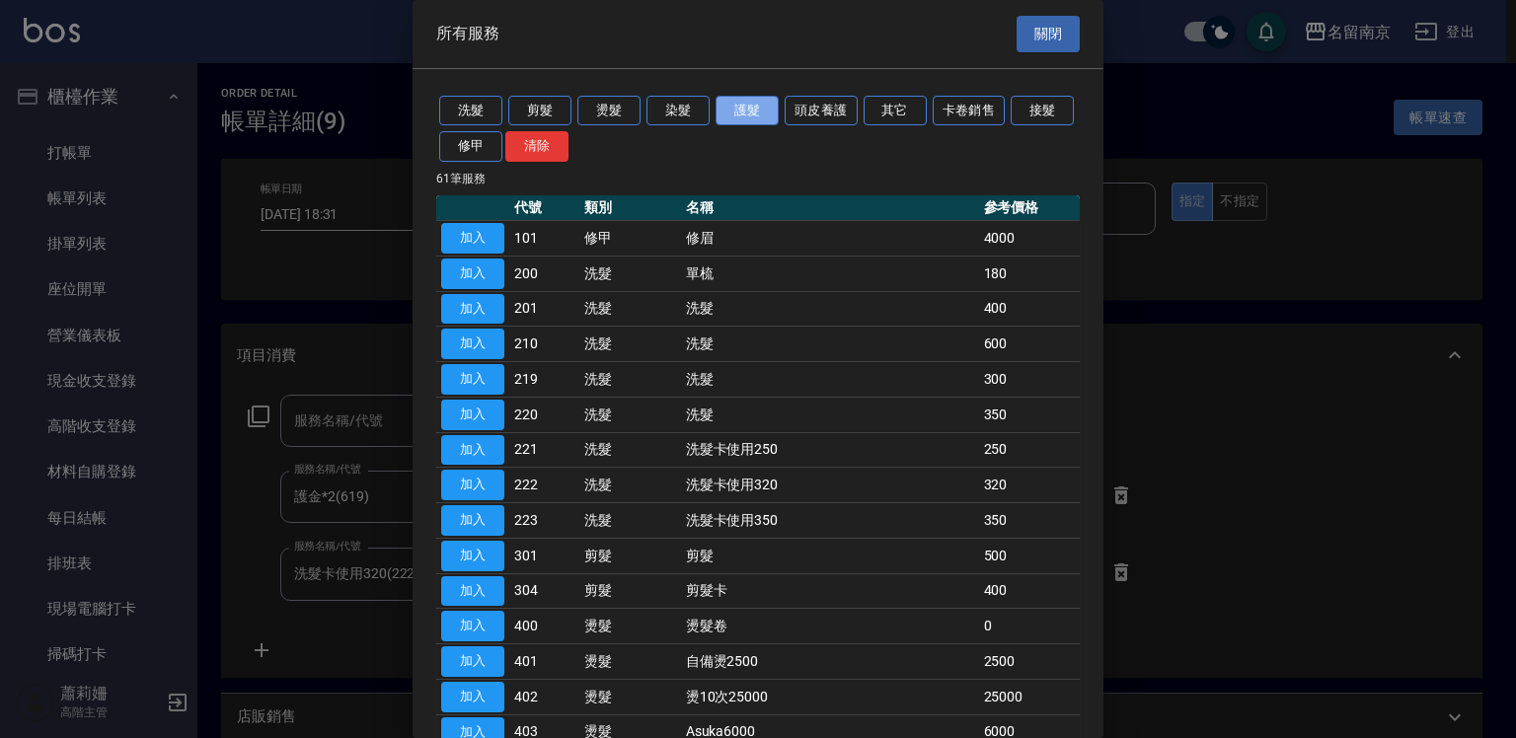
click at [739, 113] on button "護髮" at bounding box center [747, 111] width 63 height 31
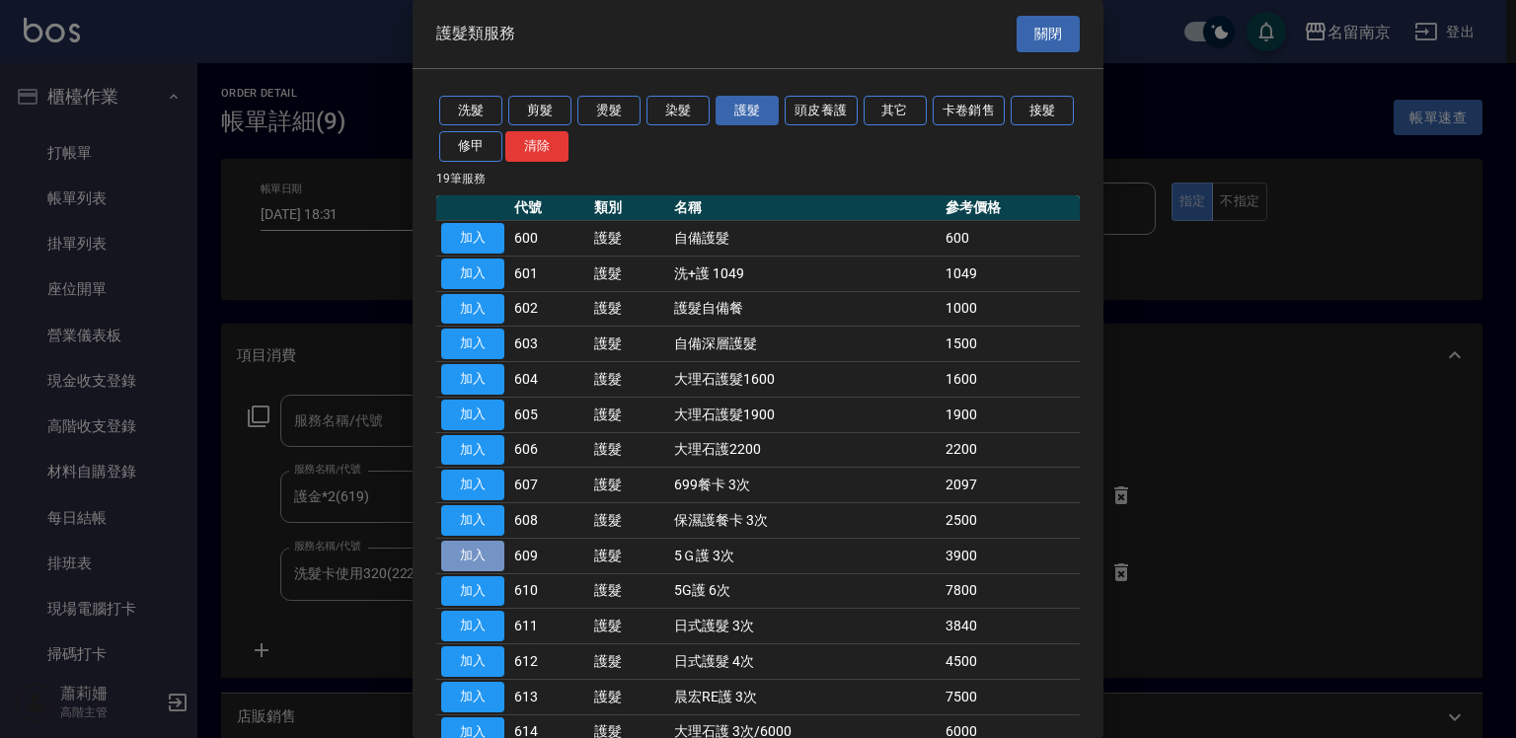
click at [480, 548] on button "加入" at bounding box center [472, 556] width 63 height 31
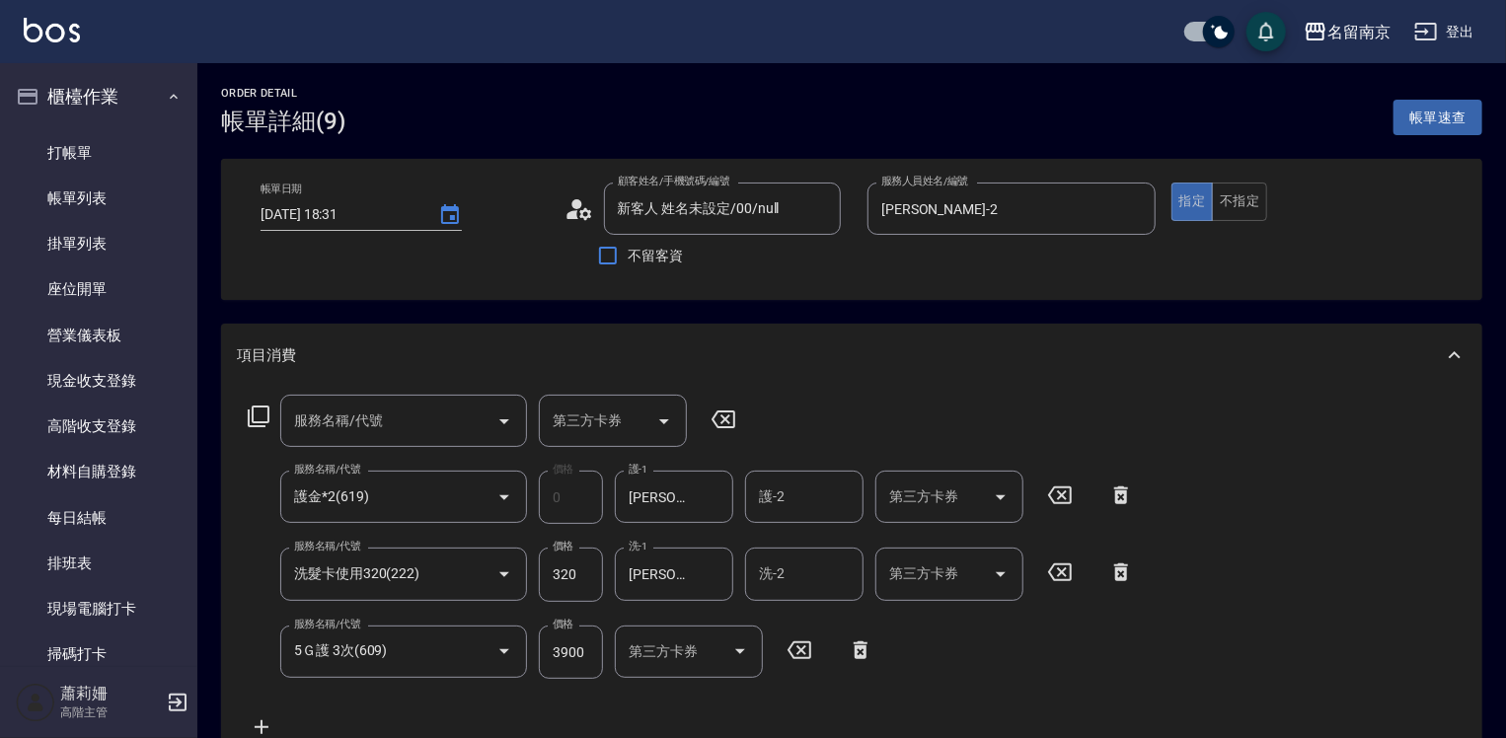
click at [723, 416] on icon at bounding box center [724, 420] width 24 height 18
type input "4500"
click at [723, 419] on icon at bounding box center [723, 420] width 49 height 24
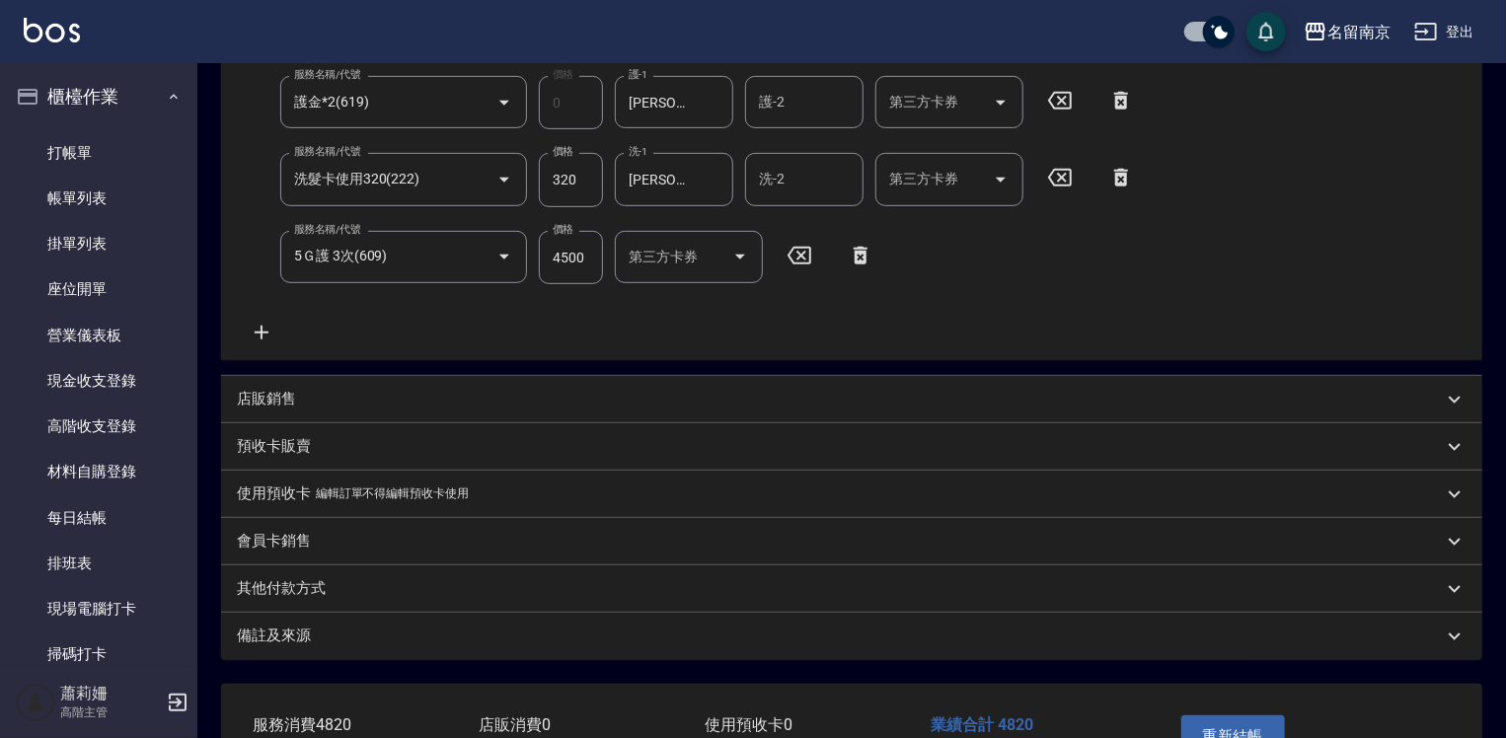
scroll to position [494, 0]
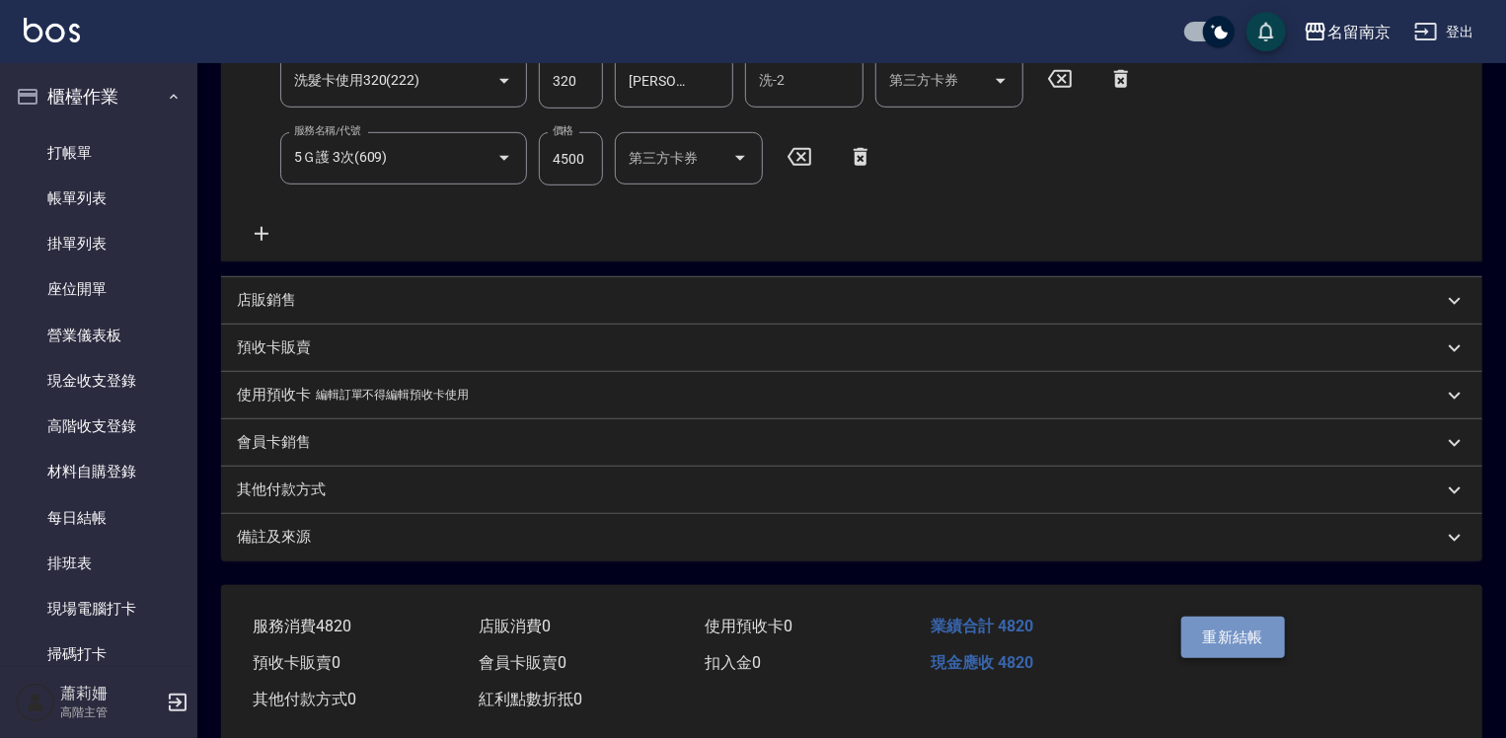
click at [1232, 645] on button "重新結帳" at bounding box center [1233, 637] width 105 height 41
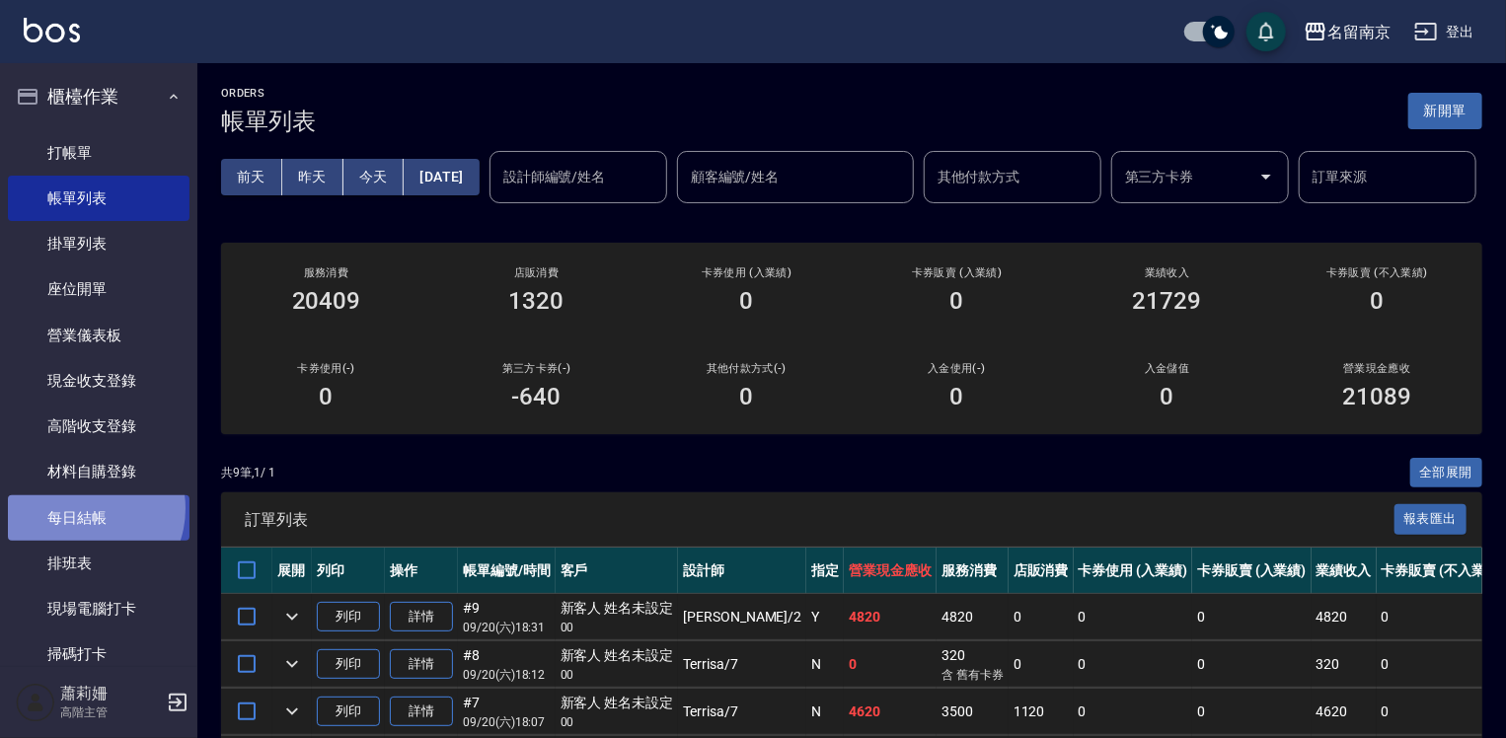
click at [84, 508] on link "每日結帳" at bounding box center [99, 517] width 182 height 45
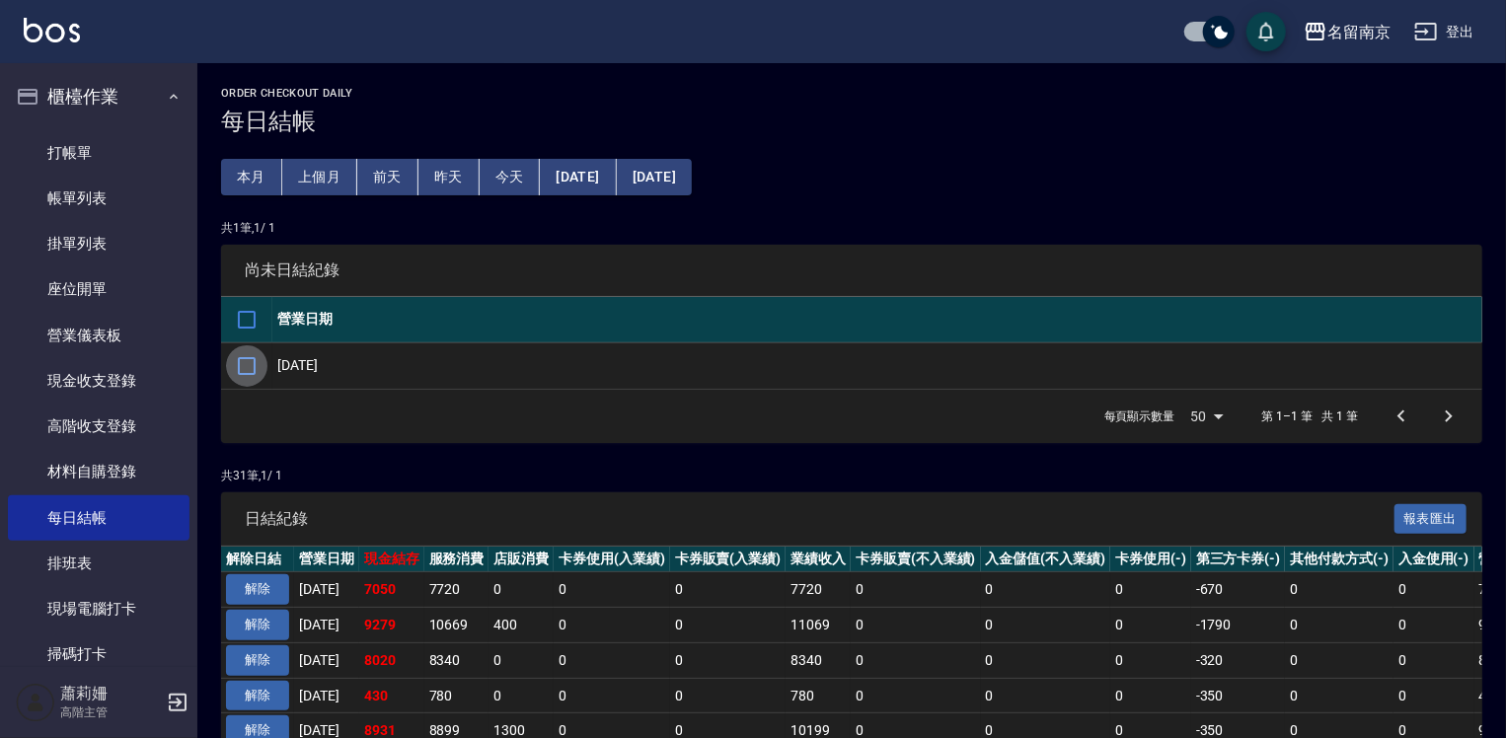
click at [247, 360] on input "checkbox" at bounding box center [246, 365] width 41 height 41
checkbox input "true"
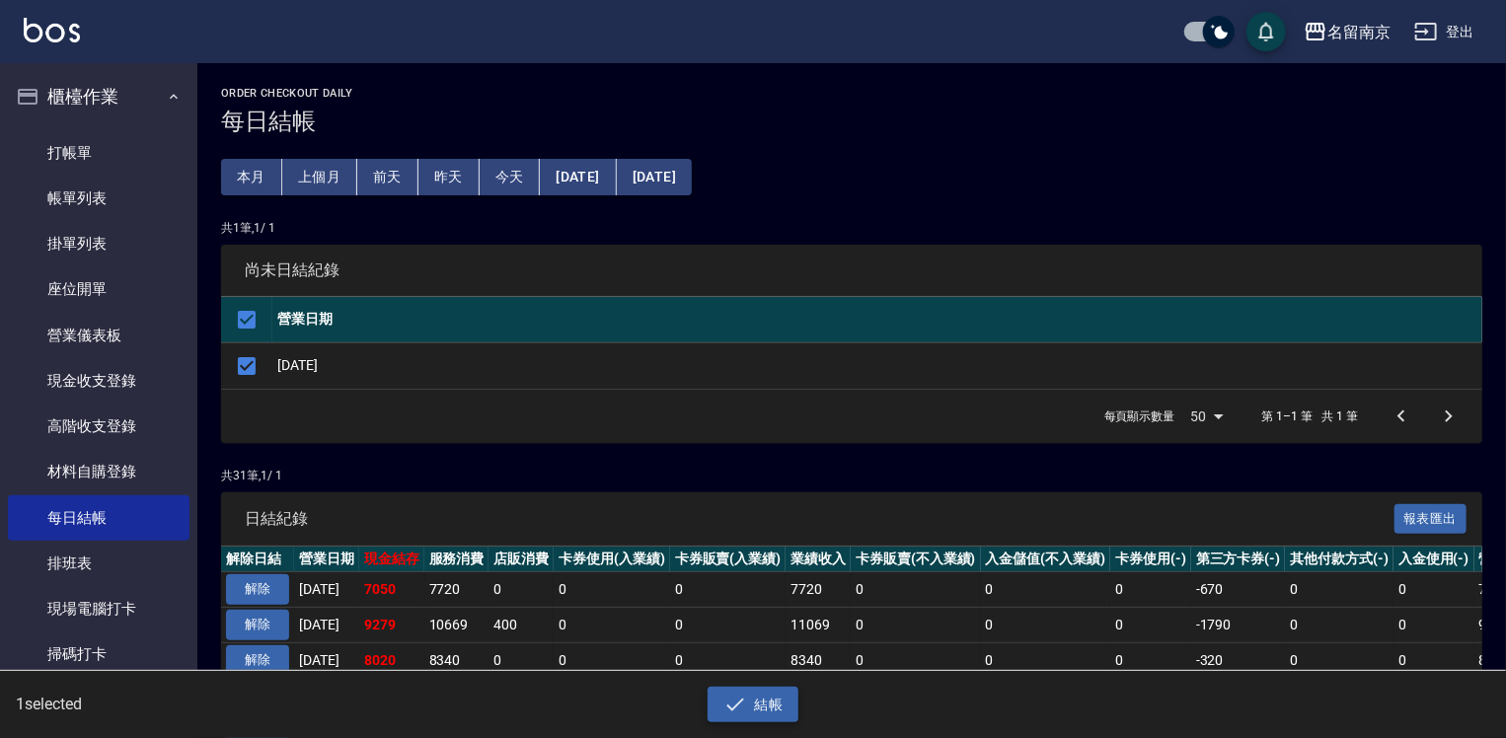
click at [787, 708] on button "結帳" at bounding box center [754, 705] width 92 height 37
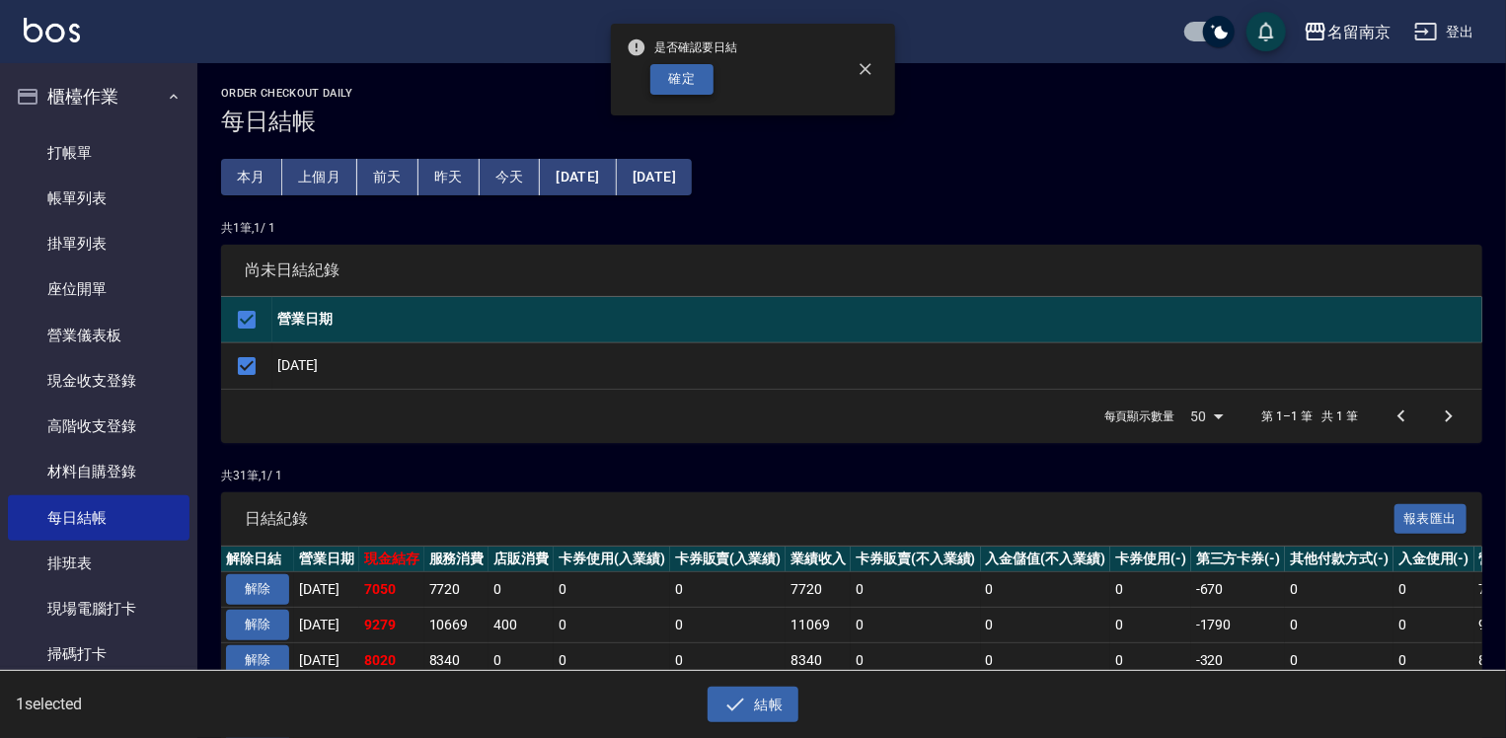
click at [695, 77] on button "確定" at bounding box center [681, 79] width 63 height 31
checkbox input "false"
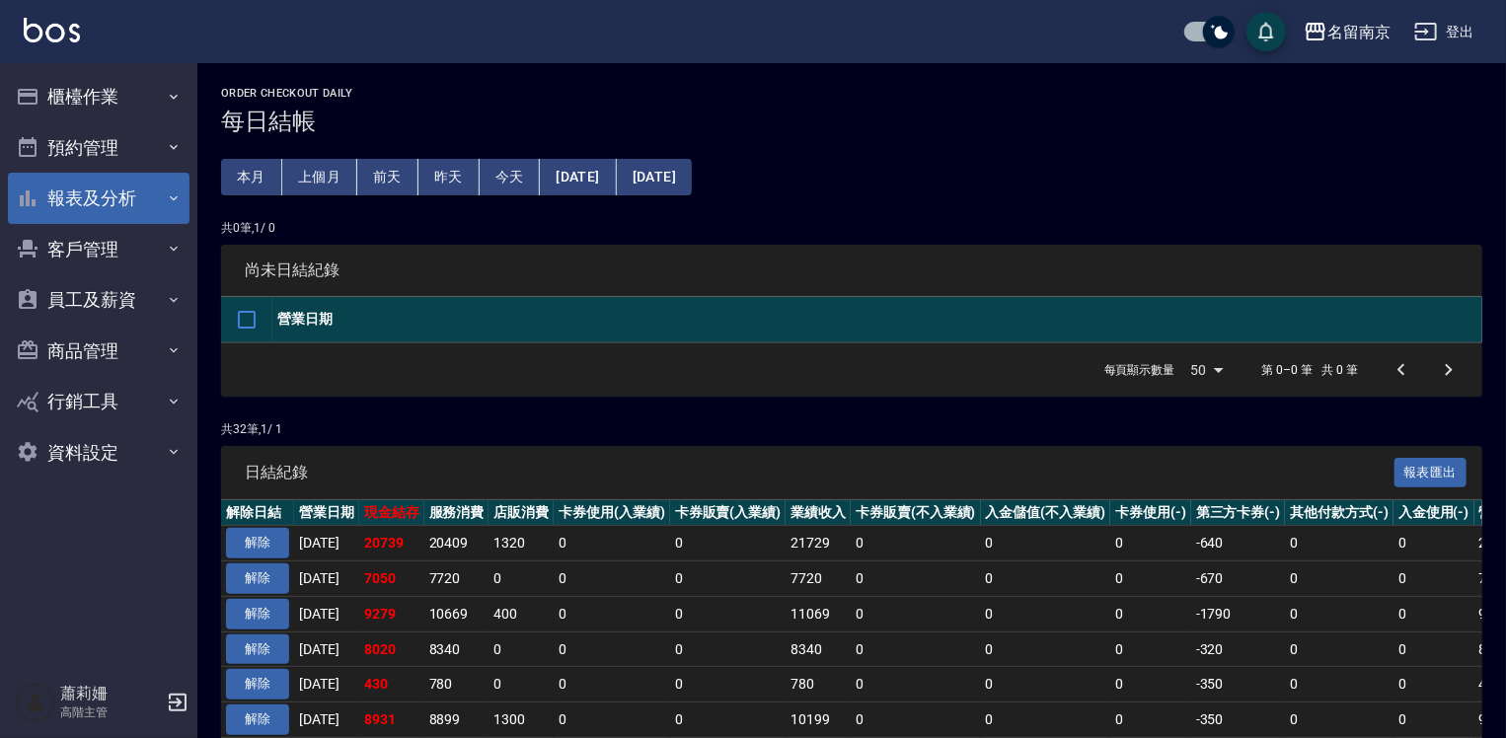
click at [55, 186] on button "報表及分析" at bounding box center [99, 198] width 182 height 51
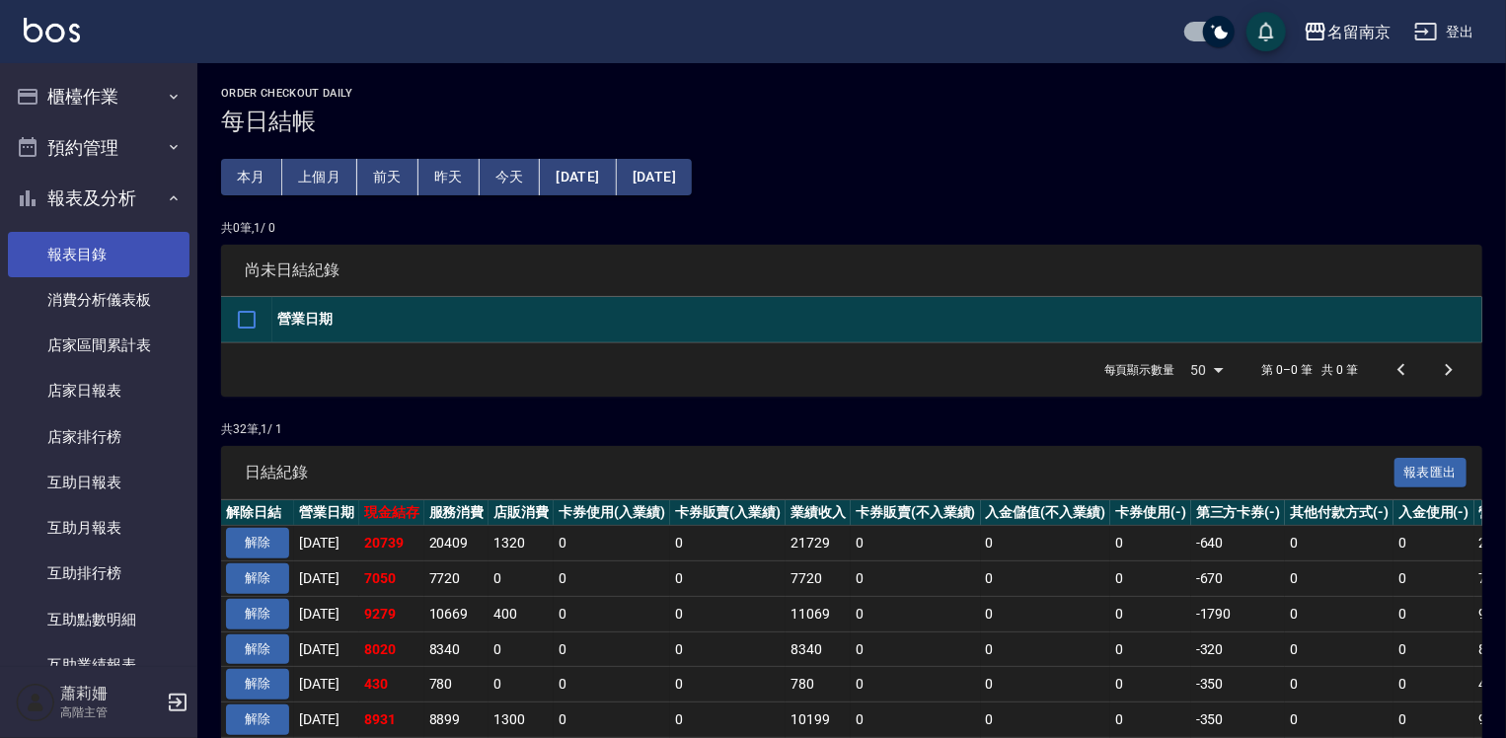
click at [75, 259] on link "報表目錄" at bounding box center [99, 254] width 182 height 45
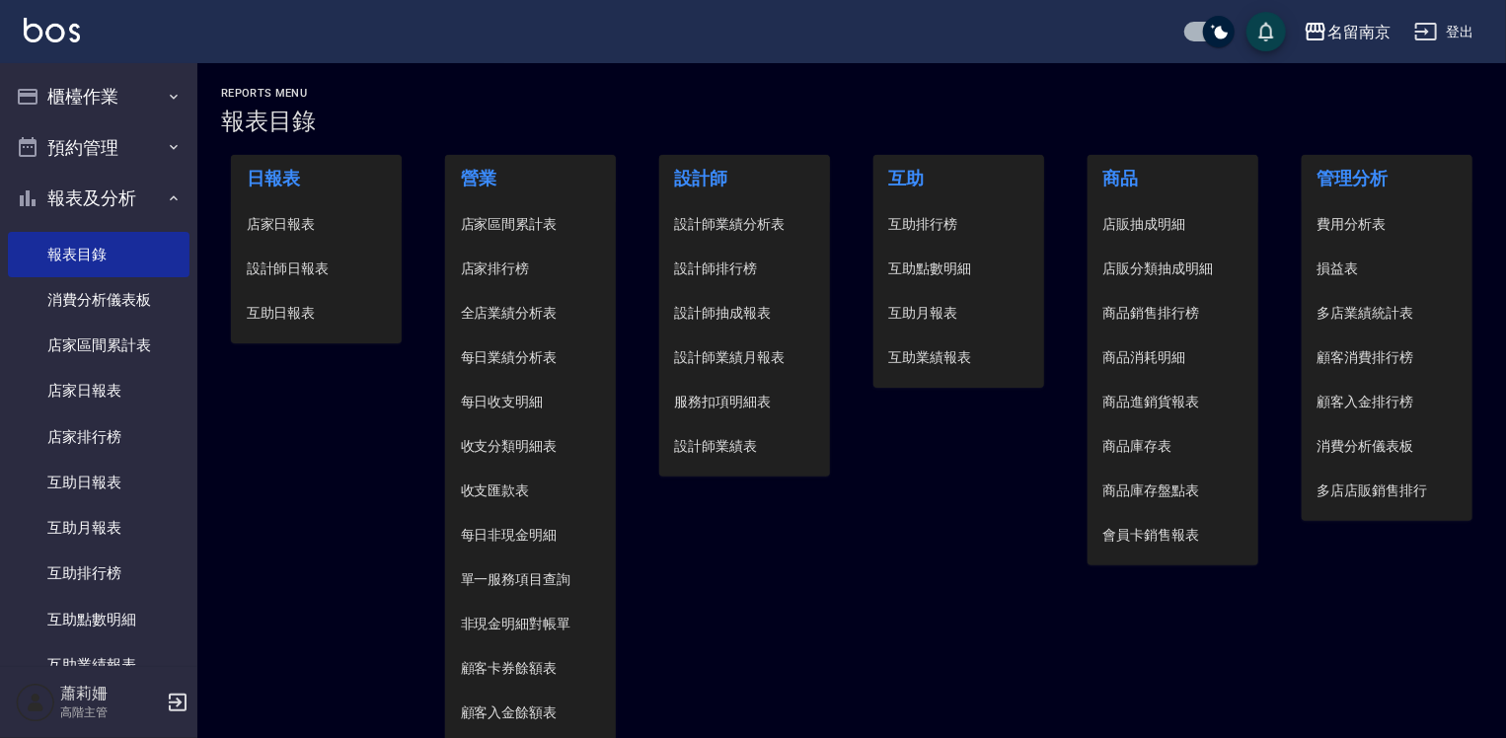
click at [309, 268] on span "設計師日報表" at bounding box center [317, 269] width 140 height 21
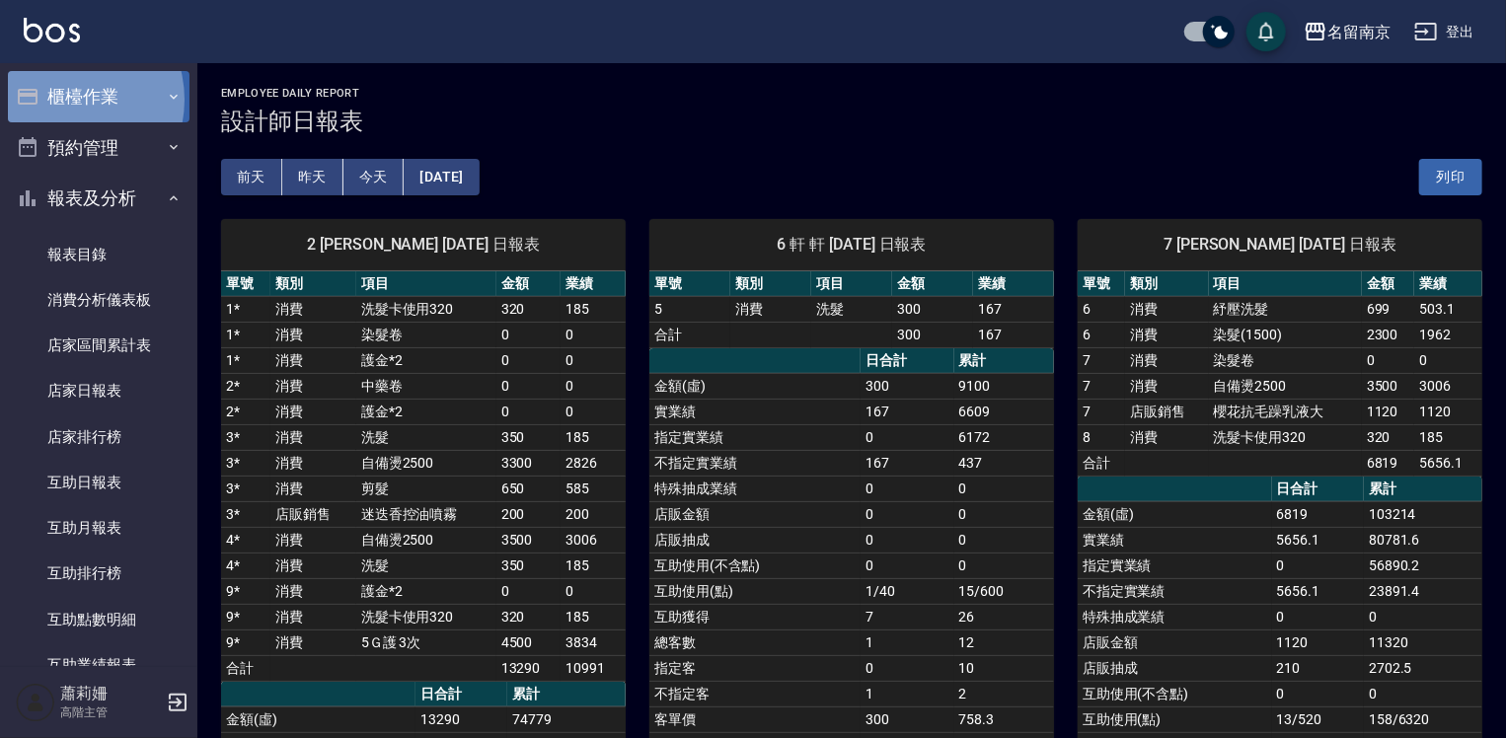
click at [63, 100] on button "櫃檯作業" at bounding box center [99, 96] width 182 height 51
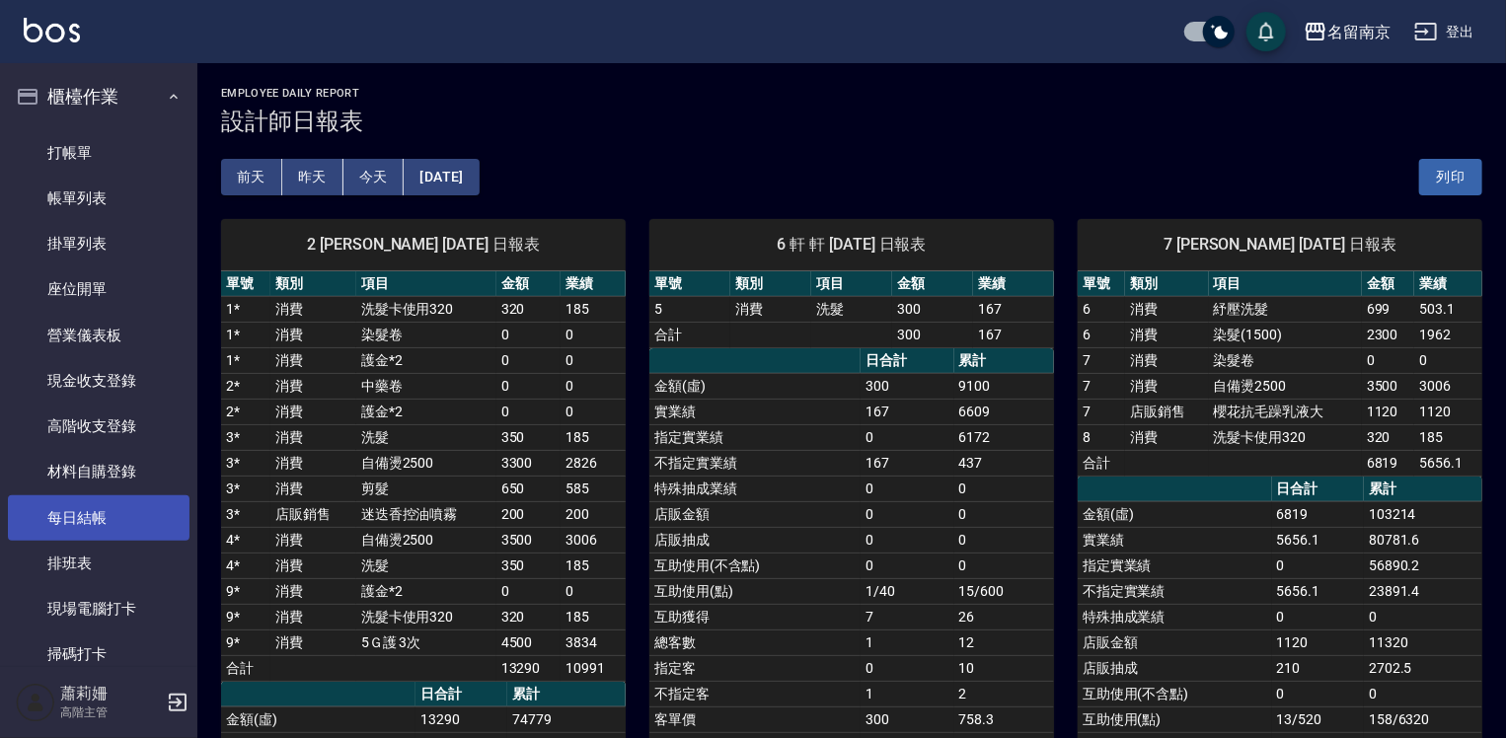
click at [107, 513] on link "每日結帳" at bounding box center [99, 517] width 182 height 45
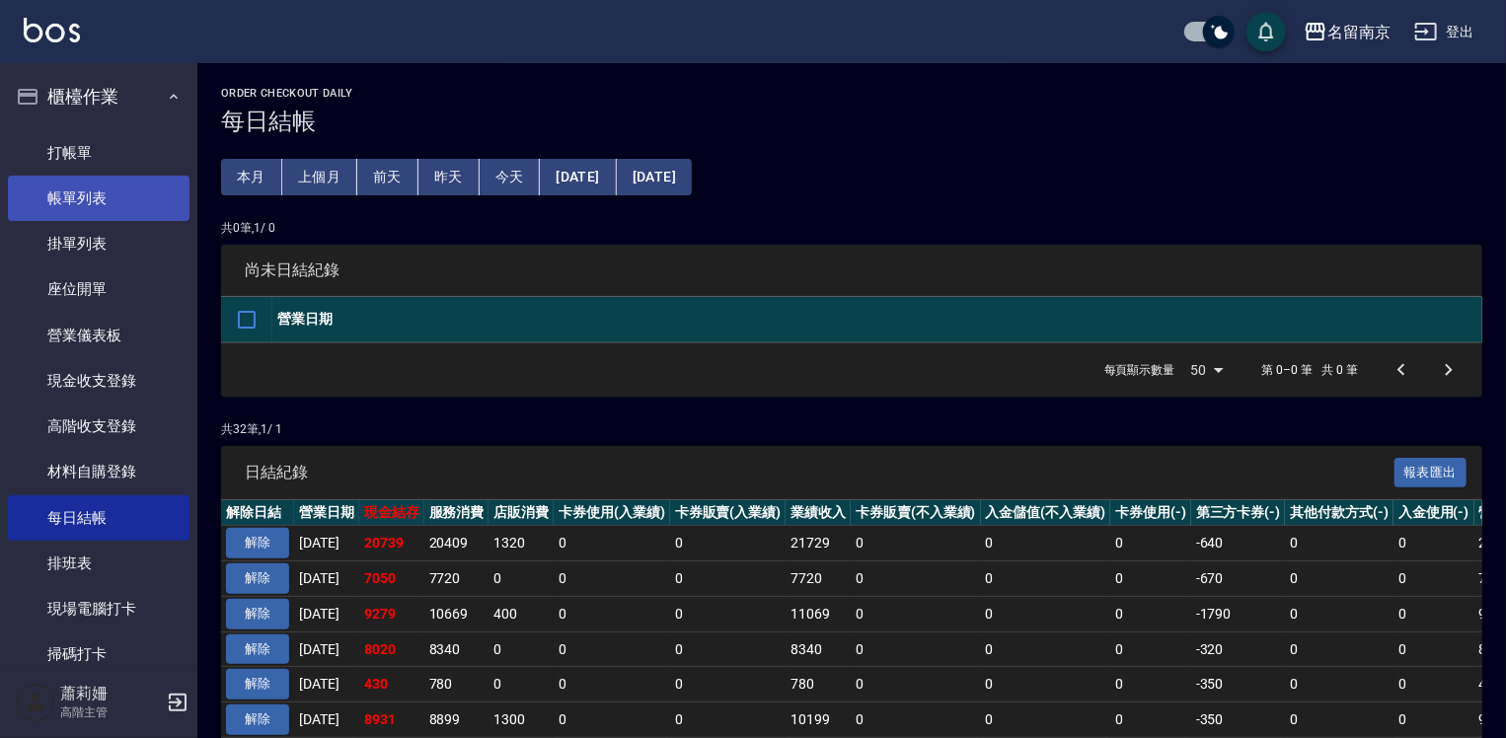
click at [102, 190] on link "帳單列表" at bounding box center [99, 198] width 182 height 45
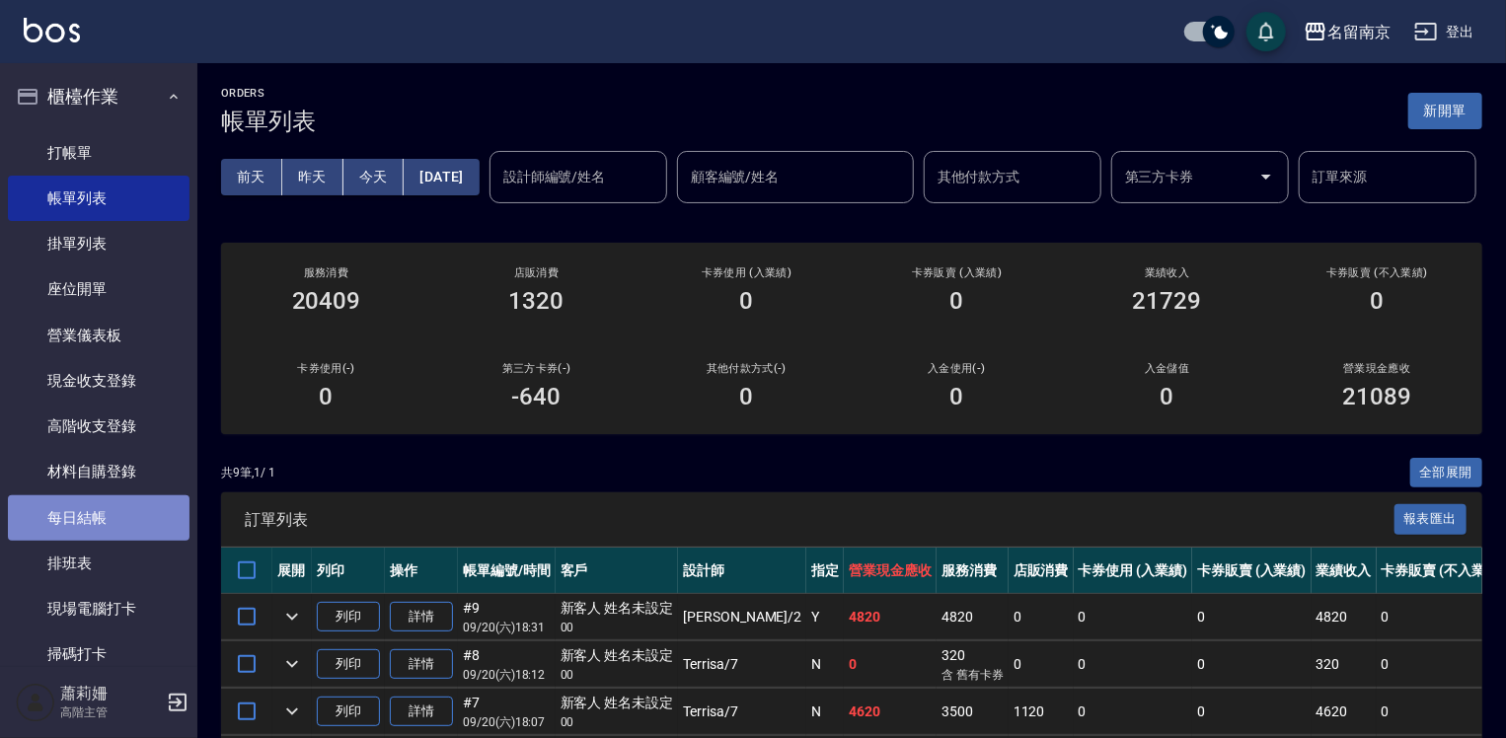
click at [121, 529] on link "每日結帳" at bounding box center [99, 517] width 182 height 45
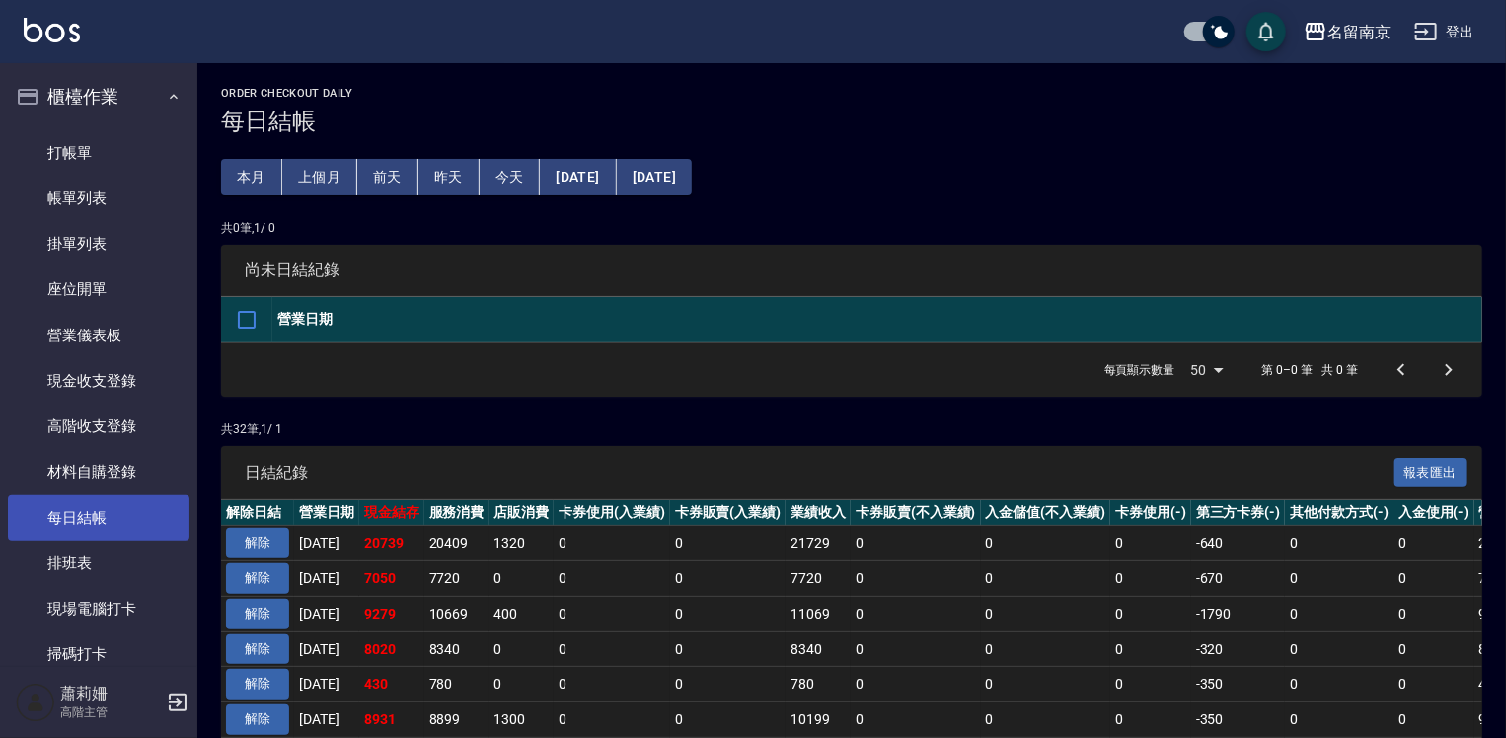
click at [118, 522] on link "每日結帳" at bounding box center [99, 517] width 182 height 45
click at [257, 545] on button "解除" at bounding box center [257, 543] width 63 height 31
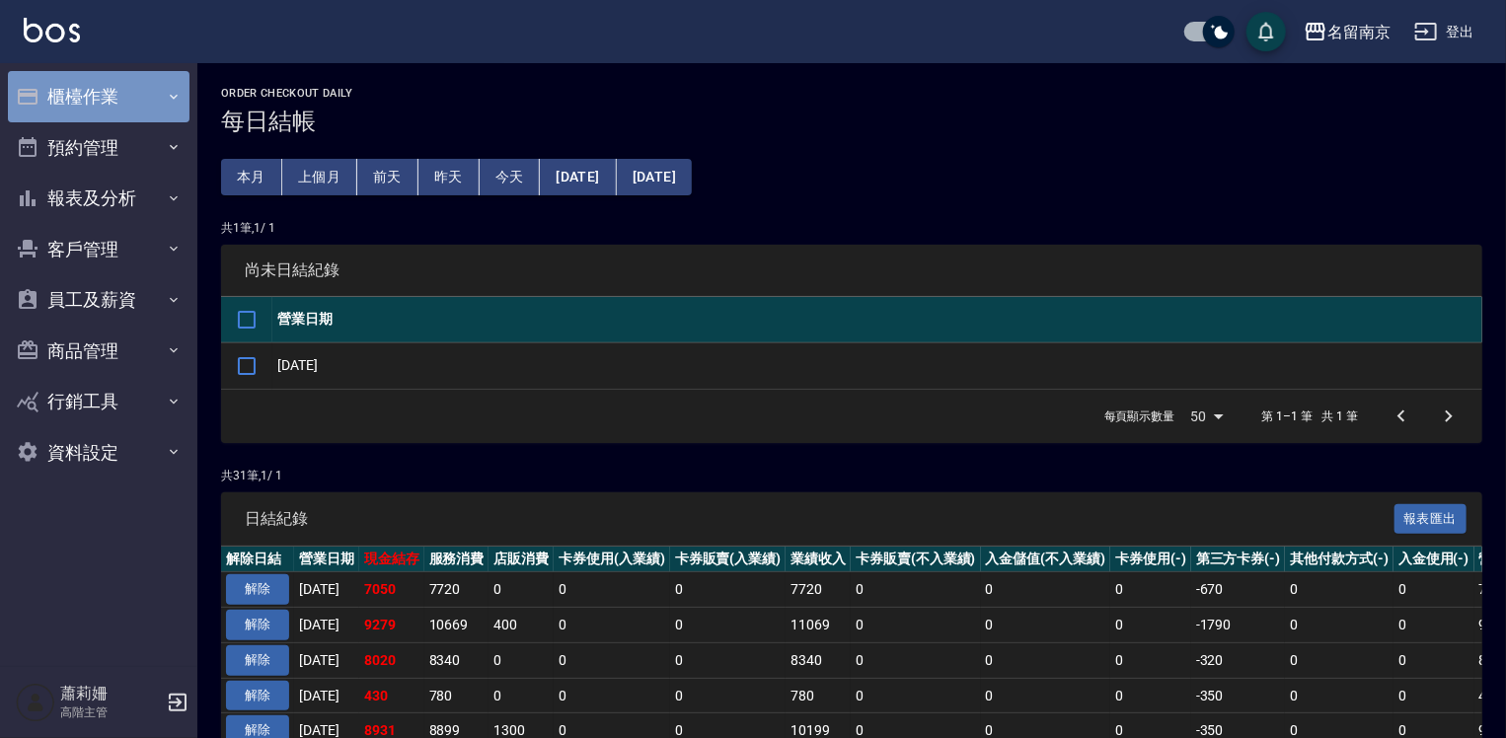
click at [83, 91] on button "櫃檯作業" at bounding box center [99, 96] width 182 height 51
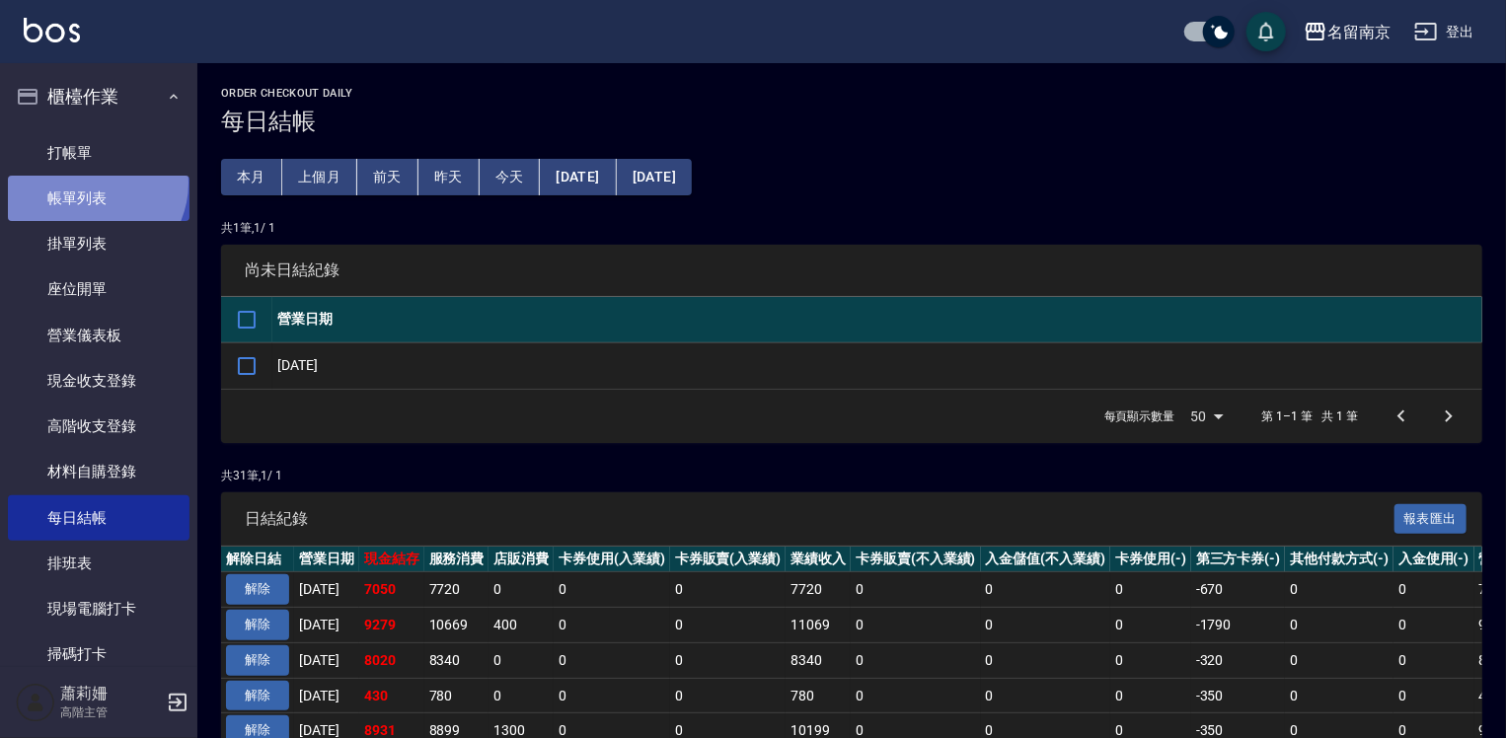
click at [93, 186] on link "帳單列表" at bounding box center [99, 198] width 182 height 45
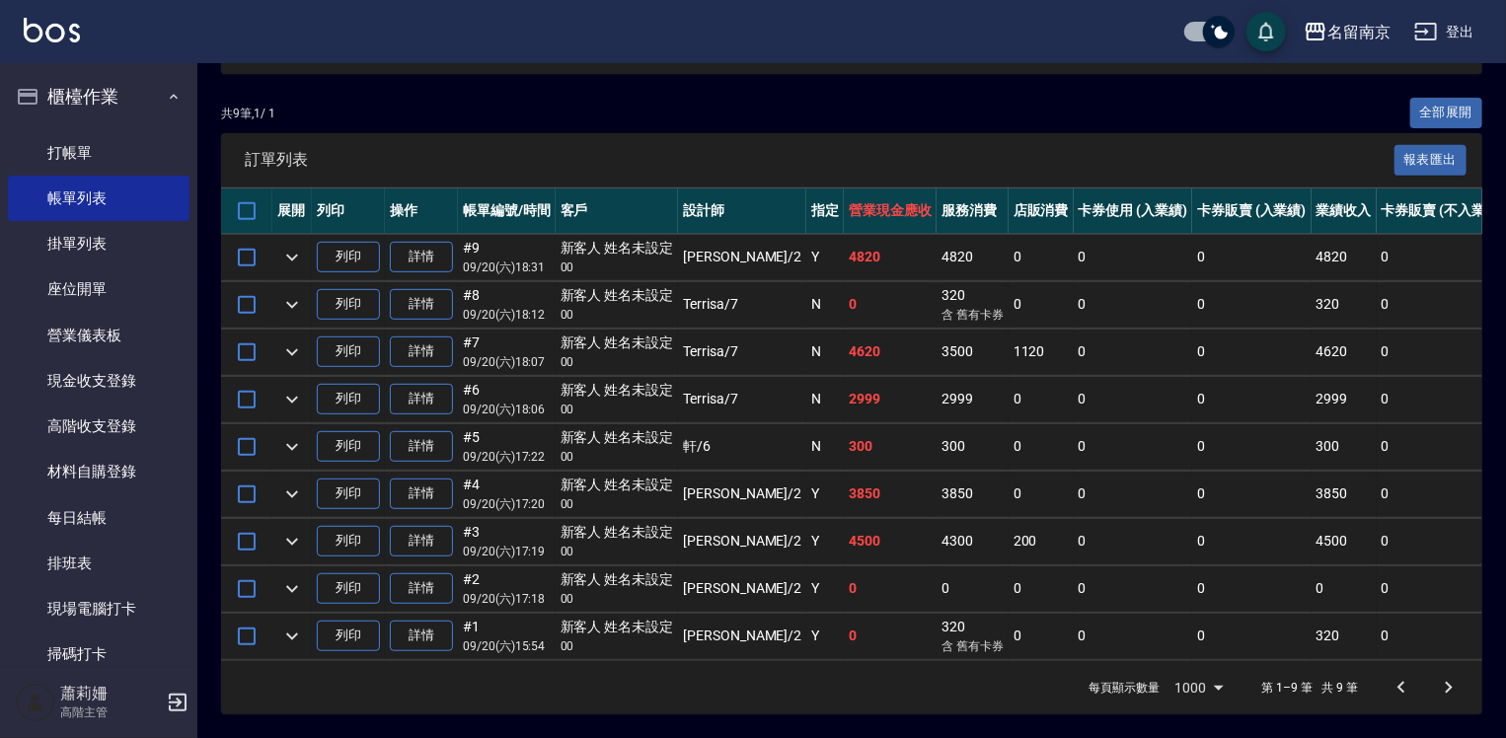
scroll to position [432, 0]
click at [426, 530] on link "詳情" at bounding box center [421, 542] width 63 height 31
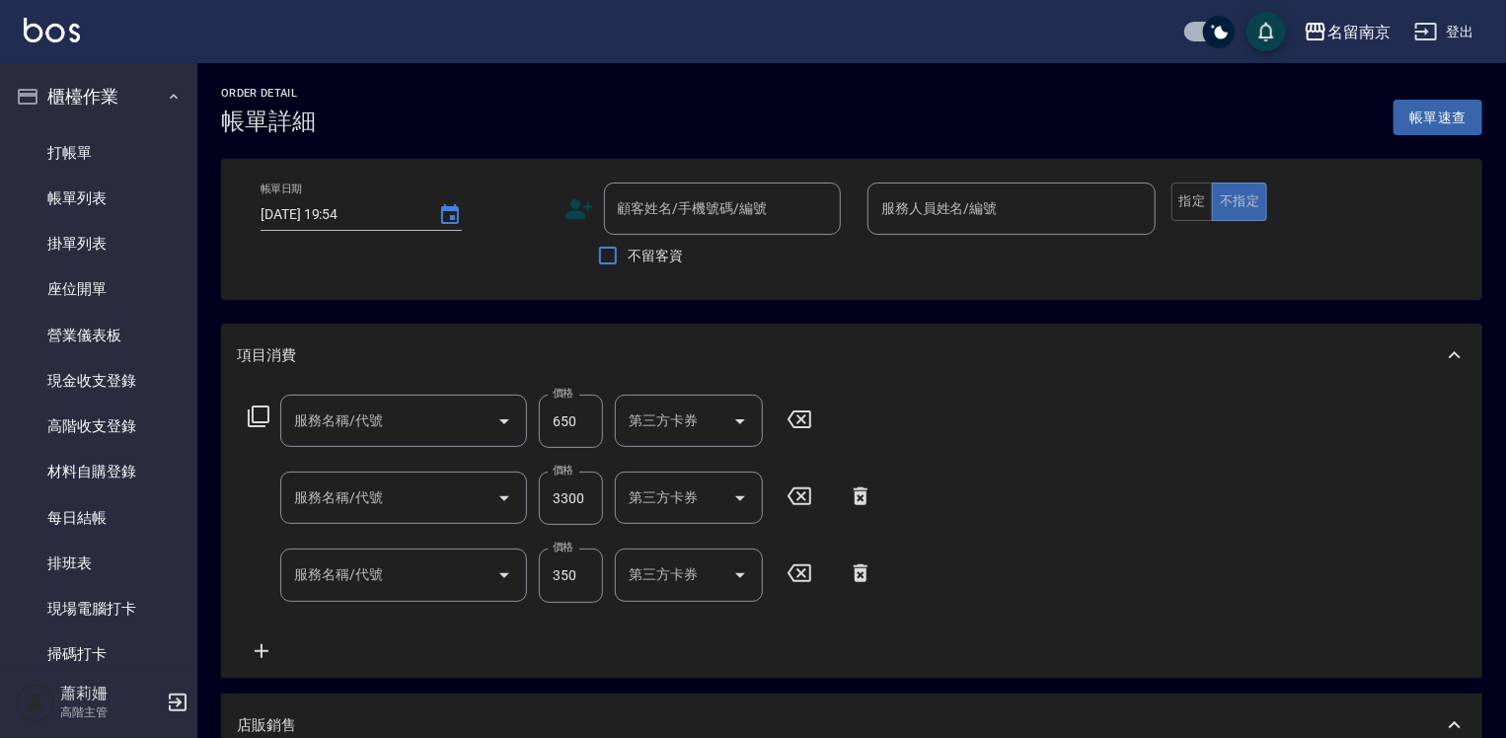
type input "[DATE] 17:19"
type input "[PERSON_NAME]-2"
type input "剪髮(301)"
type input "自備燙2500(401)"
type input "洗髮(220)"
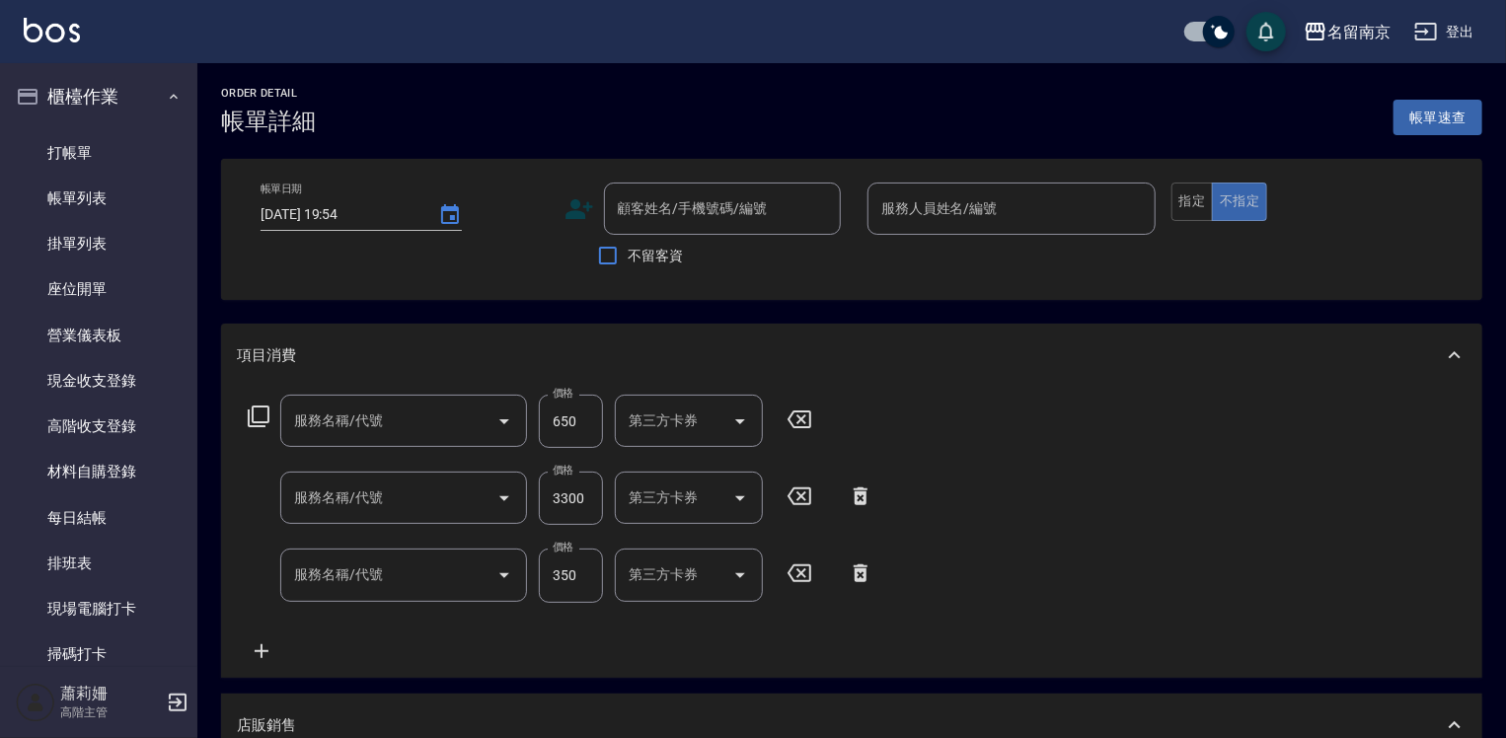
type input "迷迭香控油噴霧"
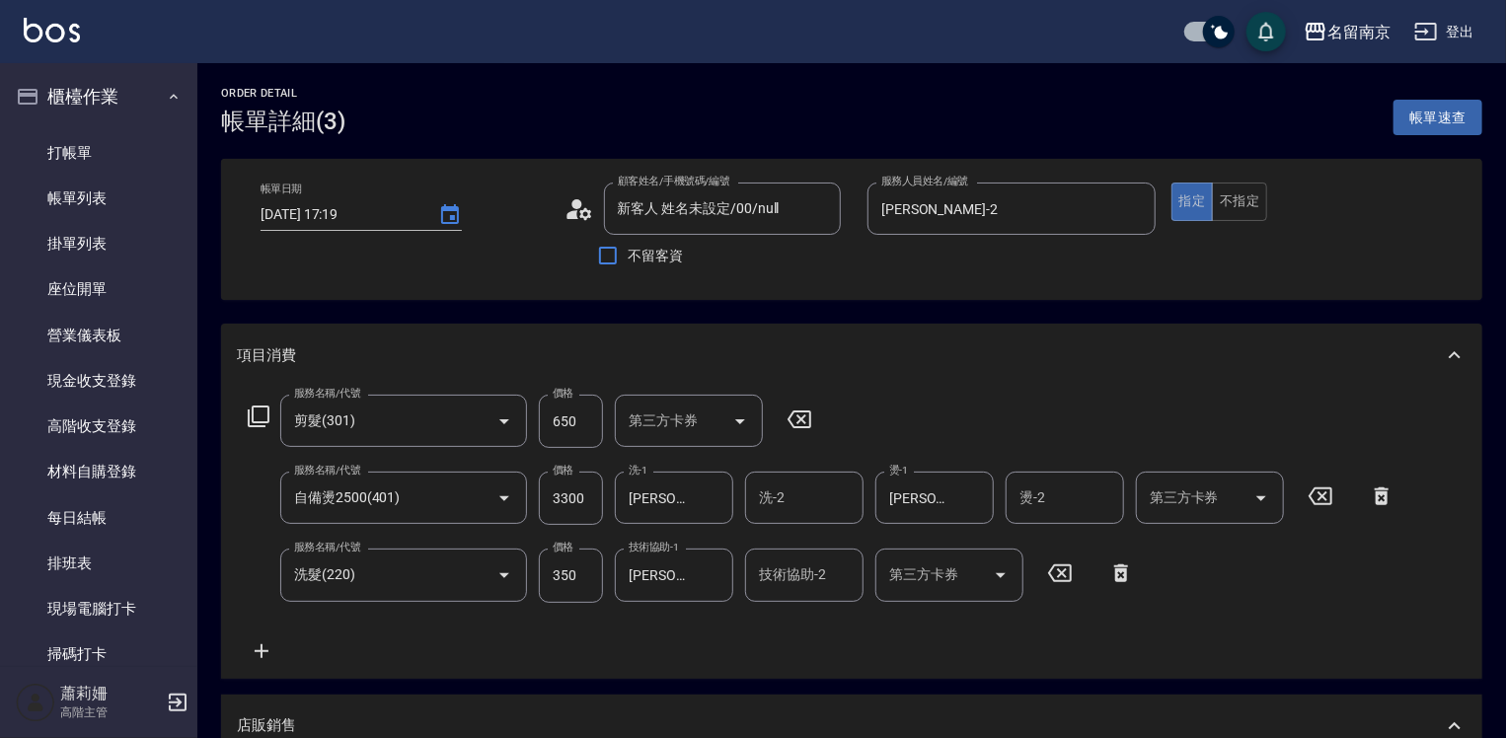
type input "新客人 姓名未設定/00/null"
click at [933, 570] on div "第三方卡券 第三方卡券" at bounding box center [949, 575] width 148 height 52
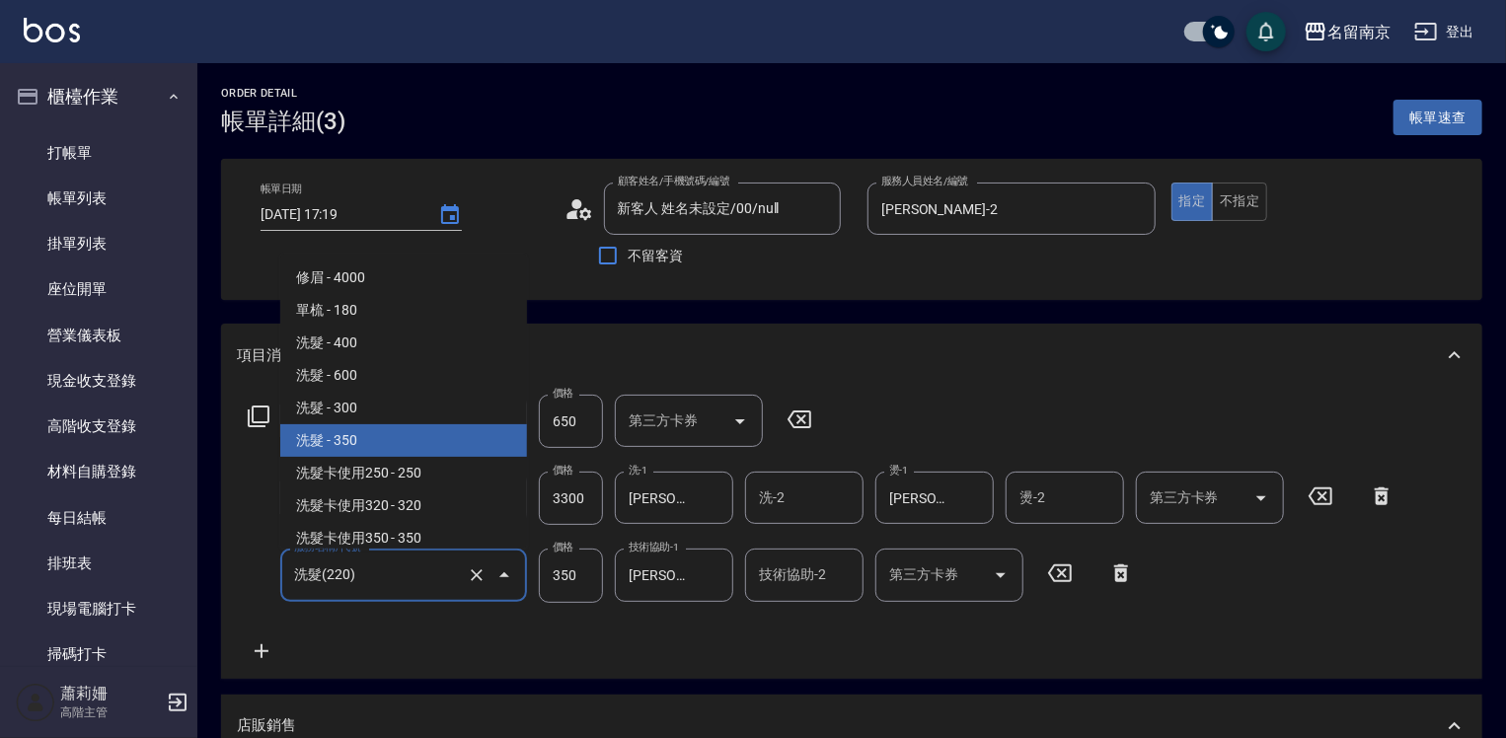
click at [431, 573] on input "洗髮(220)" at bounding box center [376, 575] width 174 height 35
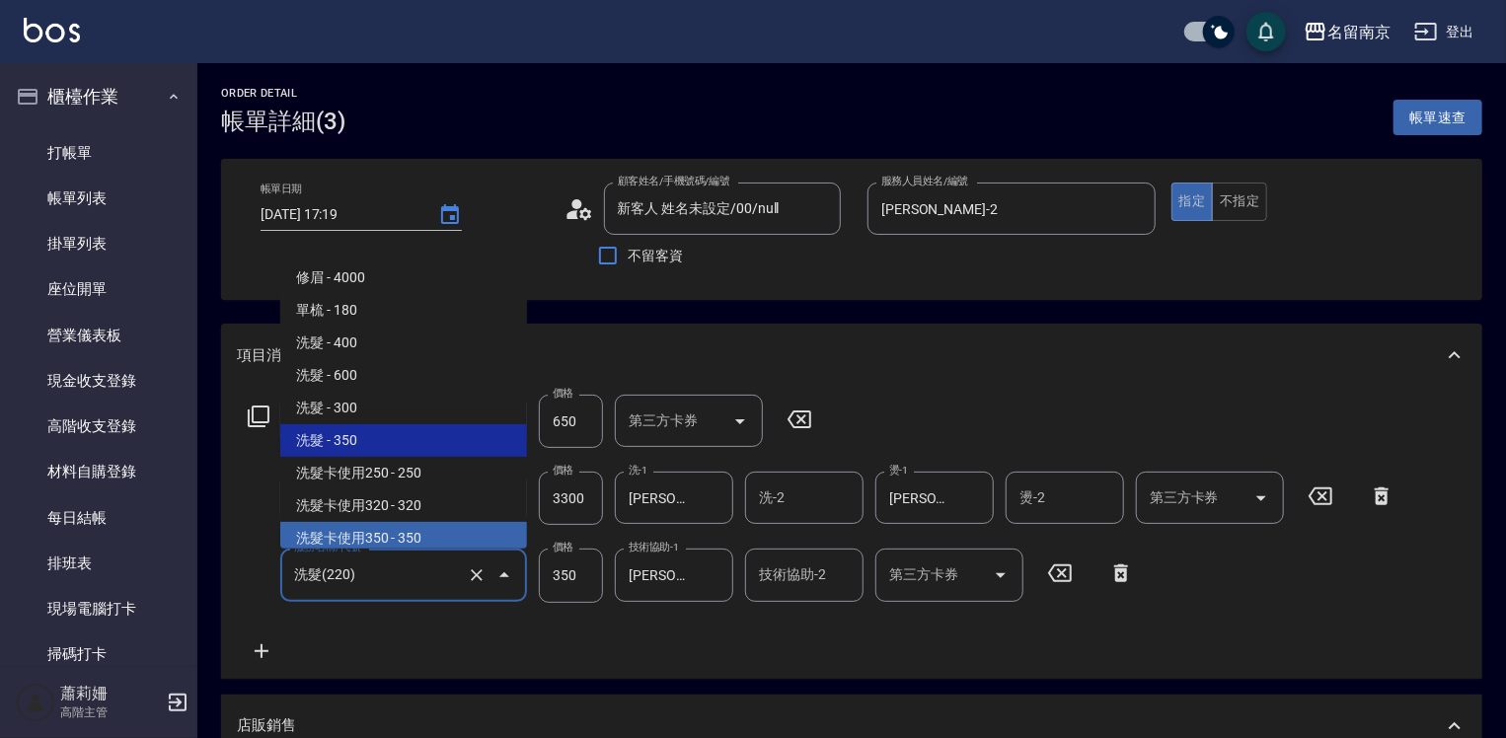
click at [423, 527] on span "洗髮卡使用350 - 350" at bounding box center [403, 538] width 247 height 33
type input "洗髮卡使用350(223)"
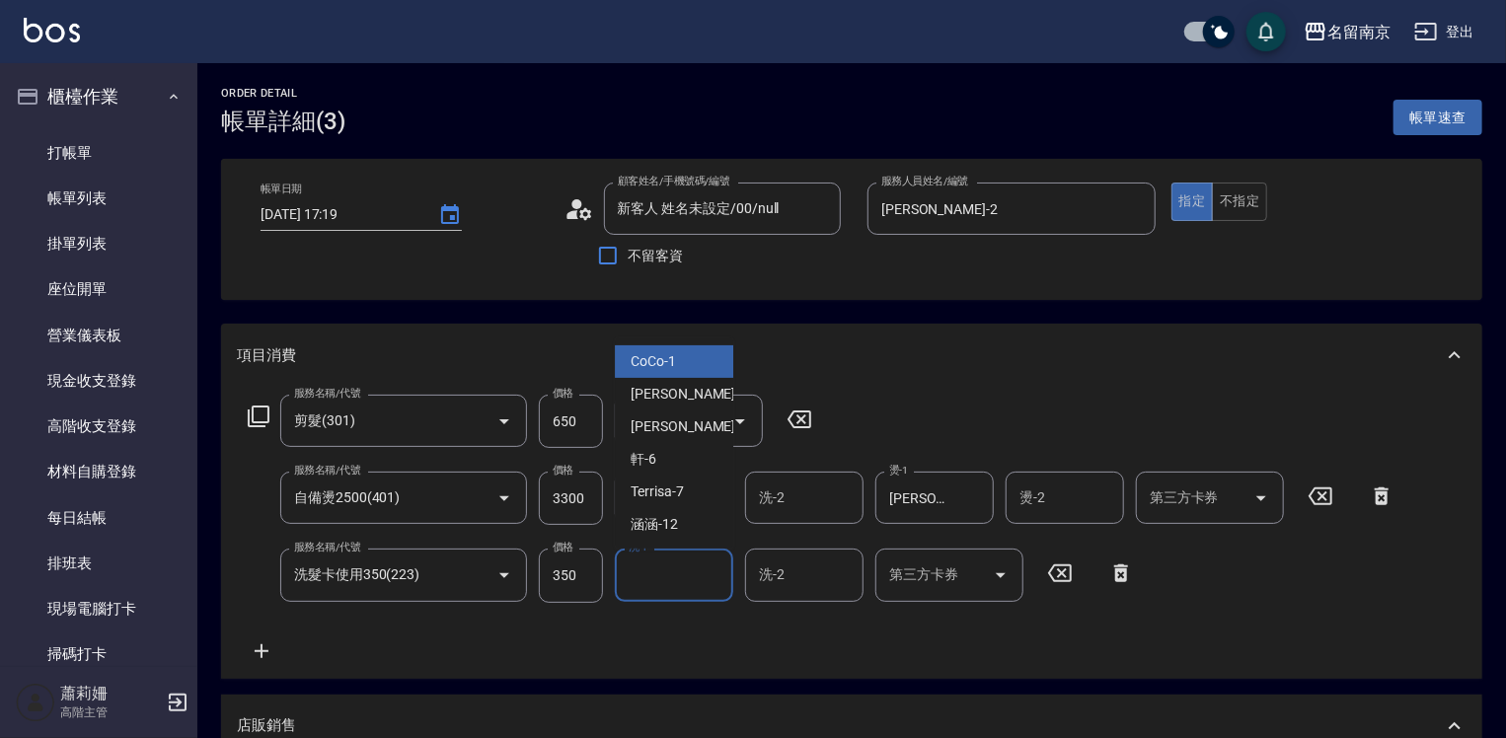
click at [672, 576] on input "洗-1" at bounding box center [674, 575] width 101 height 35
click at [672, 393] on span "[PERSON_NAME] -2" at bounding box center [689, 394] width 116 height 21
type input "[PERSON_NAME]-2"
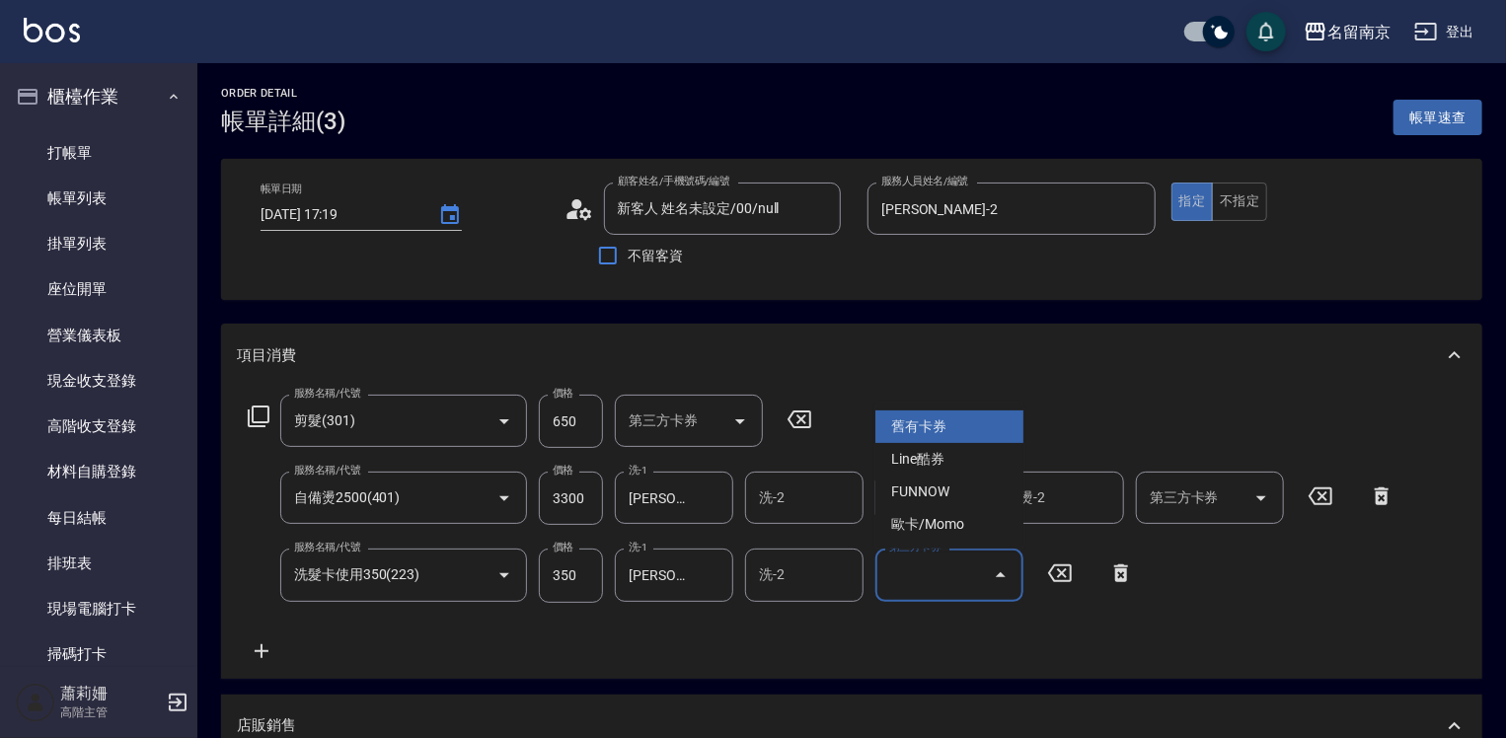
click at [910, 569] on input "第三方卡券" at bounding box center [934, 575] width 101 height 35
click at [942, 415] on span "舊有卡券" at bounding box center [949, 427] width 148 height 33
type input "舊有卡券"
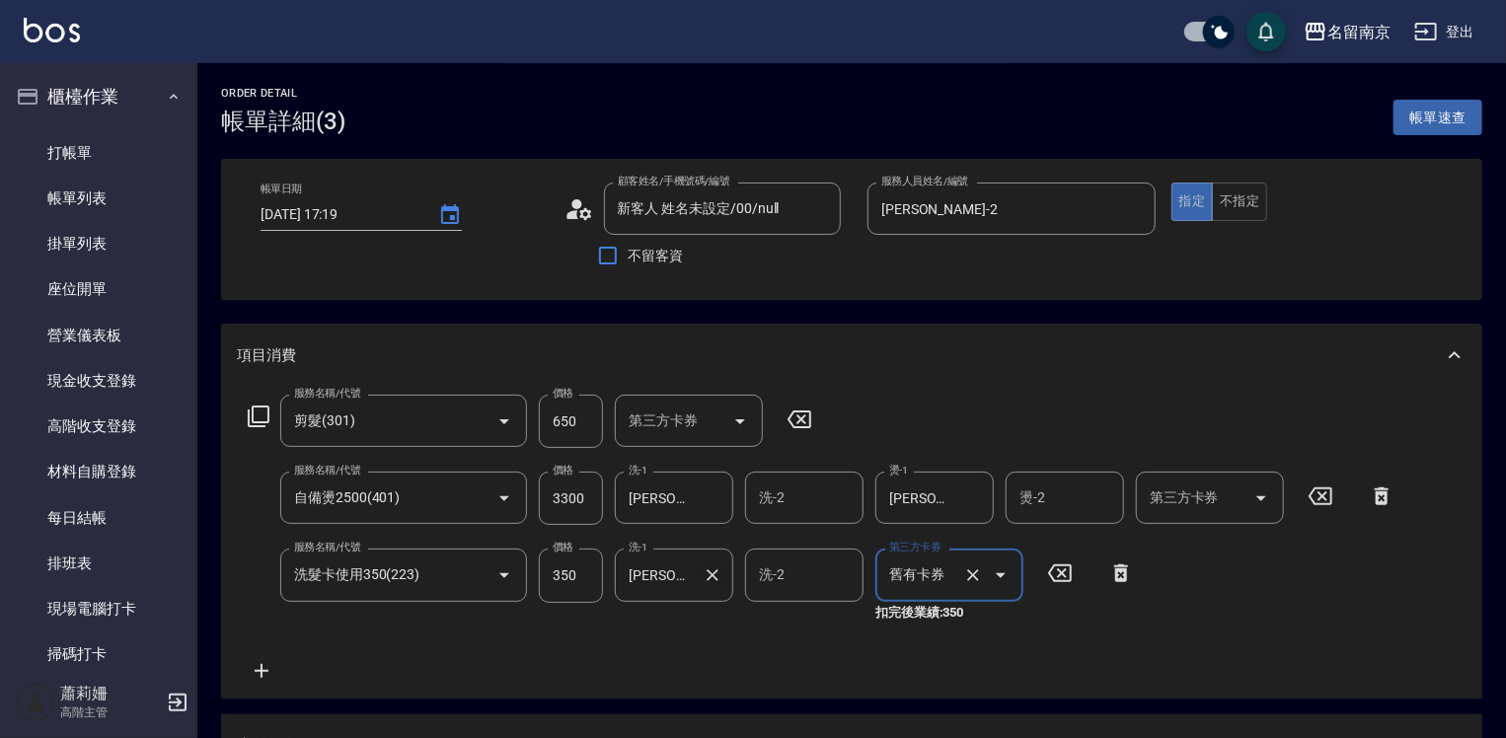
click at [715, 576] on icon "Clear" at bounding box center [713, 576] width 20 height 20
click at [672, 576] on input "洗-1" at bounding box center [674, 575] width 101 height 35
type input "Jenny-2"
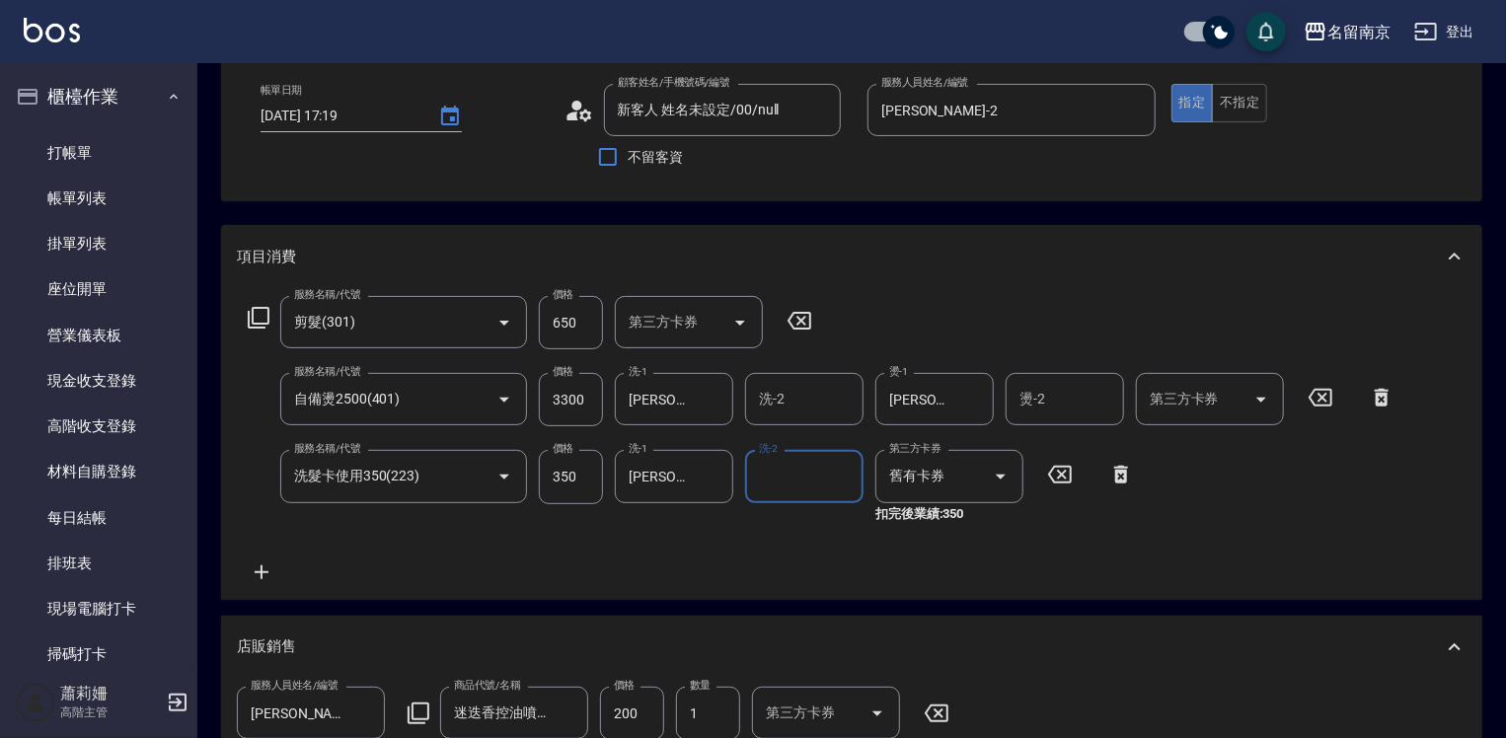
scroll to position [642, 0]
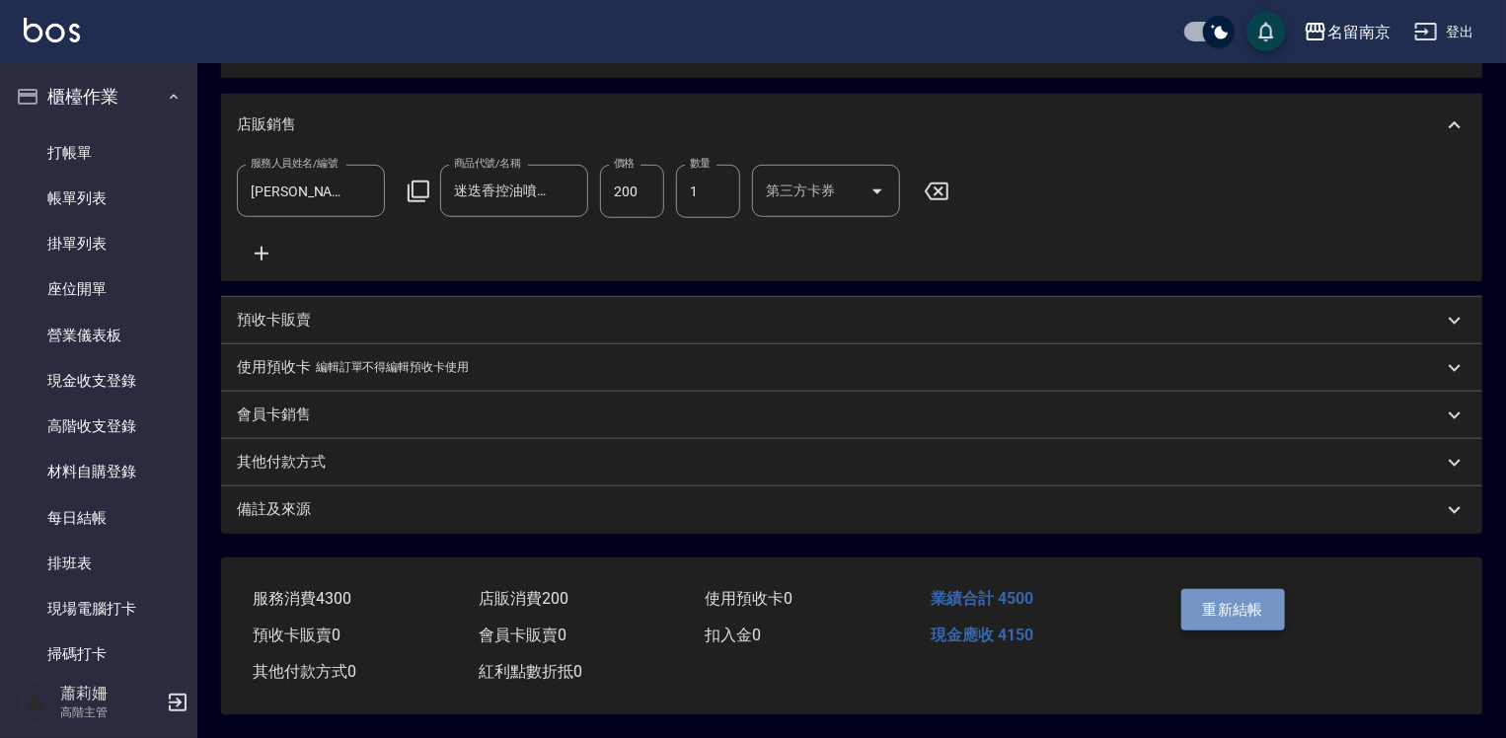
click at [1228, 608] on button "重新結帳" at bounding box center [1233, 609] width 105 height 41
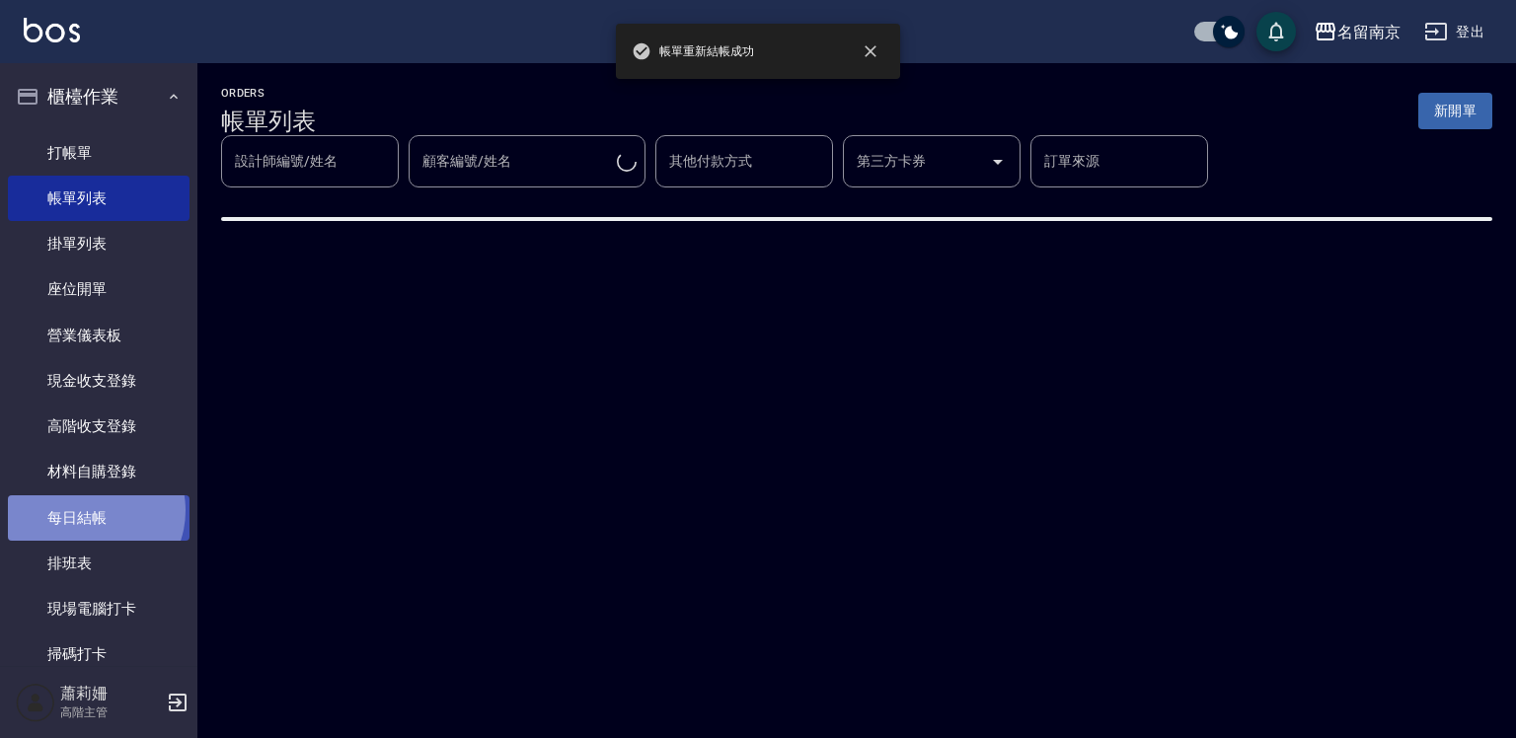
click at [93, 510] on link "每日結帳" at bounding box center [99, 517] width 182 height 45
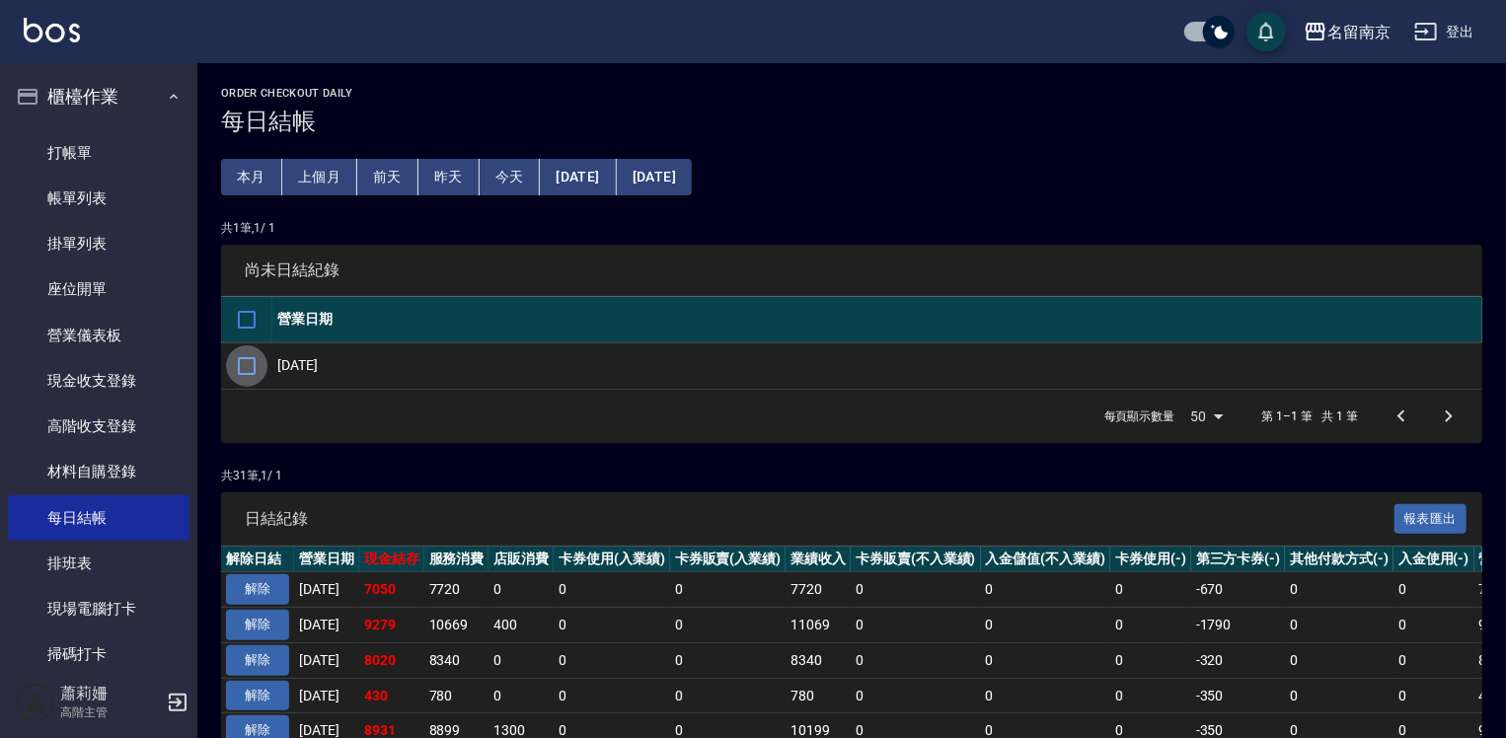
click at [240, 372] on input "checkbox" at bounding box center [246, 365] width 41 height 41
checkbox input "true"
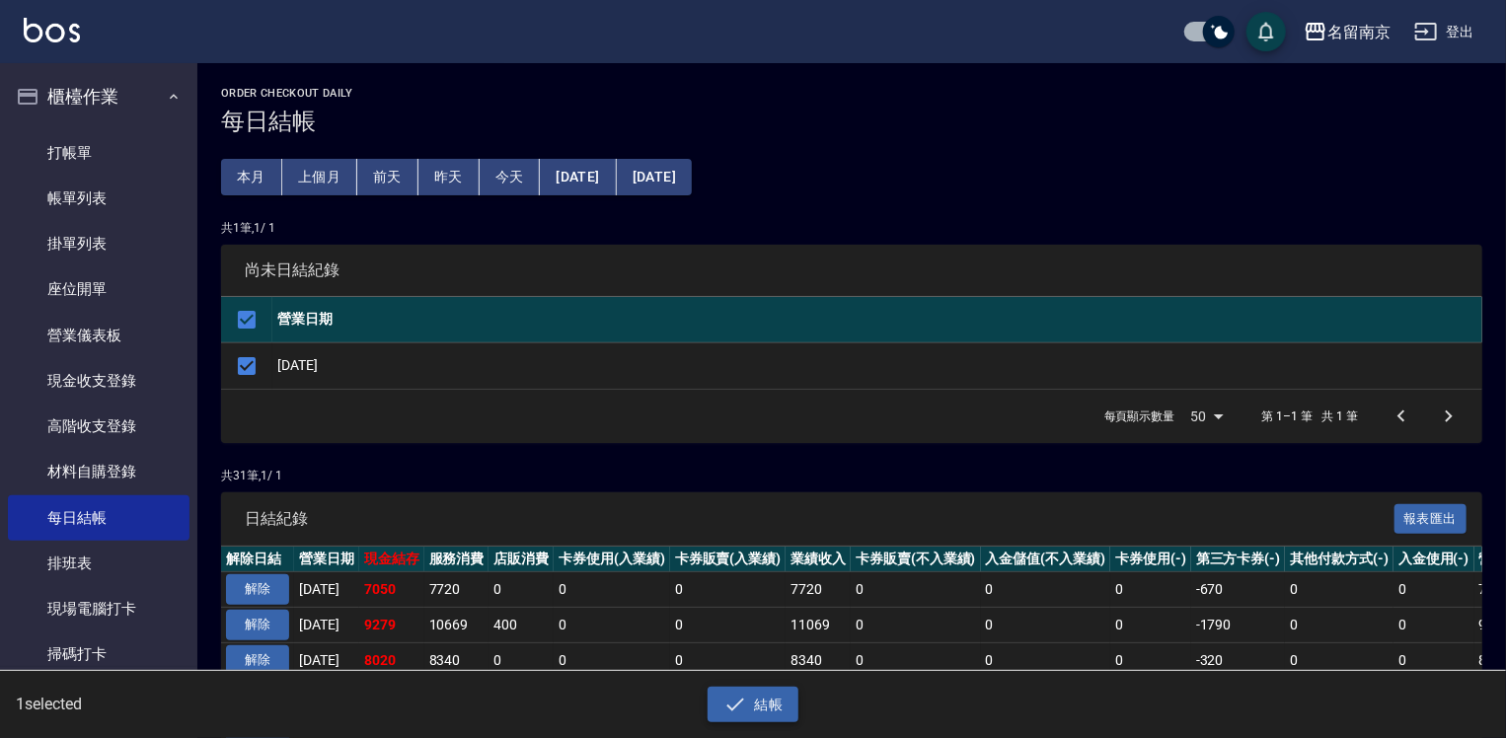
click at [746, 713] on icon "button" at bounding box center [735, 705] width 24 height 24
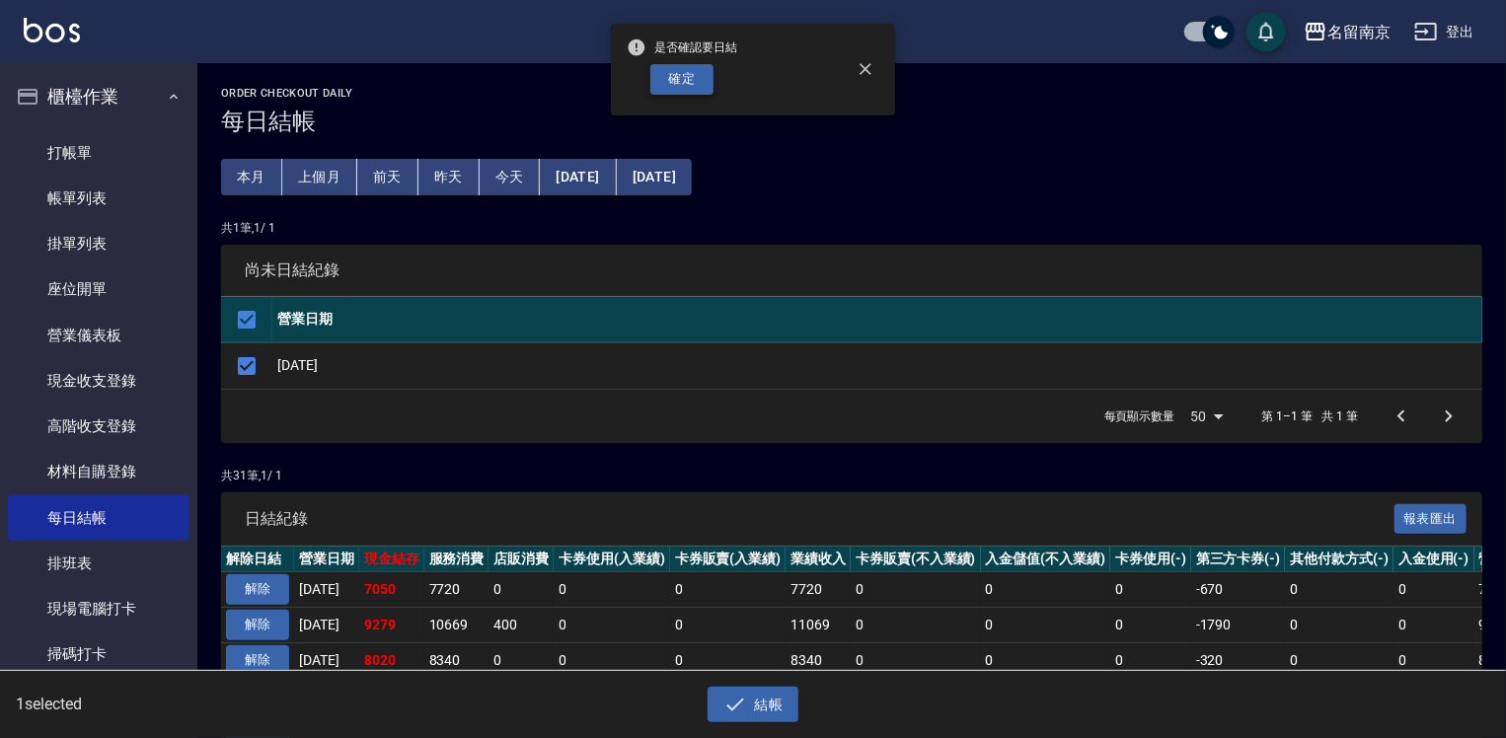
click at [688, 89] on button "確定" at bounding box center [681, 79] width 63 height 31
checkbox input "false"
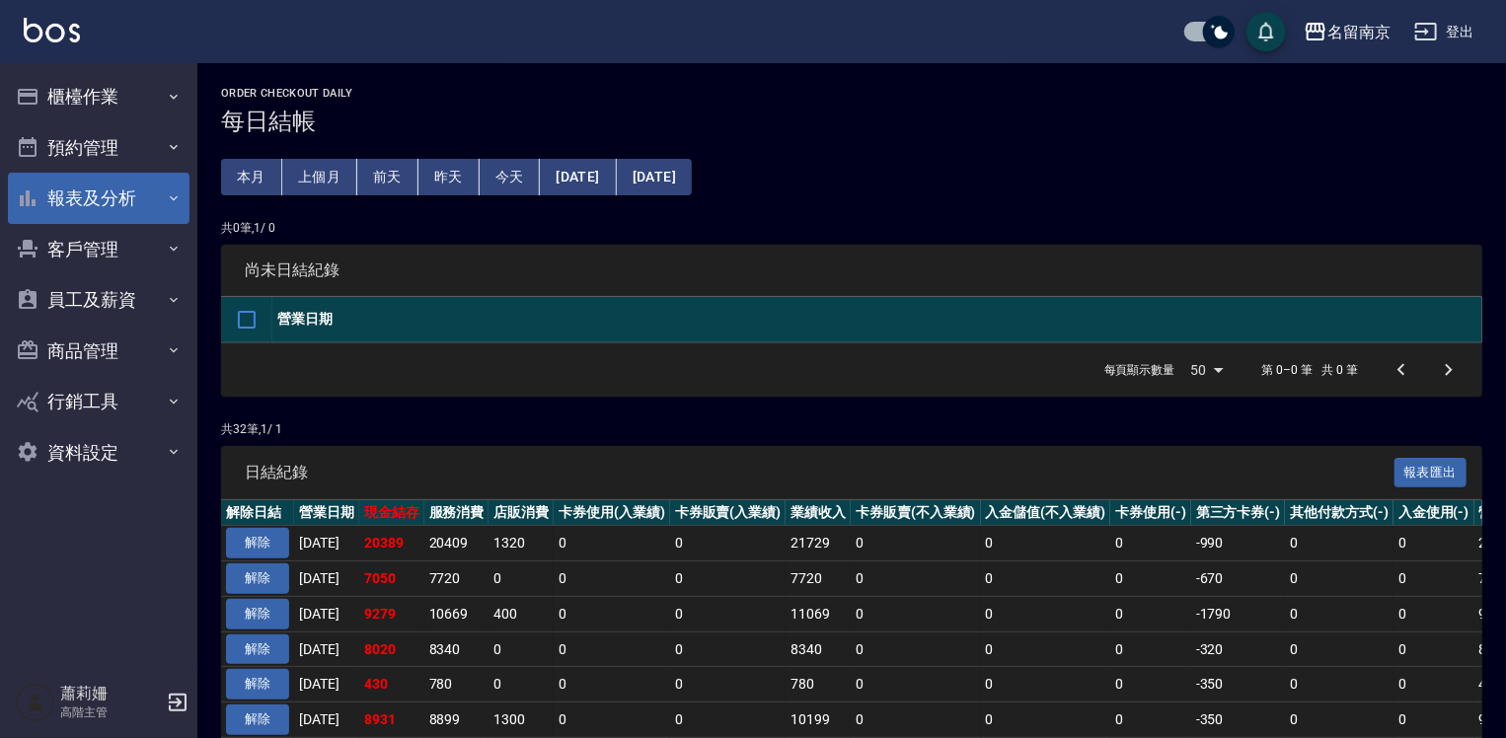
click at [107, 205] on button "報表及分析" at bounding box center [99, 198] width 182 height 51
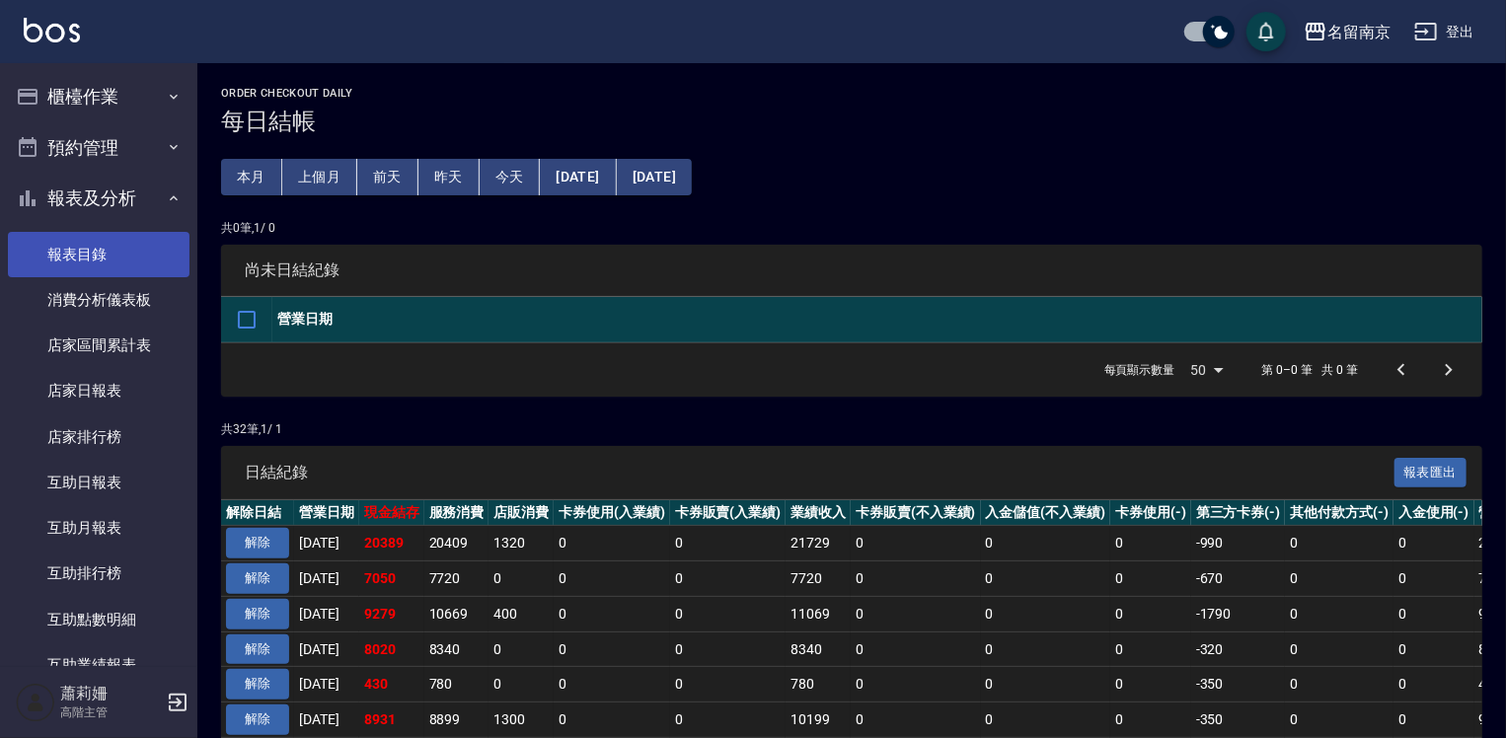
click at [91, 243] on link "報表目錄" at bounding box center [99, 254] width 182 height 45
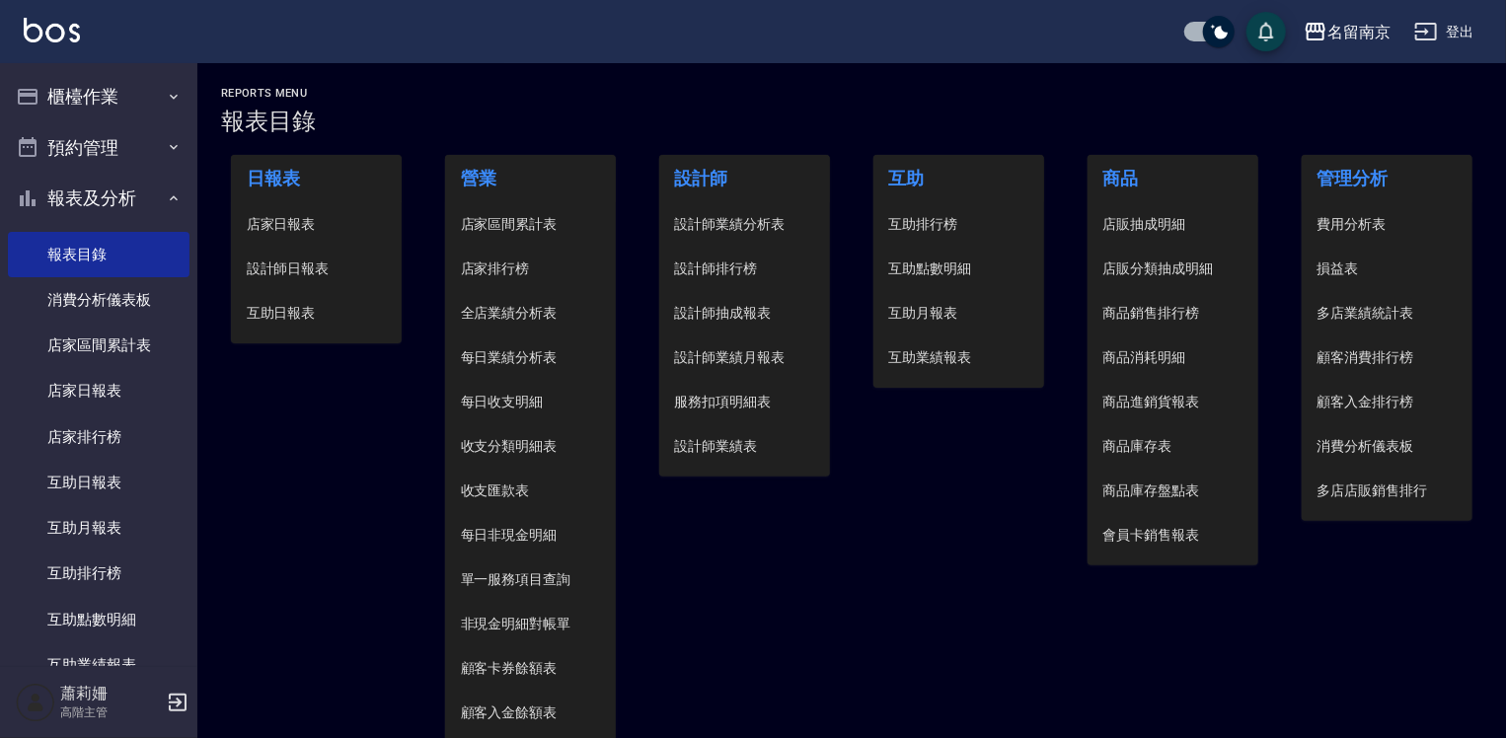
click at [276, 261] on span "設計師日報表" at bounding box center [317, 269] width 140 height 21
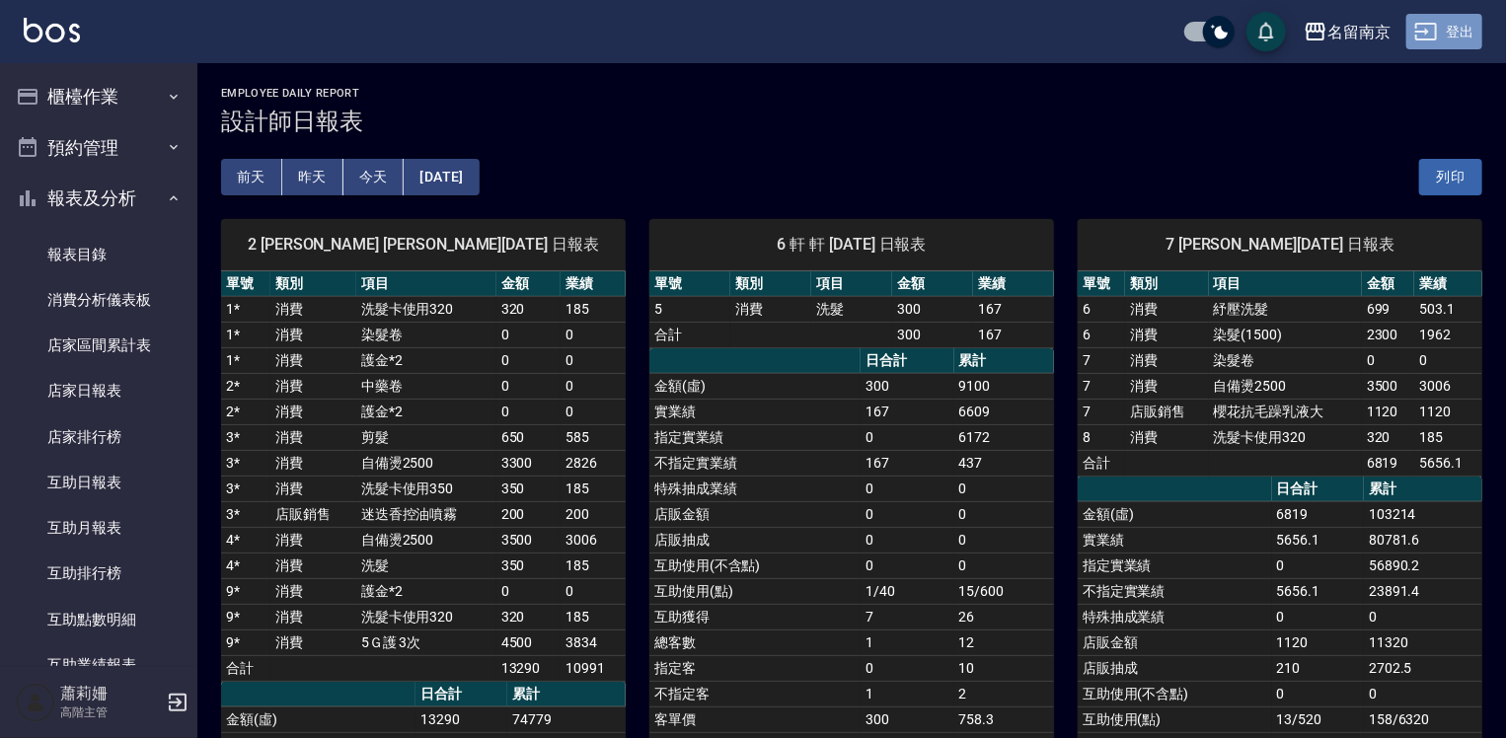
click at [1459, 32] on button "登出" at bounding box center [1445, 32] width 76 height 37
